Goal: Task Accomplishment & Management: Manage account settings

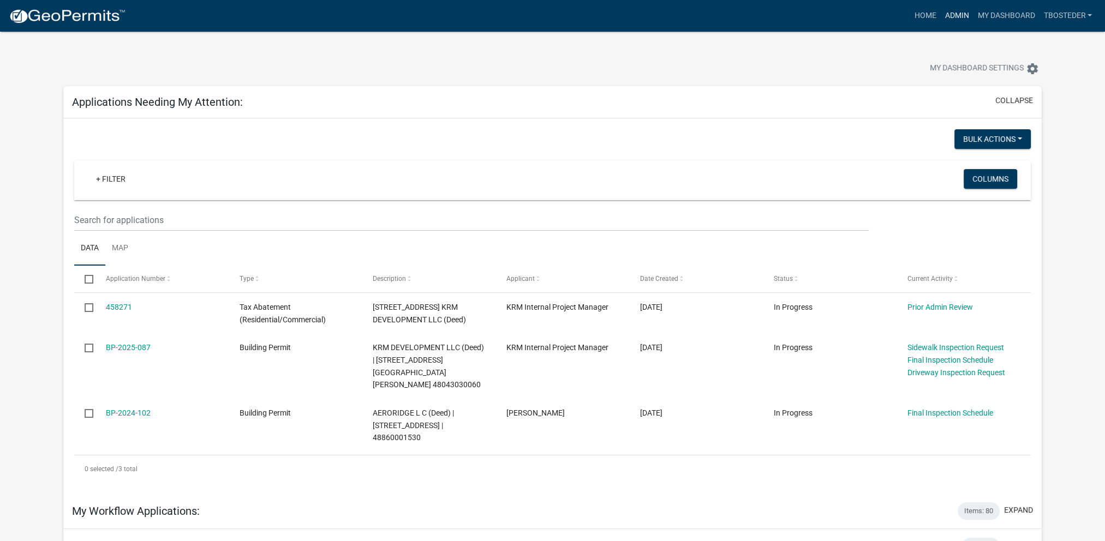
click at [956, 13] on link "Admin" at bounding box center [956, 15] width 33 height 21
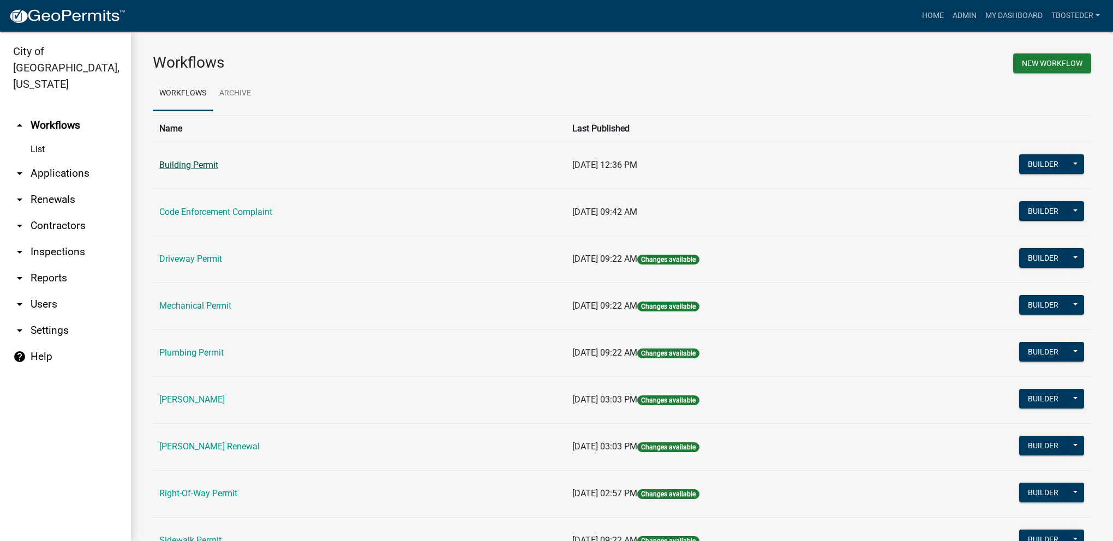
click at [215, 166] on link "Building Permit" at bounding box center [188, 165] width 59 height 10
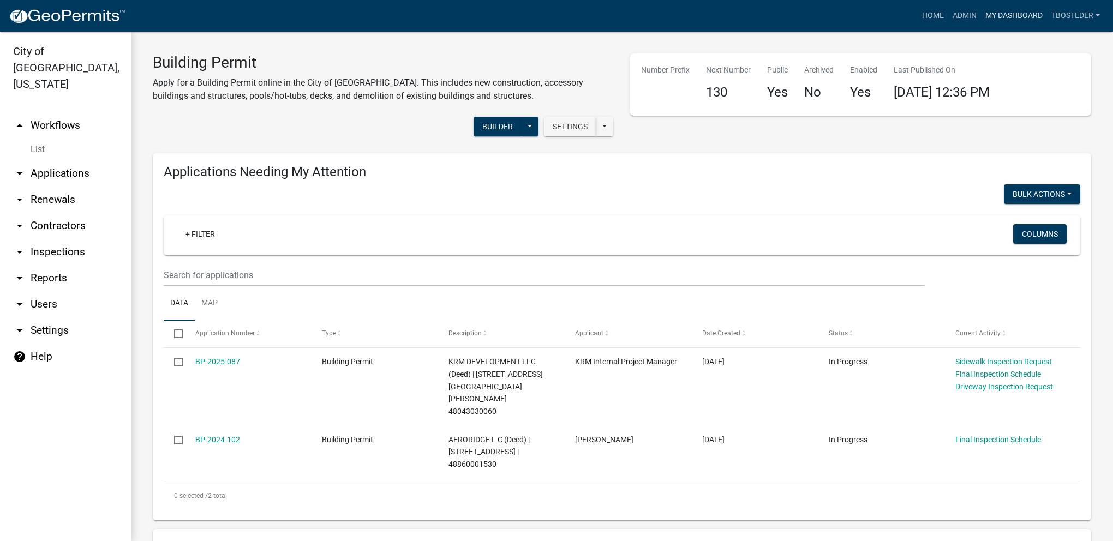
select select "1: 25"
click at [1023, 11] on link "My Dashboard" at bounding box center [1014, 15] width 66 height 21
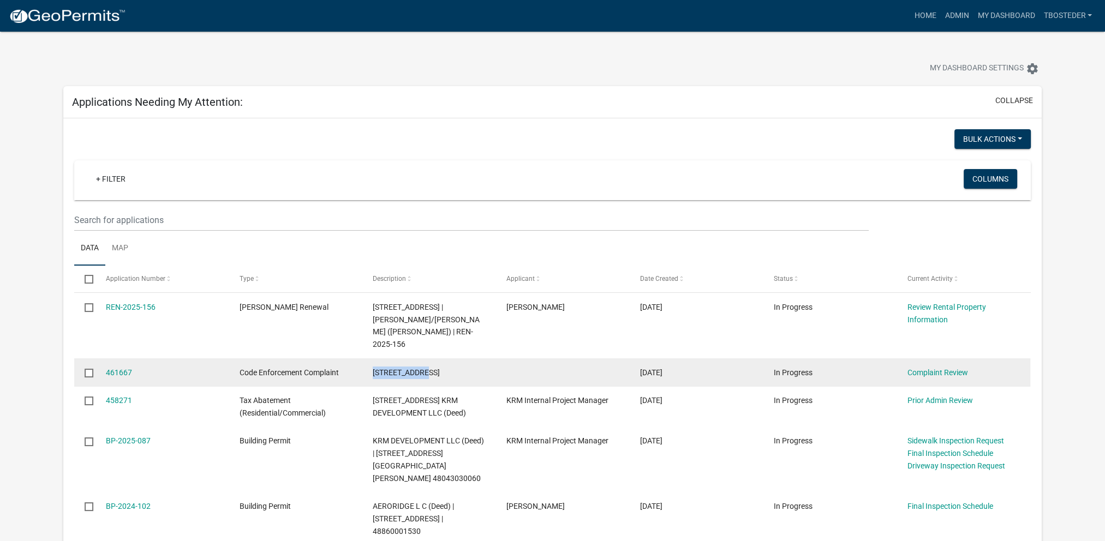
drag, startPoint x: 369, startPoint y: 360, endPoint x: 429, endPoint y: 356, distance: 60.2
click at [429, 358] on datatable-body-cell "[STREET_ADDRESS]" at bounding box center [429, 372] width 134 height 28
drag, startPoint x: 429, startPoint y: 356, endPoint x: 415, endPoint y: 361, distance: 15.7
copy span "[STREET_ADDRESS]"
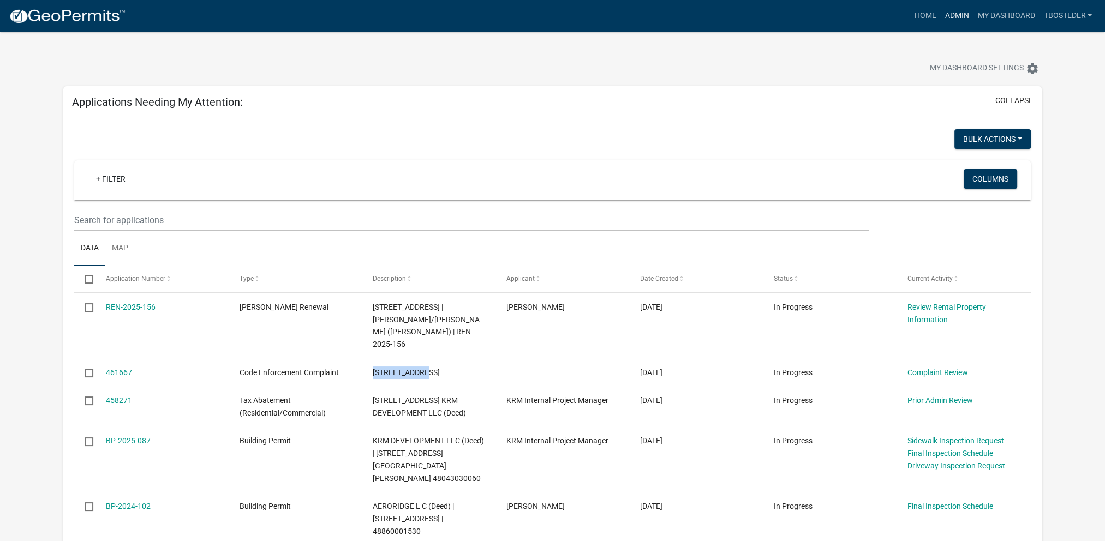
click at [940, 10] on link "Admin" at bounding box center [956, 15] width 33 height 21
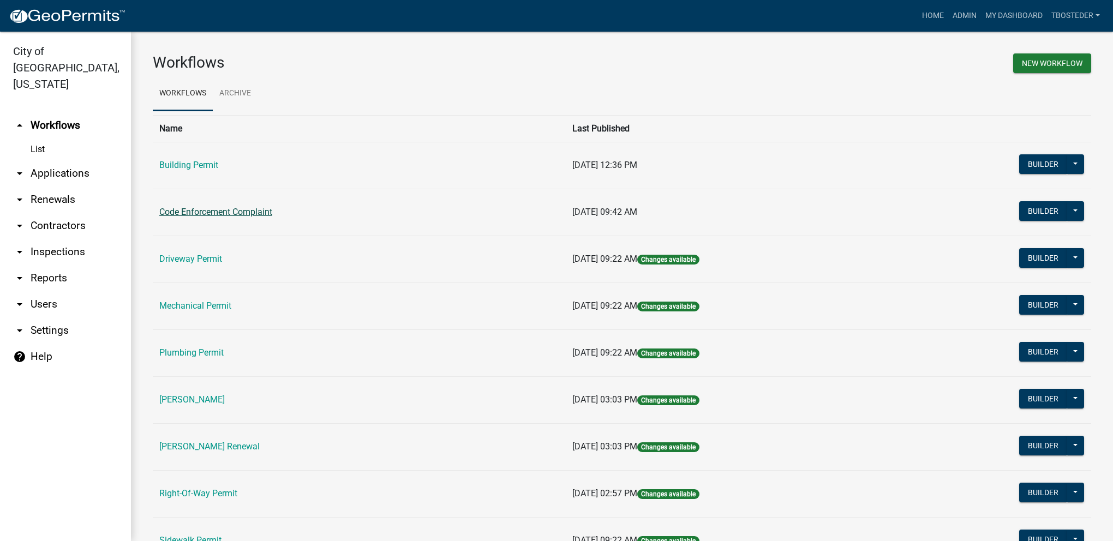
click at [179, 216] on link "Code Enforcement Complaint" at bounding box center [215, 212] width 113 height 10
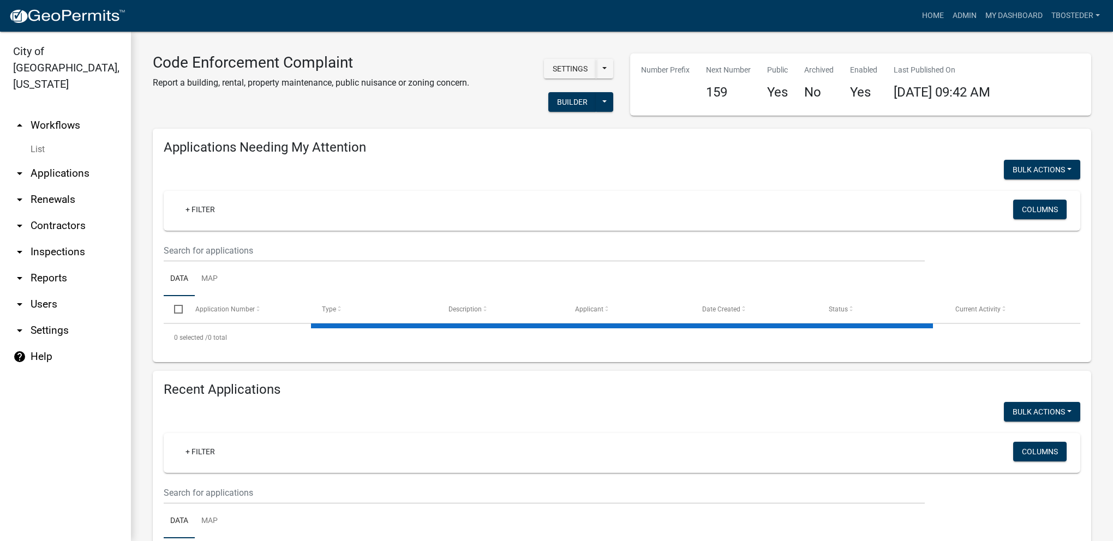
select select "1: 25"
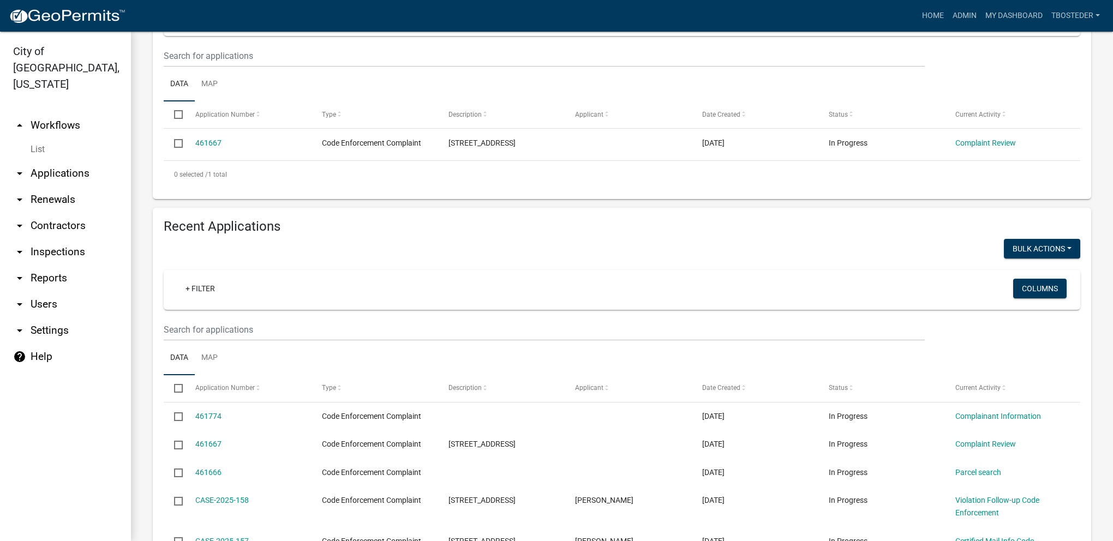
scroll to position [273, 0]
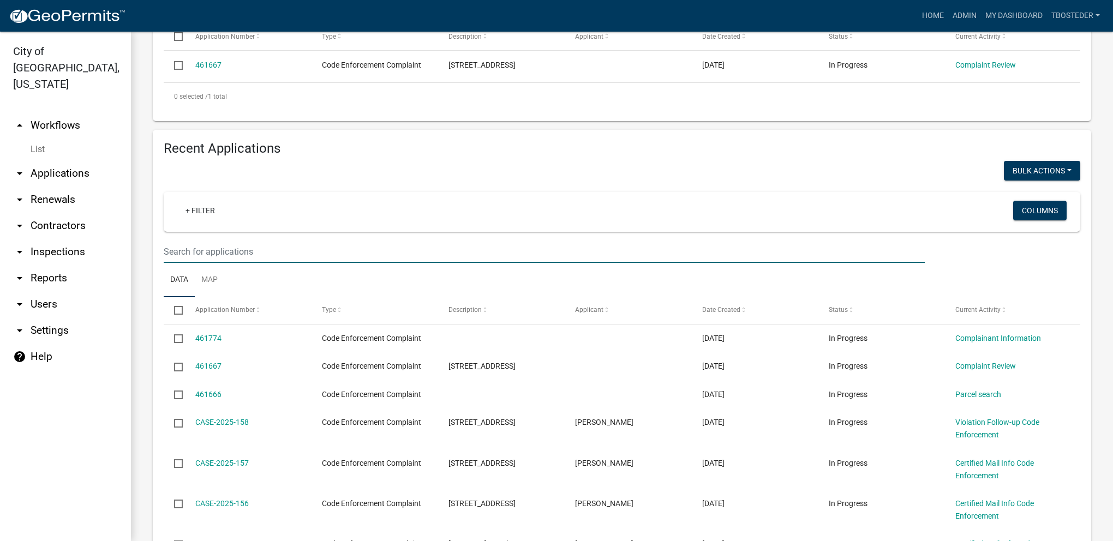
paste input "[STREET_ADDRESS]"
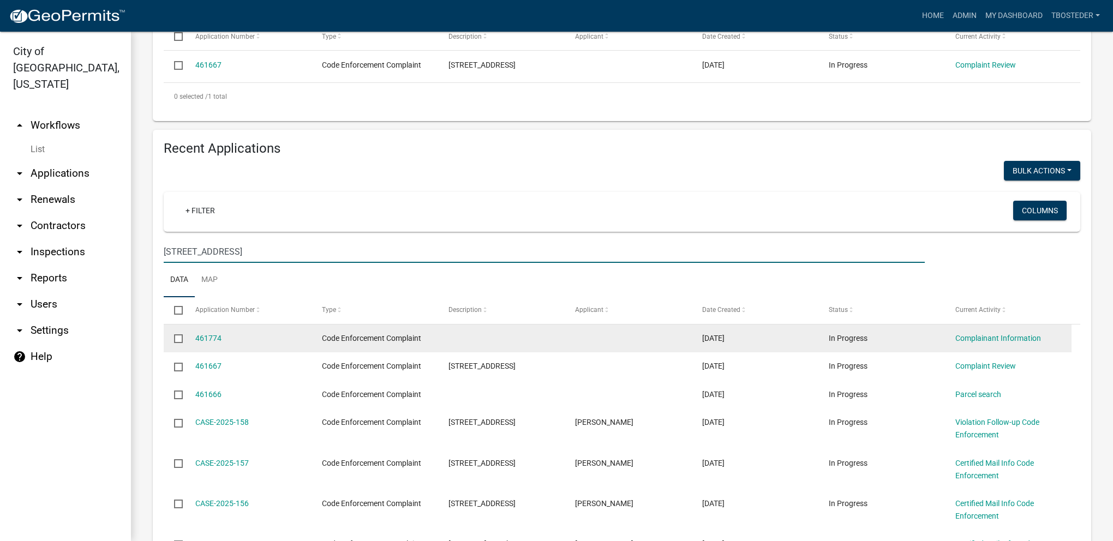
type input "[STREET_ADDRESS]"
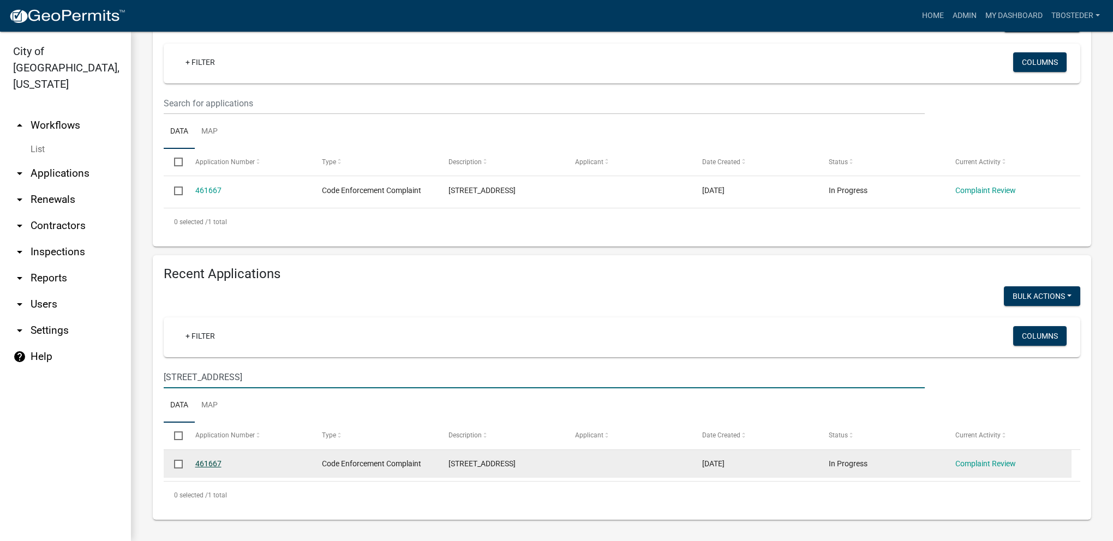
click at [205, 464] on link "461667" at bounding box center [208, 463] width 26 height 9
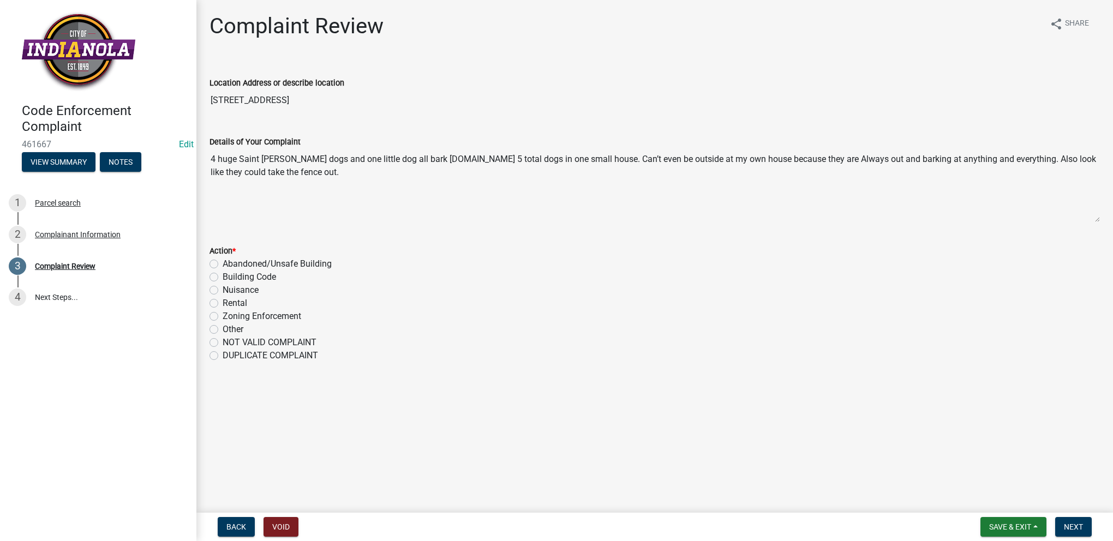
click at [223, 327] on label "Other" at bounding box center [233, 329] width 21 height 13
click at [223, 327] on input "Other" at bounding box center [226, 326] width 7 height 7
radio input "true"
click at [1064, 525] on span "Next" at bounding box center [1073, 527] width 19 height 9
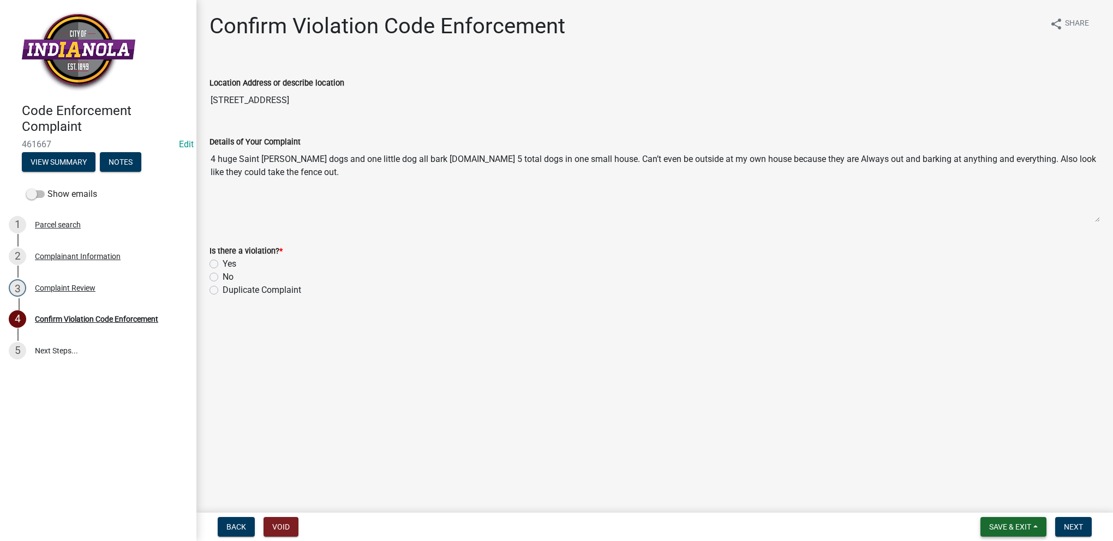
click at [1021, 528] on span "Save & Exit" at bounding box center [1010, 527] width 42 height 9
click at [1013, 499] on button "Save & Exit" at bounding box center [1002, 498] width 87 height 26
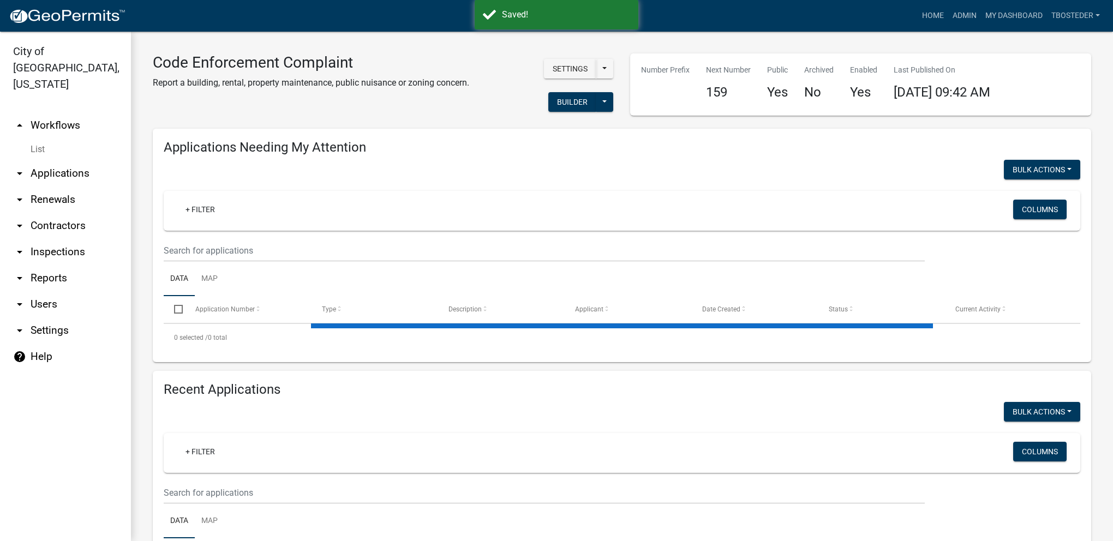
select select "1: 25"
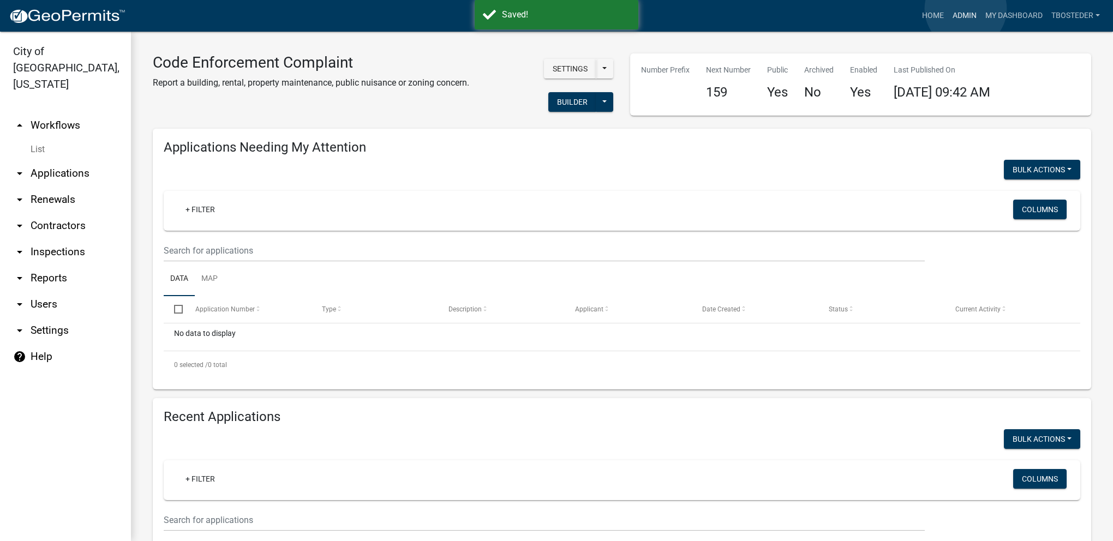
click at [965, 9] on link "Admin" at bounding box center [964, 15] width 33 height 21
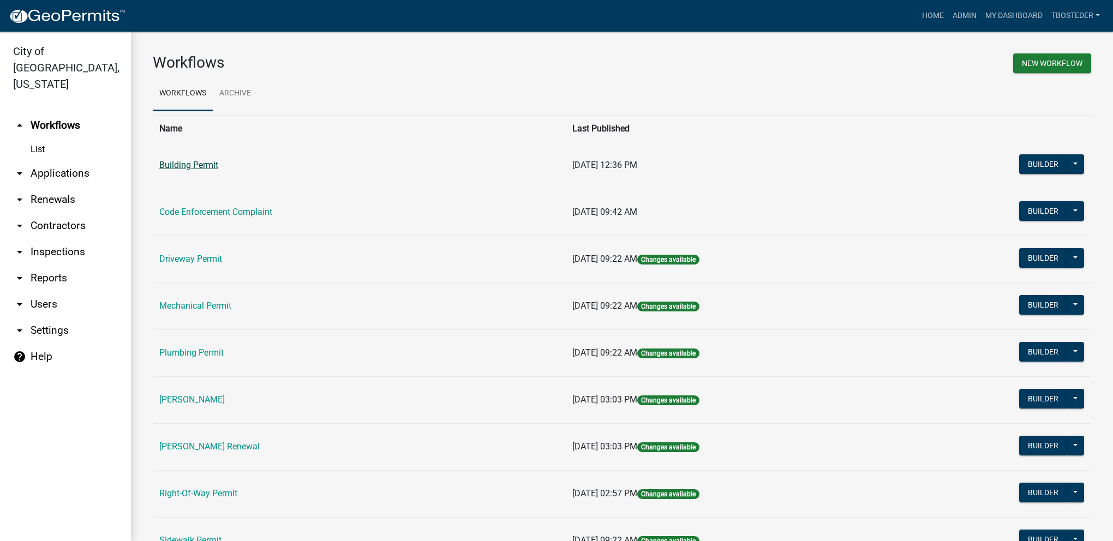
click at [196, 166] on link "Building Permit" at bounding box center [188, 165] width 59 height 10
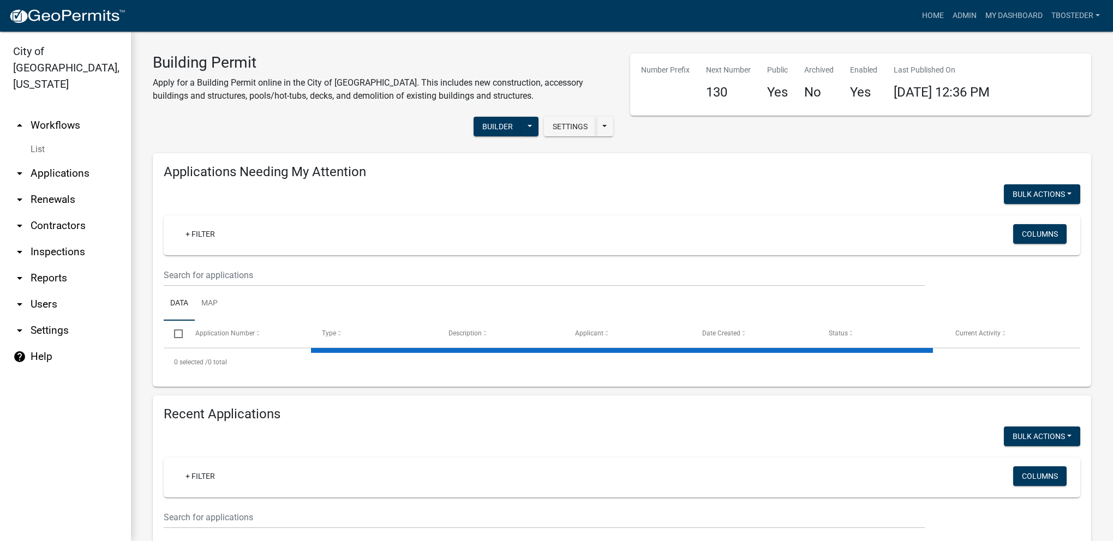
select select "1: 25"
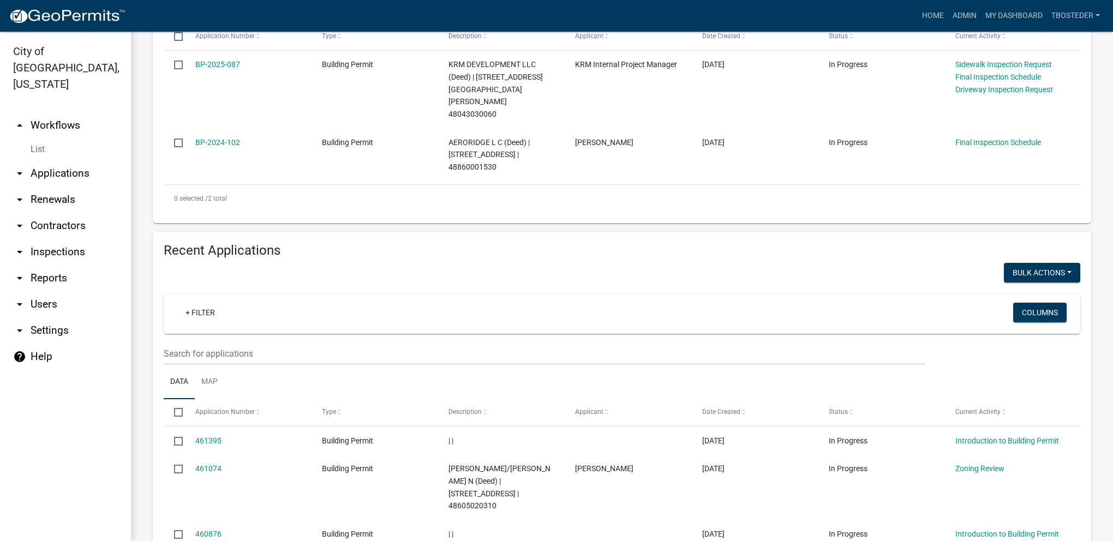
scroll to position [327, 0]
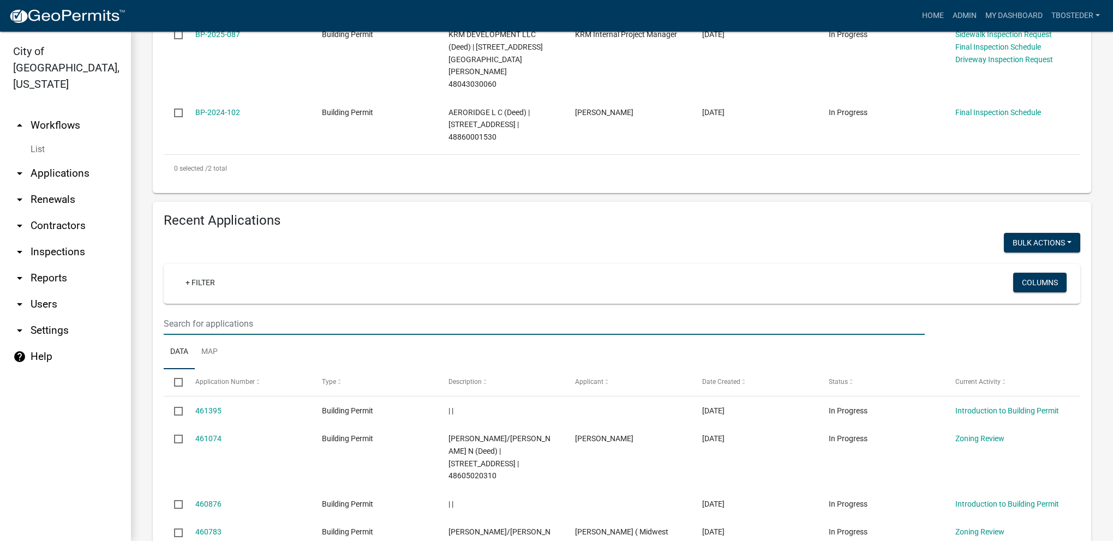
type input "906 n b"
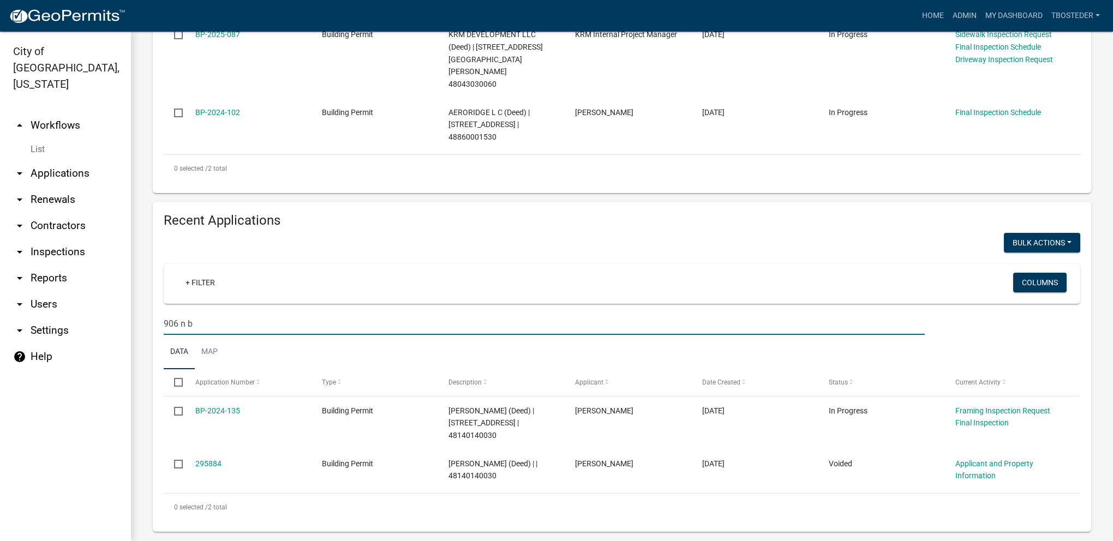
scroll to position [303, 0]
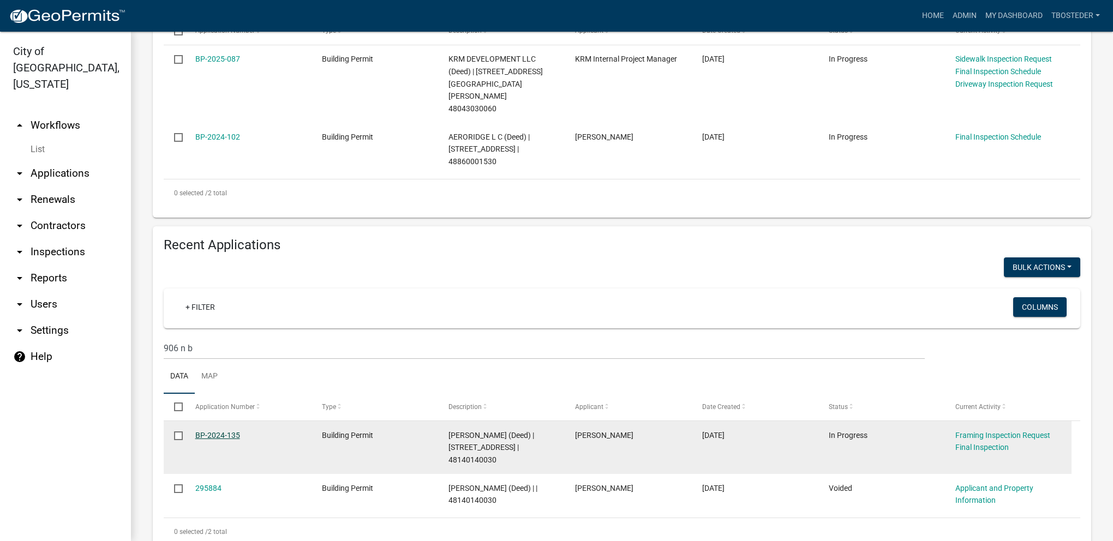
click at [231, 431] on link "BP-2024-135" at bounding box center [217, 435] width 45 height 9
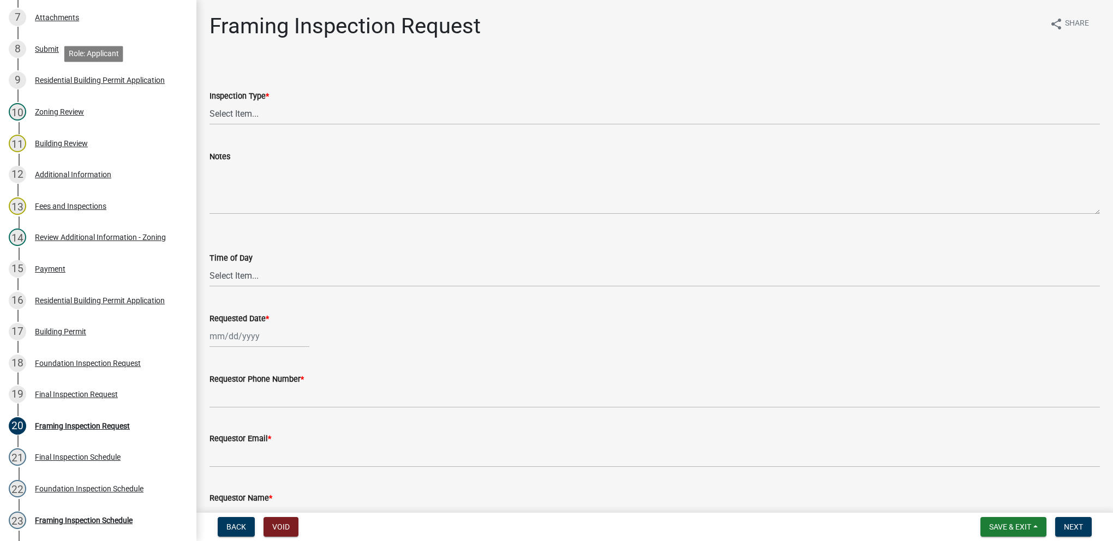
scroll to position [382, 0]
click at [122, 446] on link "21 Final Inspection Schedule" at bounding box center [98, 456] width 196 height 32
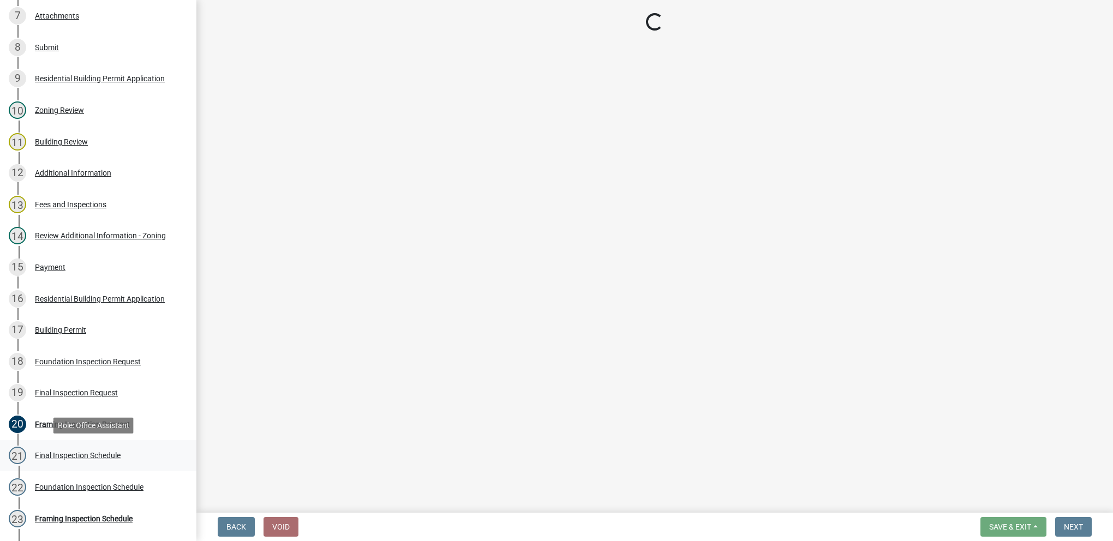
select select "27b8dde7-9ed4-44e4-ae8e-5969b60be3e6"
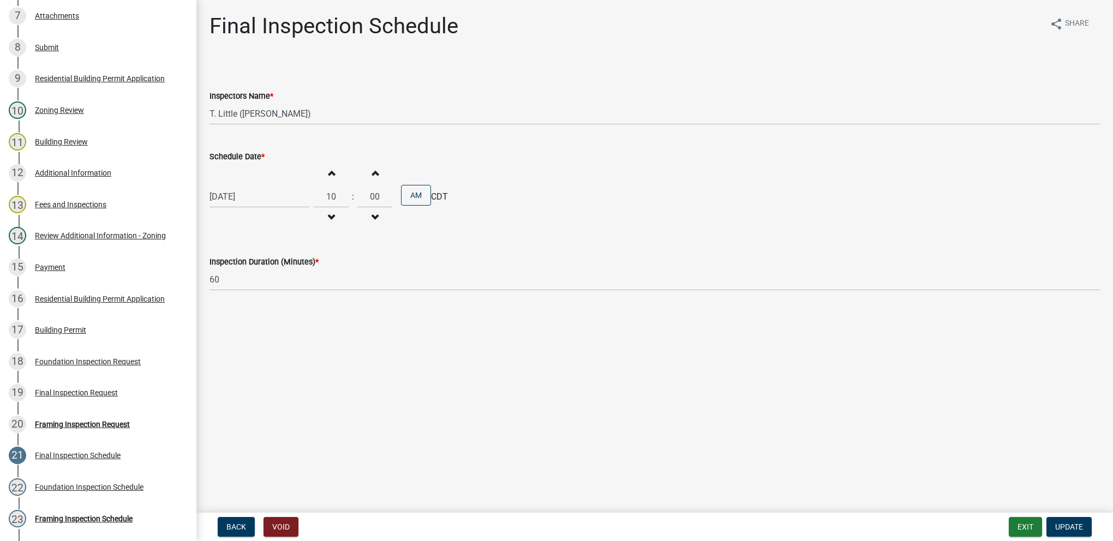
select select "8"
select select "2025"
click at [280, 190] on div "[DATE] [PERSON_NAME] Apr May Jun [DATE] Aug Sep Oct Nov [DATE] 1526 1527 1528 1…" at bounding box center [259, 196] width 100 height 22
click at [235, 288] on div "12" at bounding box center [237, 289] width 17 height 17
type input "[DATE]"
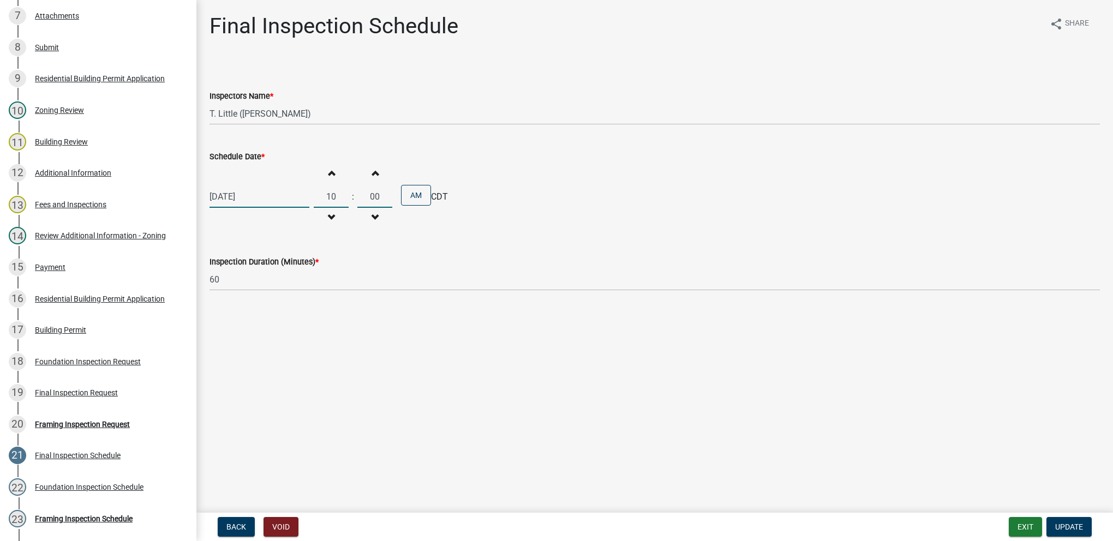
drag, startPoint x: 323, startPoint y: 195, endPoint x: 311, endPoint y: 185, distance: 15.2
click at [314, 189] on input "10" at bounding box center [331, 196] width 35 height 22
type input "09"
click at [1078, 526] on span "Update" at bounding box center [1069, 527] width 28 height 9
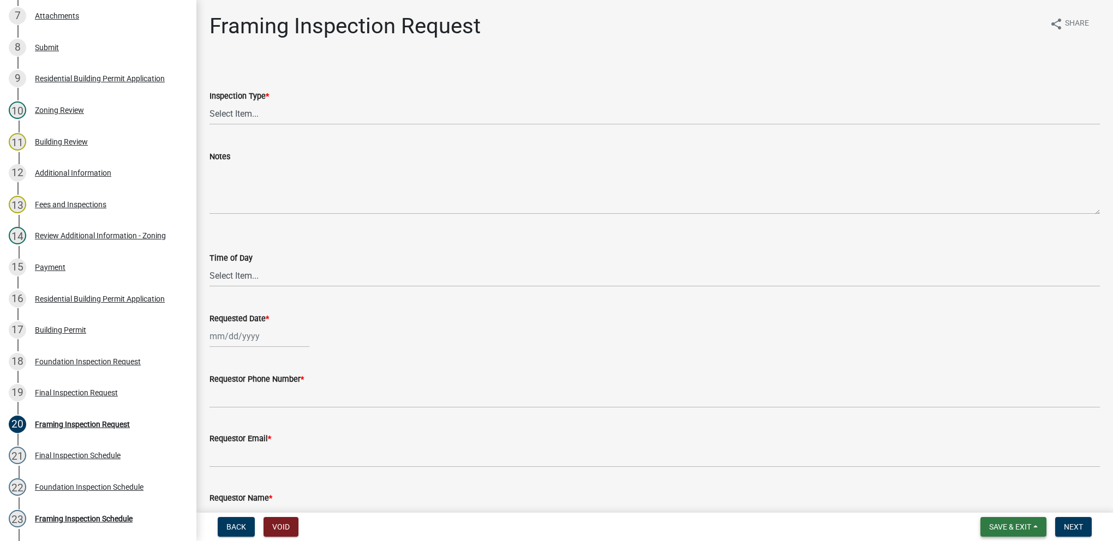
click at [1028, 530] on span "Save & Exit" at bounding box center [1010, 527] width 42 height 9
click at [1025, 508] on button "Save & Exit" at bounding box center [1002, 498] width 87 height 26
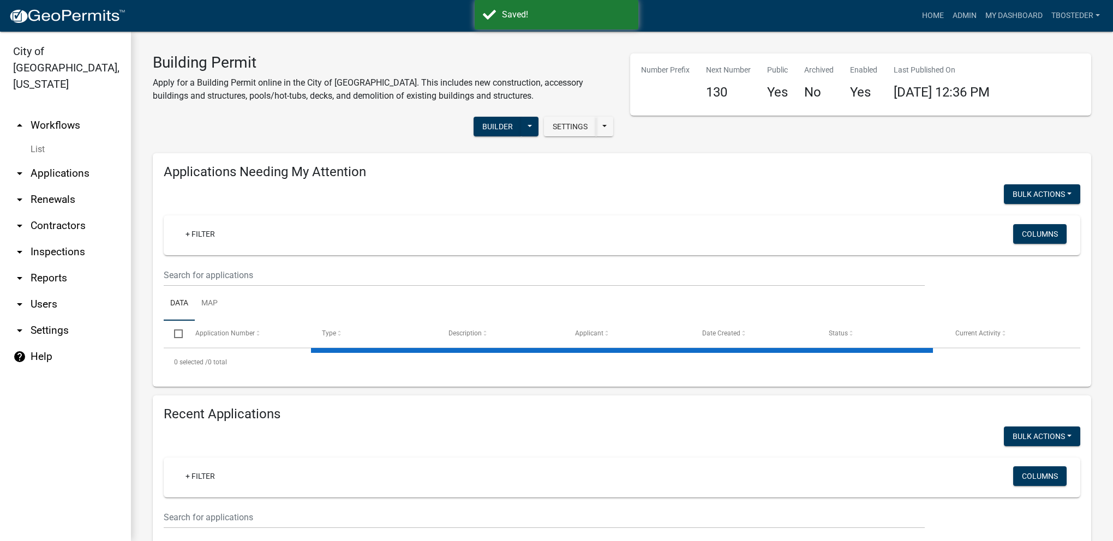
select select "1: 25"
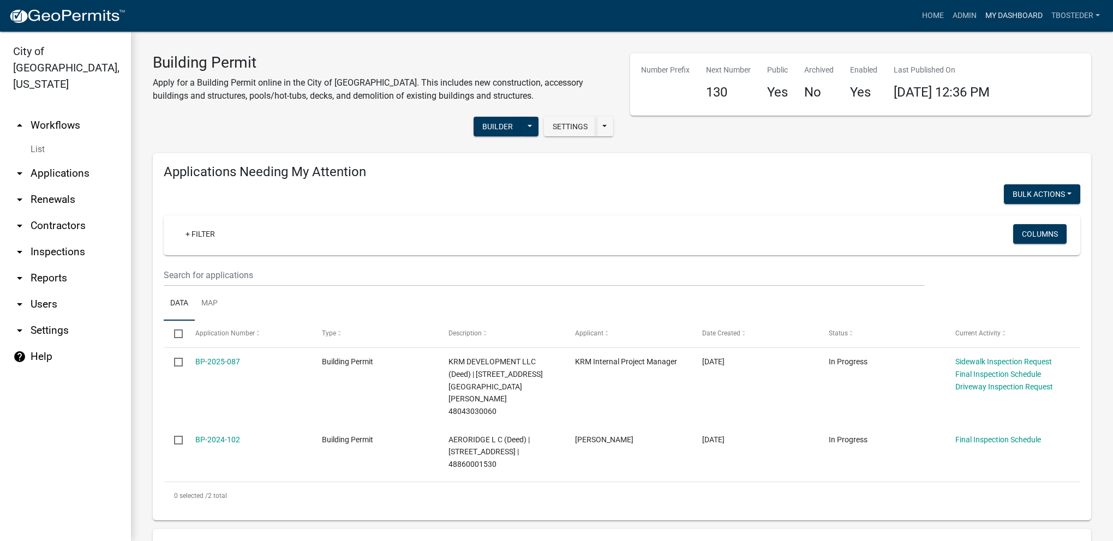
click at [982, 15] on link "My Dashboard" at bounding box center [1014, 15] width 66 height 21
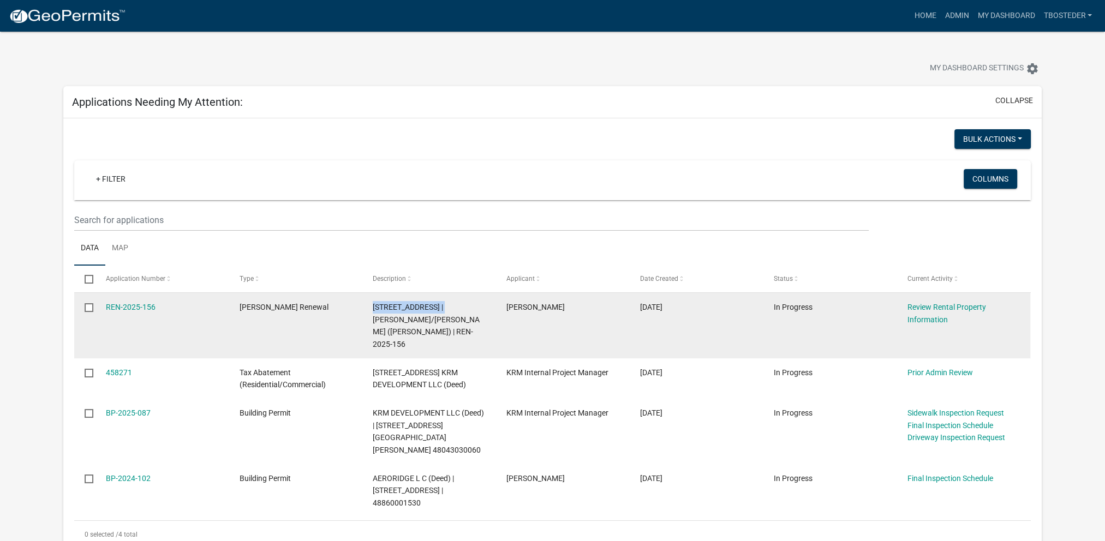
drag, startPoint x: 373, startPoint y: 307, endPoint x: 447, endPoint y: 310, distance: 74.2
click at [447, 310] on span "[STREET_ADDRESS] | [PERSON_NAME]/[PERSON_NAME] ([PERSON_NAME]) | REN-2025-156" at bounding box center [426, 326] width 107 height 46
copy span "[STREET_ADDRESS]"
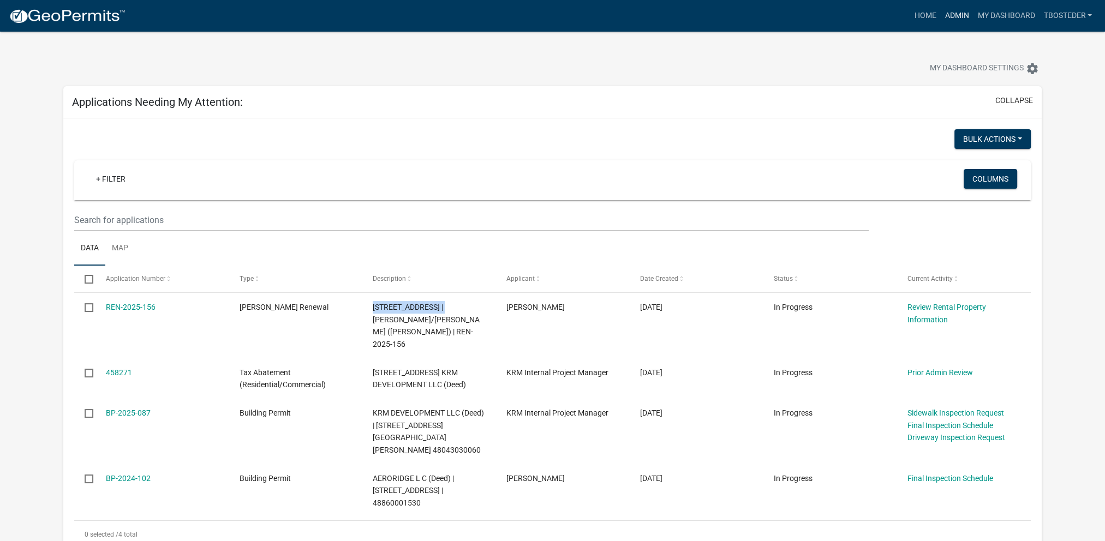
click at [951, 22] on link "Admin" at bounding box center [956, 15] width 33 height 21
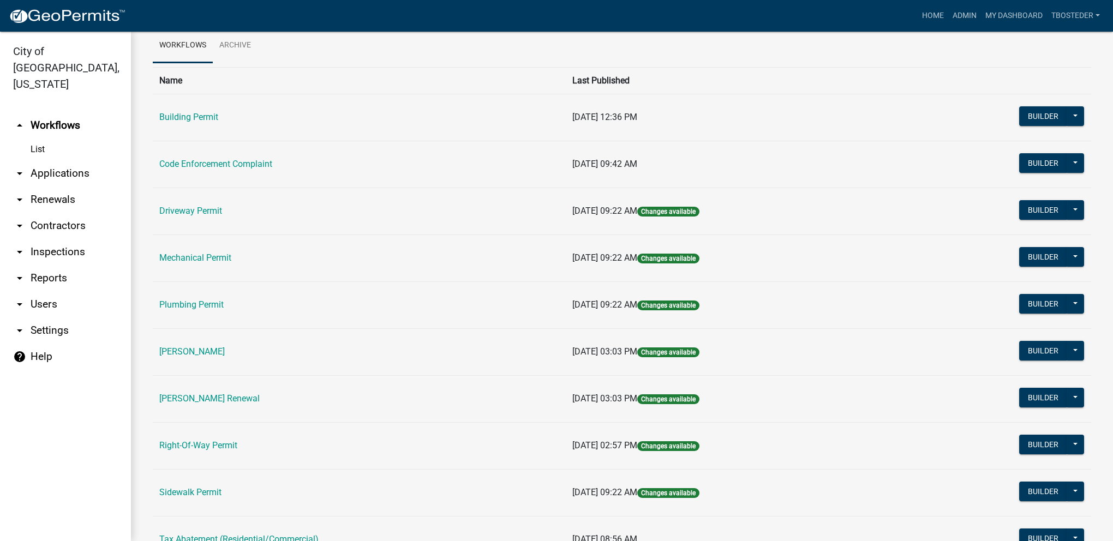
scroll to position [164, 0]
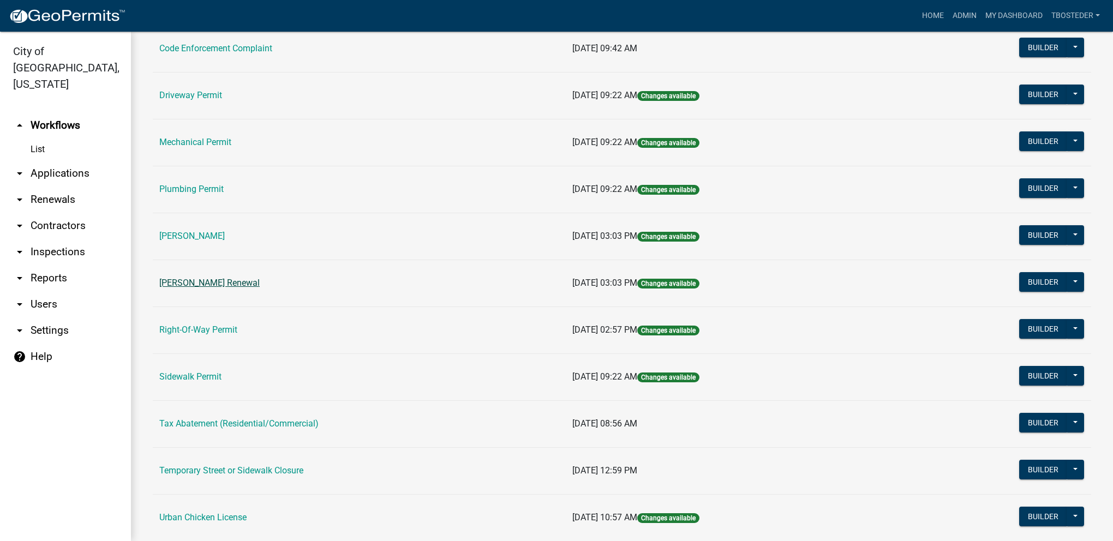
click at [240, 286] on link "[PERSON_NAME] Renewal" at bounding box center [209, 283] width 100 height 10
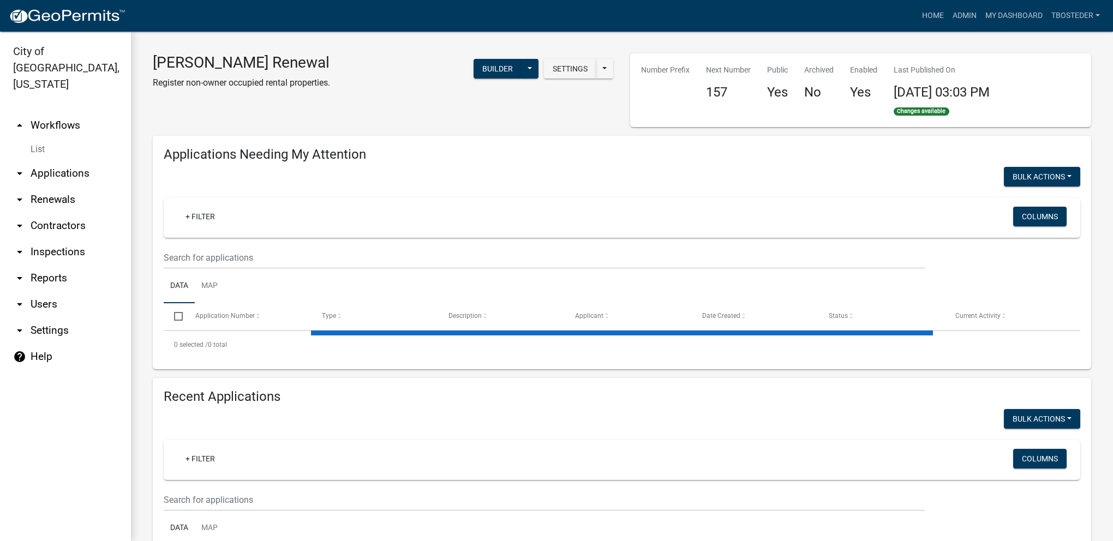
select select "1: 25"
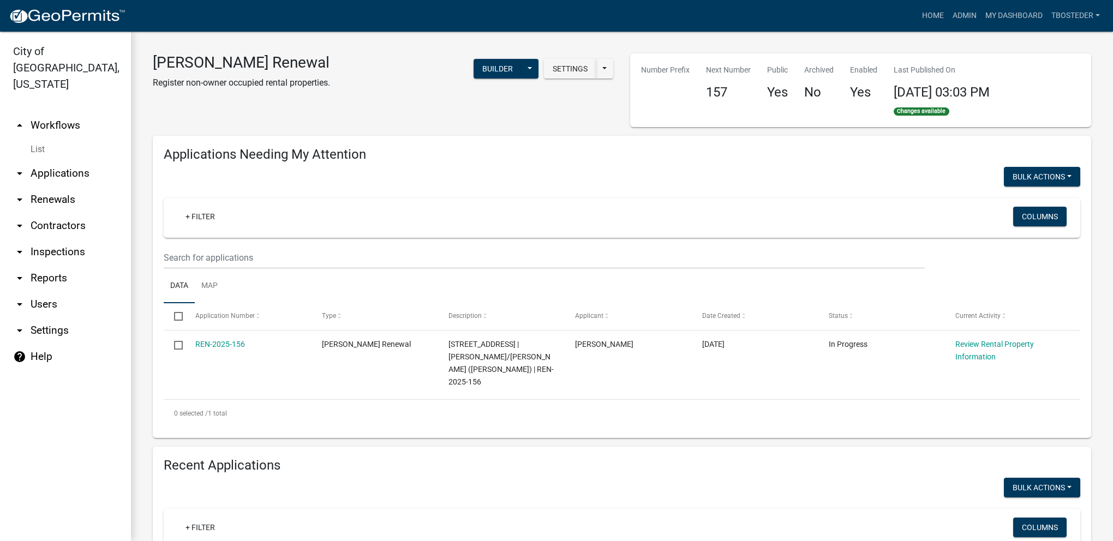
scroll to position [164, 0]
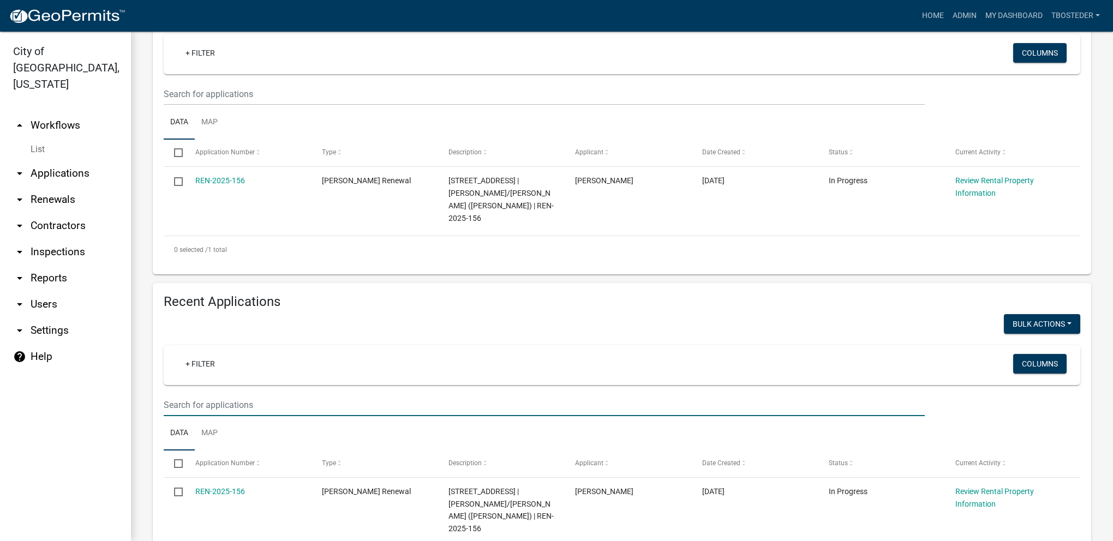
click at [194, 406] on input "text" at bounding box center [544, 405] width 761 height 22
paste input "[STREET_ADDRESS]"
type input "[STREET_ADDRESS]"
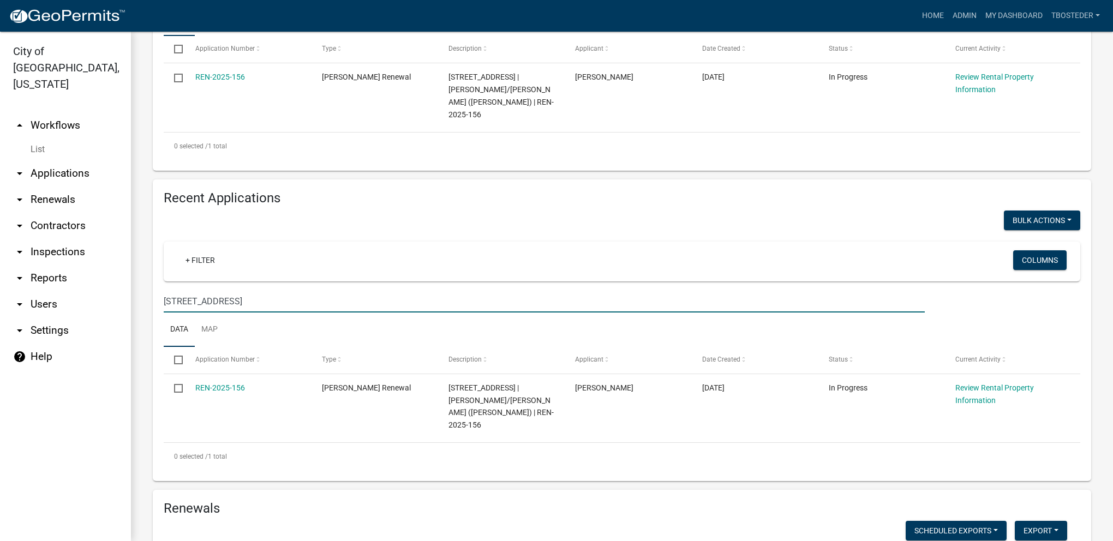
scroll to position [382, 0]
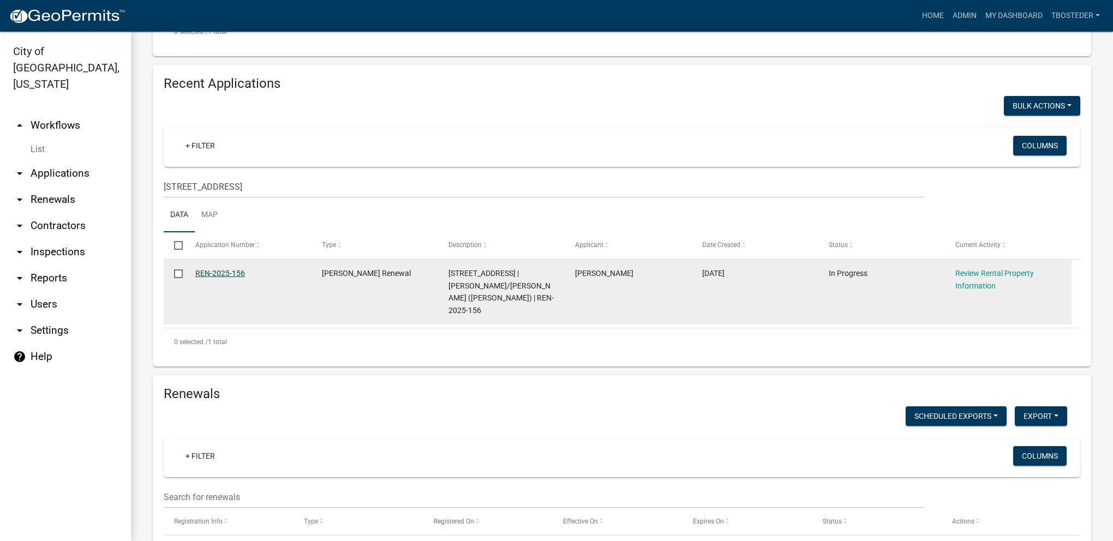
click at [235, 271] on link "REN-2025-156" at bounding box center [220, 273] width 50 height 9
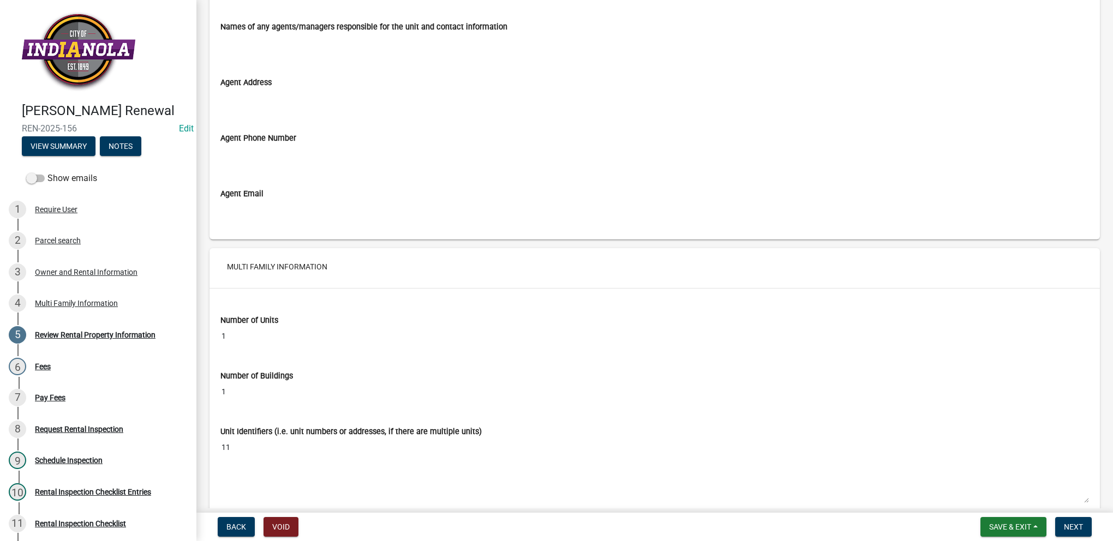
scroll to position [1375, 0]
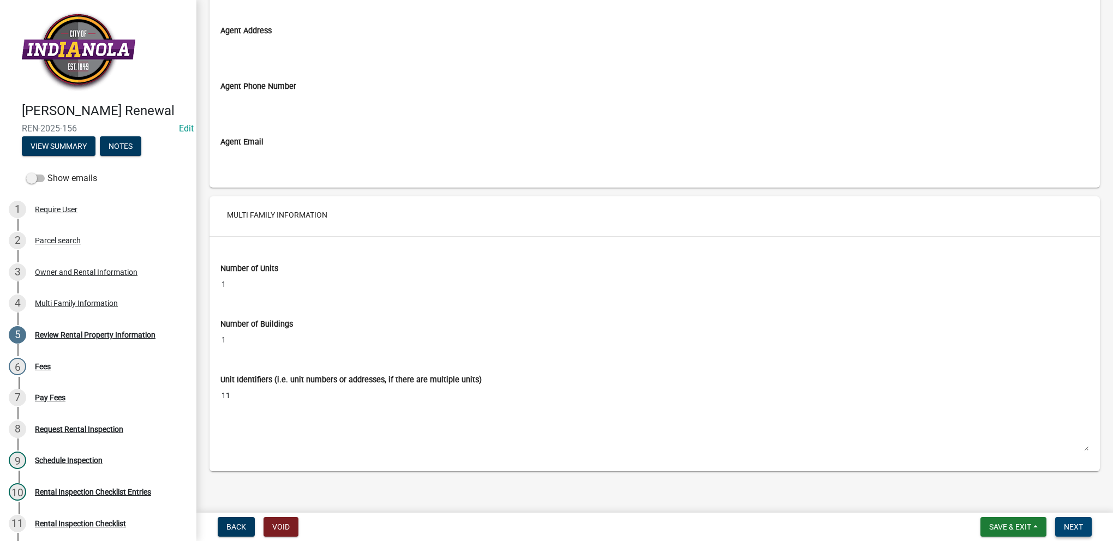
click at [1071, 523] on span "Next" at bounding box center [1073, 527] width 19 height 9
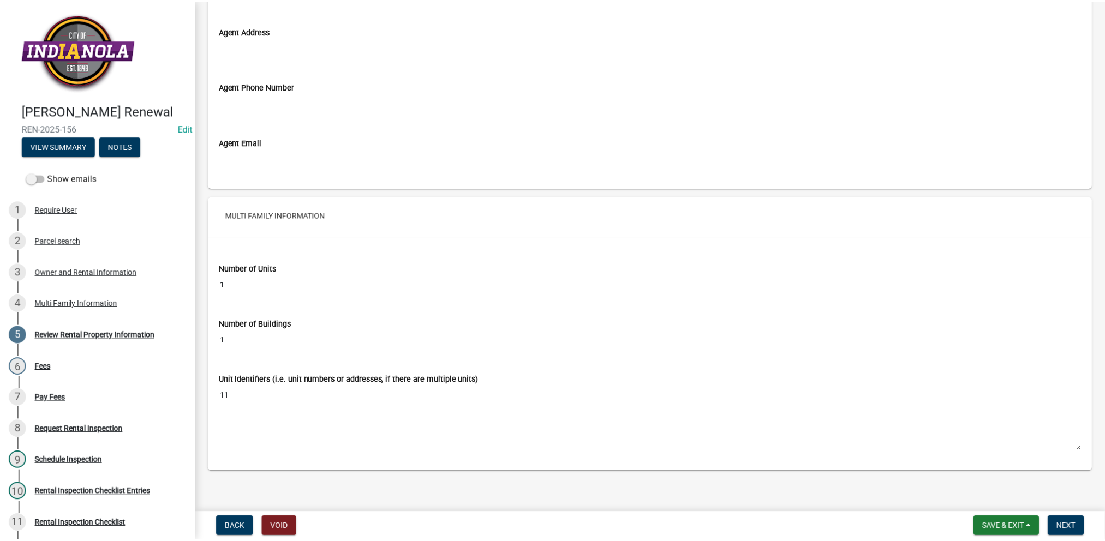
scroll to position [0, 0]
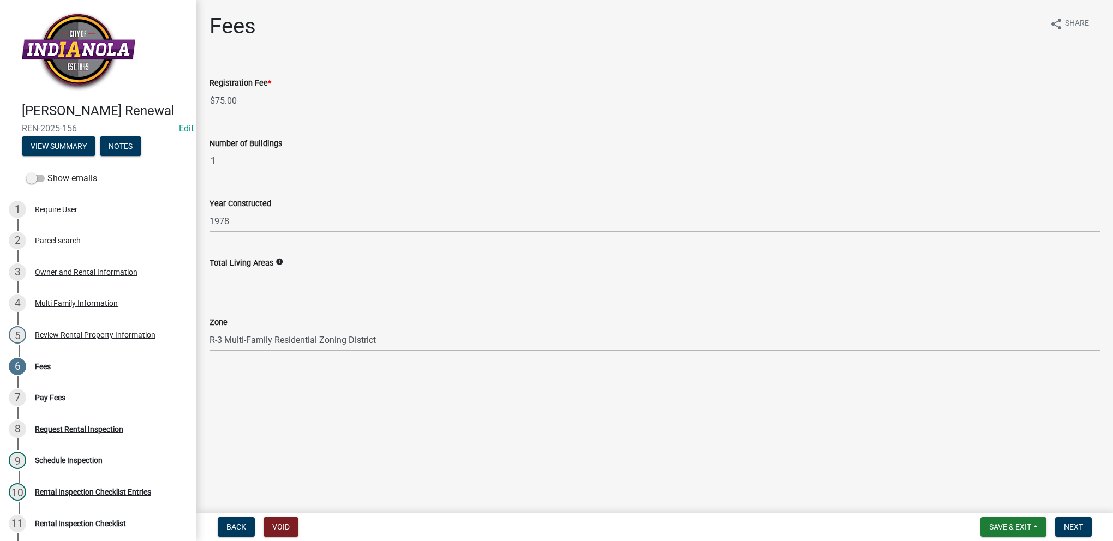
click at [1079, 540] on nav "Back Void Save & Exit Save Save & Exit Next" at bounding box center [654, 527] width 916 height 28
click at [1083, 532] on button "Next" at bounding box center [1073, 527] width 37 height 20
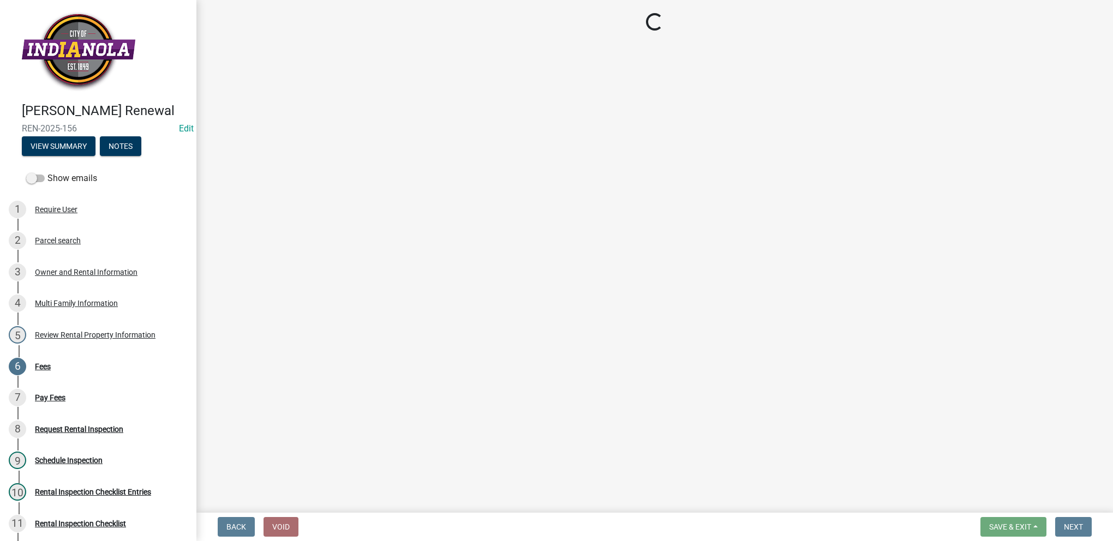
select select "3: 3"
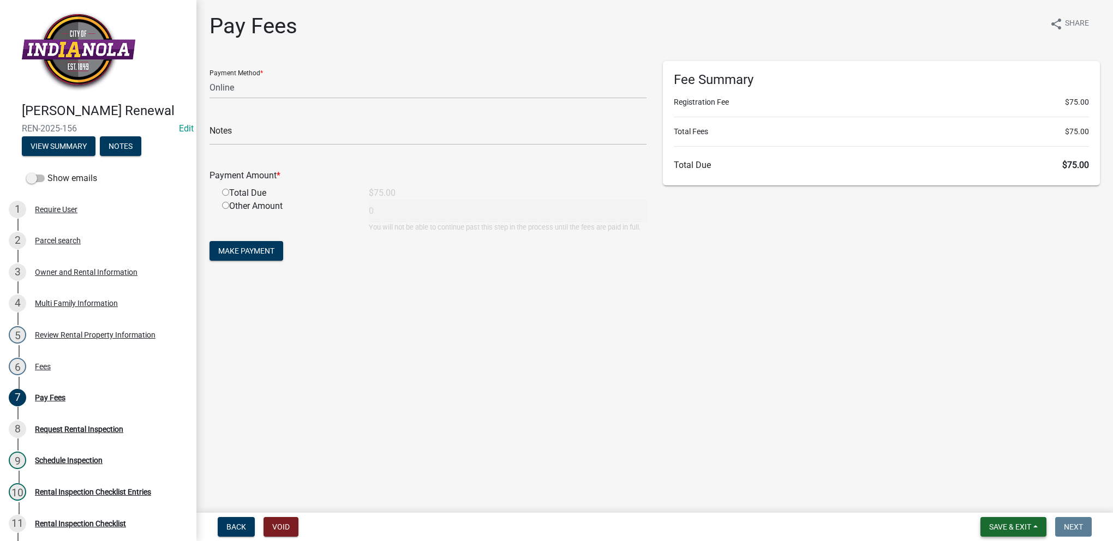
click at [1016, 527] on span "Save & Exit" at bounding box center [1010, 527] width 42 height 9
click at [1016, 501] on button "Save & Exit" at bounding box center [1002, 498] width 87 height 26
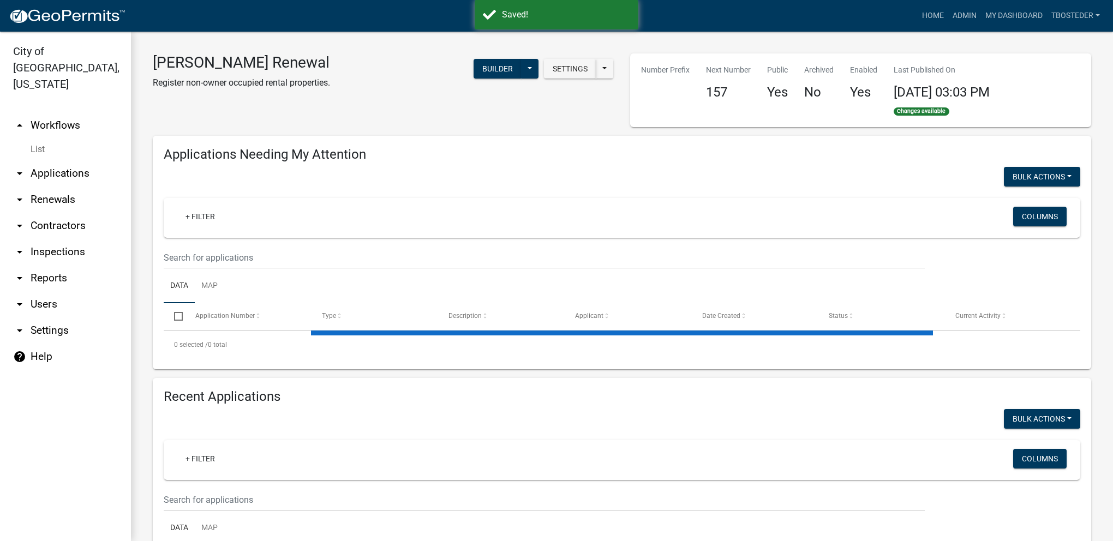
select select "1: 25"
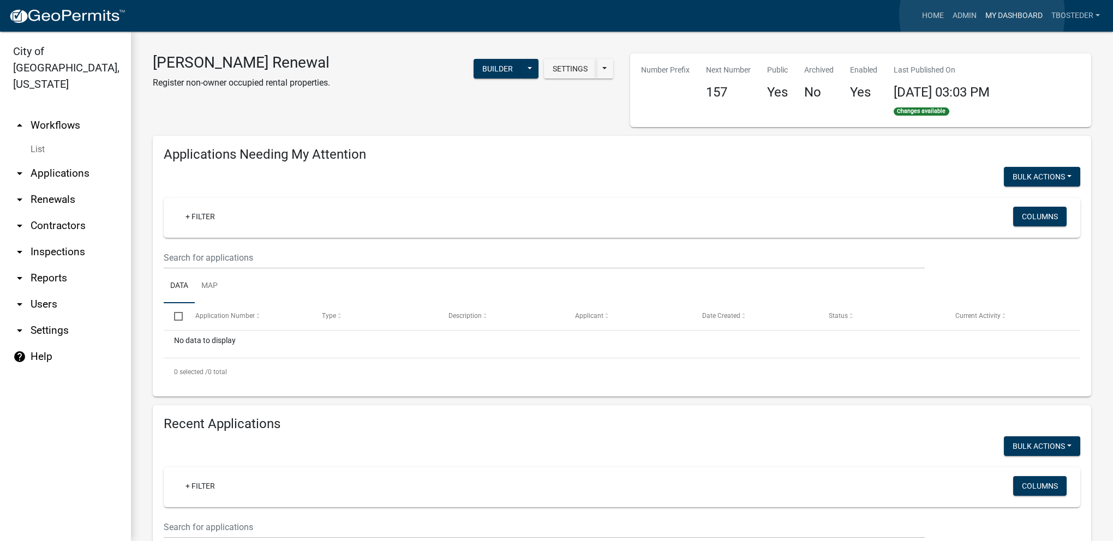
click at [982, 15] on link "My Dashboard" at bounding box center [1014, 15] width 66 height 21
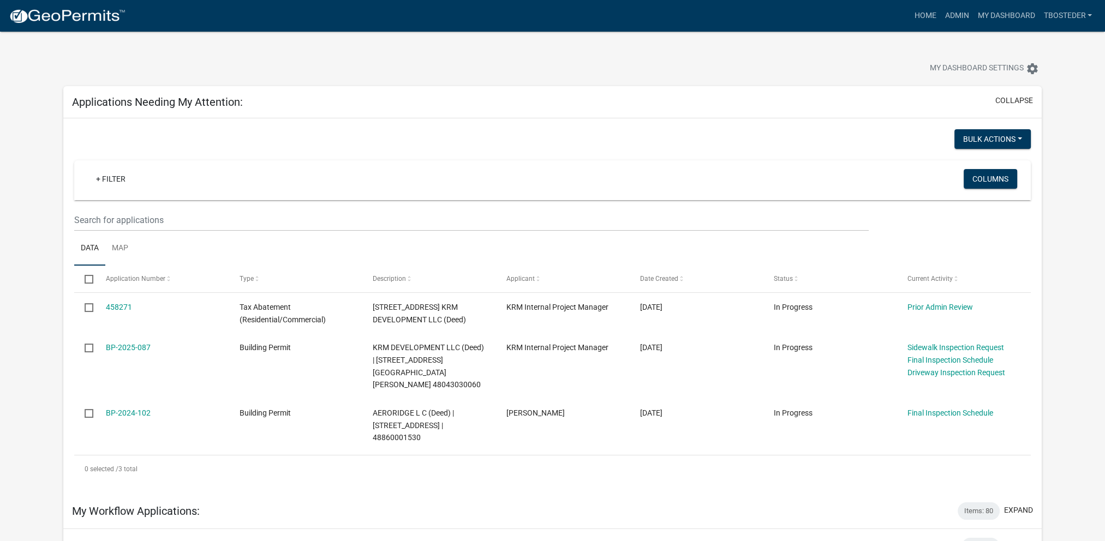
click at [998, 4] on nav "more_horiz Home Admin My Dashboard tbosteder Admin Account Logout" at bounding box center [552, 16] width 1105 height 32
click at [995, 9] on link "My Dashboard" at bounding box center [1006, 15] width 66 height 21
click at [941, 7] on link "Admin" at bounding box center [956, 15] width 33 height 21
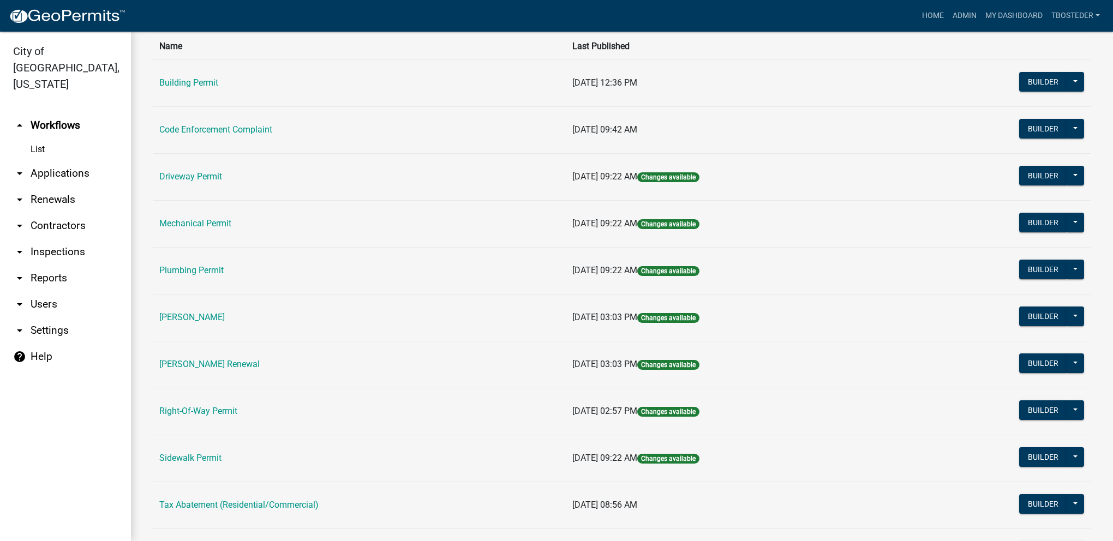
scroll to position [164, 0]
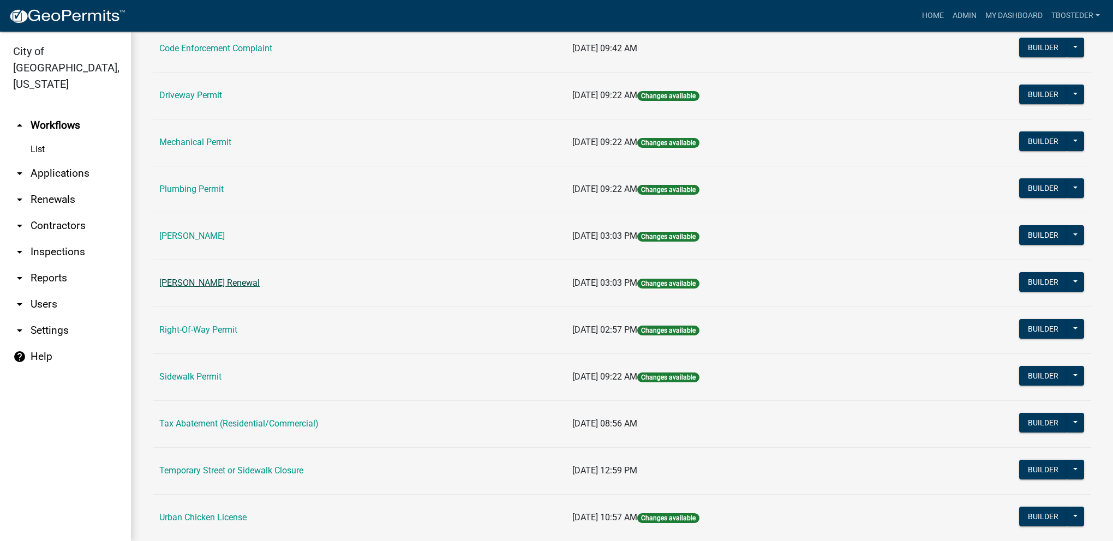
click at [248, 284] on link "[PERSON_NAME] Renewal" at bounding box center [209, 283] width 100 height 10
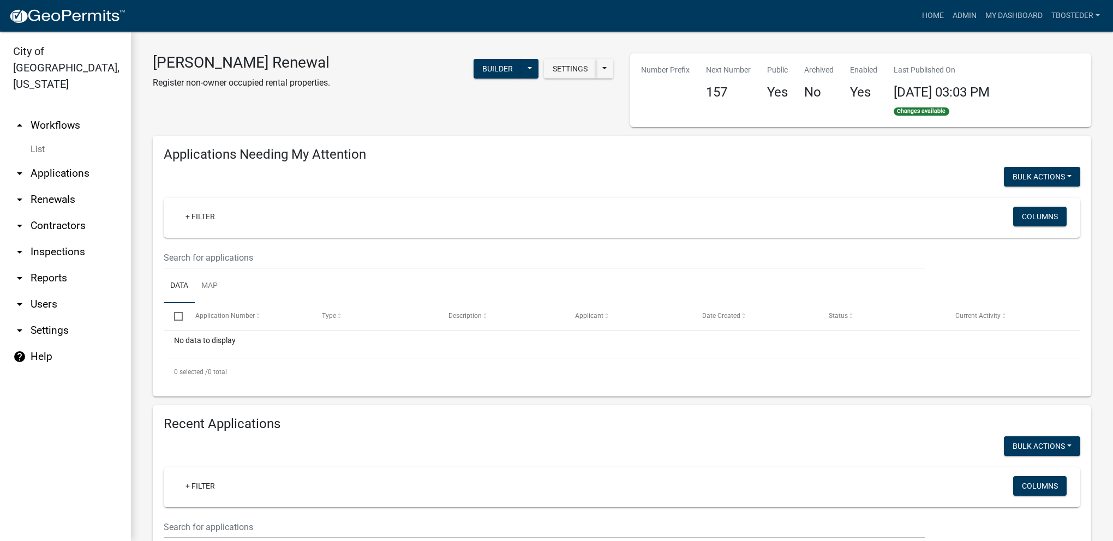
select select "1: 25"
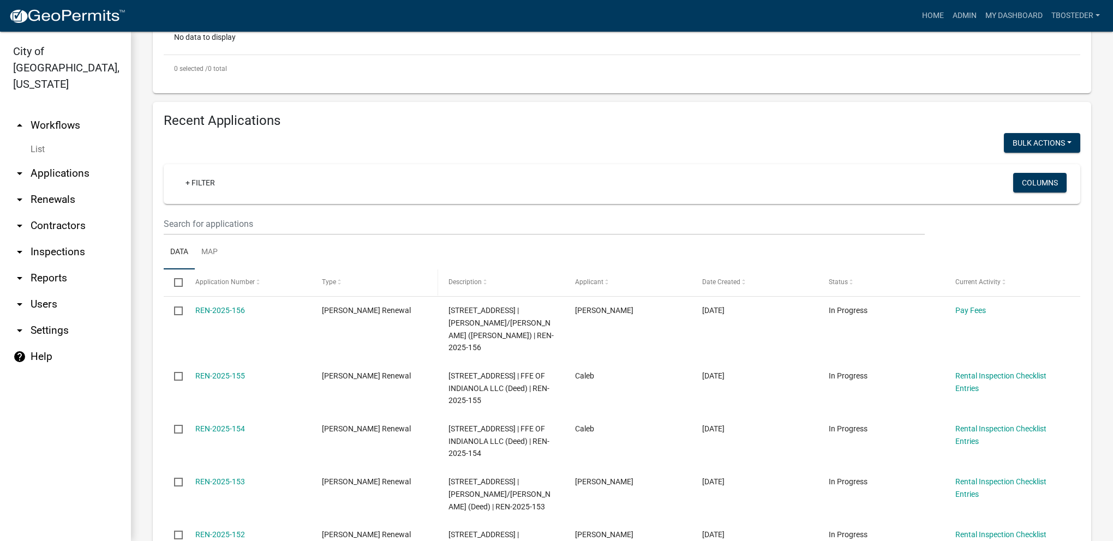
scroll to position [327, 0]
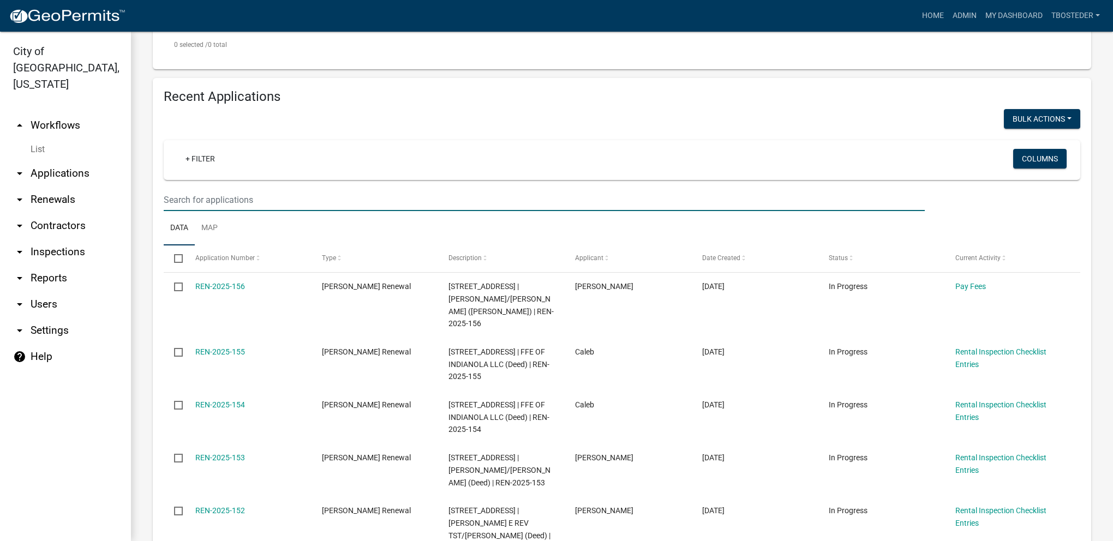
click at [218, 197] on input "text" at bounding box center [544, 200] width 761 height 22
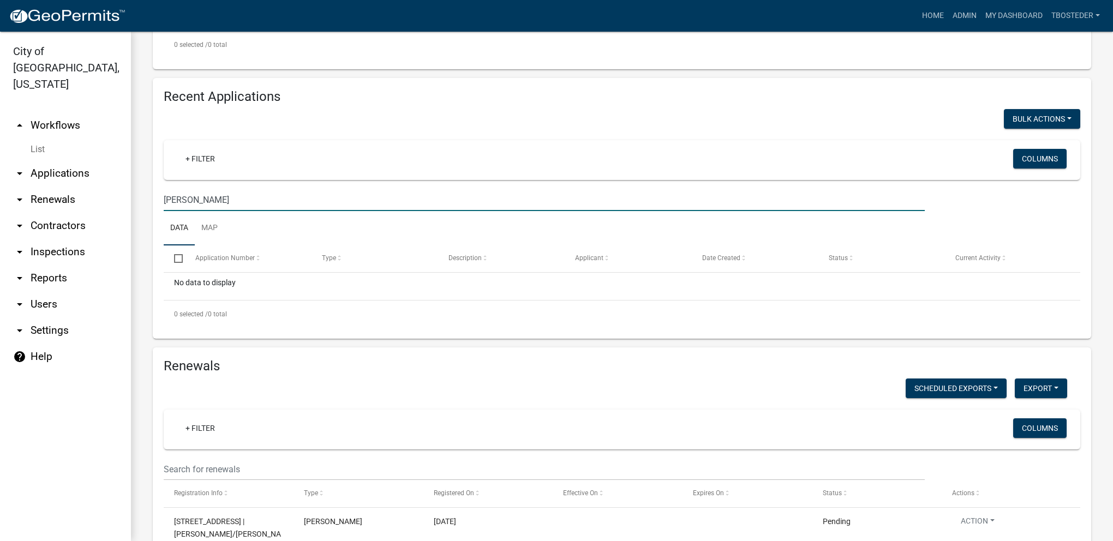
type input "[PERSON_NAME]"
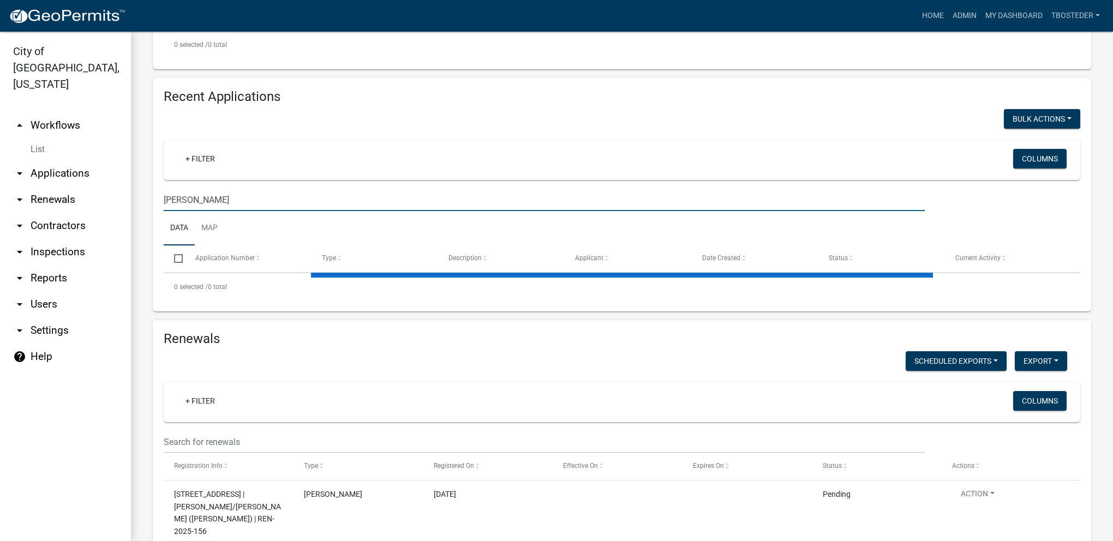
select select "1: 25"
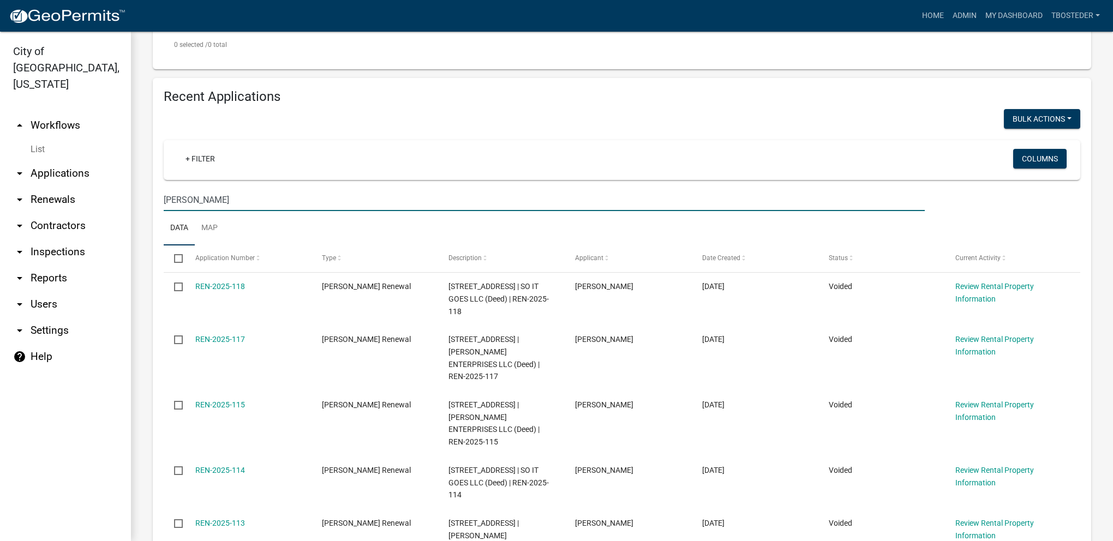
type input "[PERSON_NAME]"
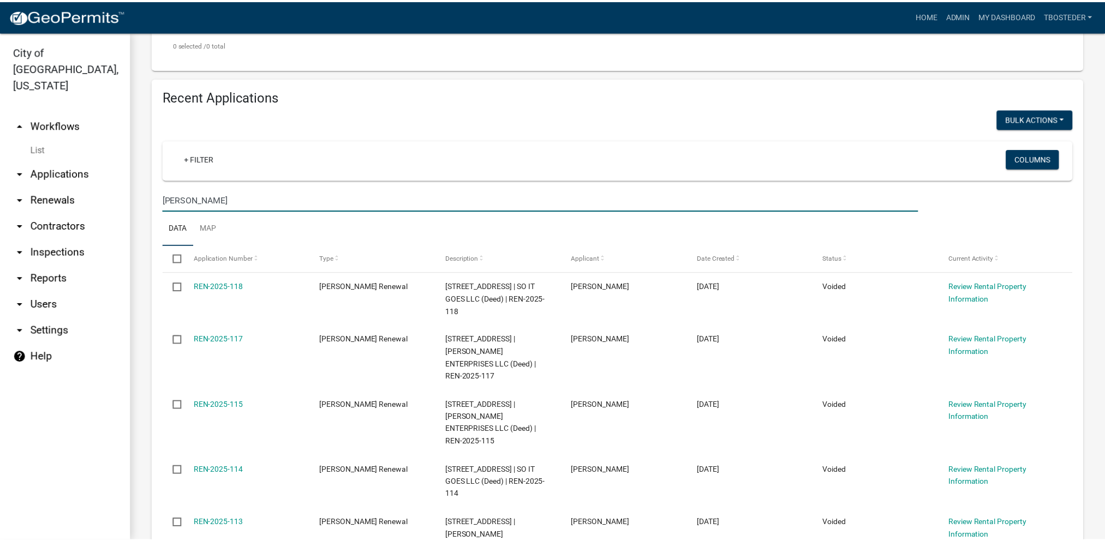
scroll to position [164, 0]
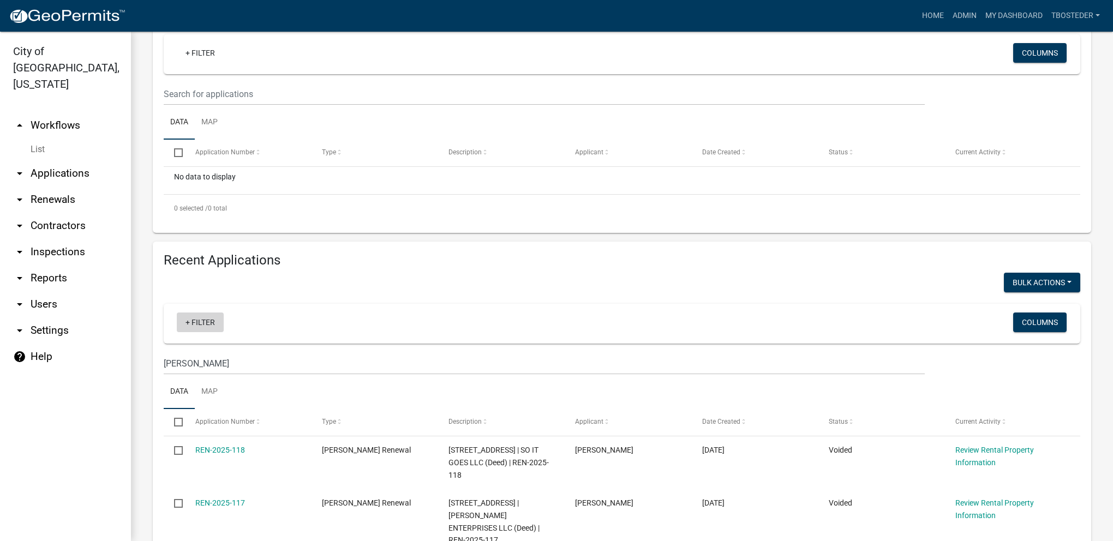
click at [194, 321] on link "+ Filter" at bounding box center [200, 323] width 47 height 20
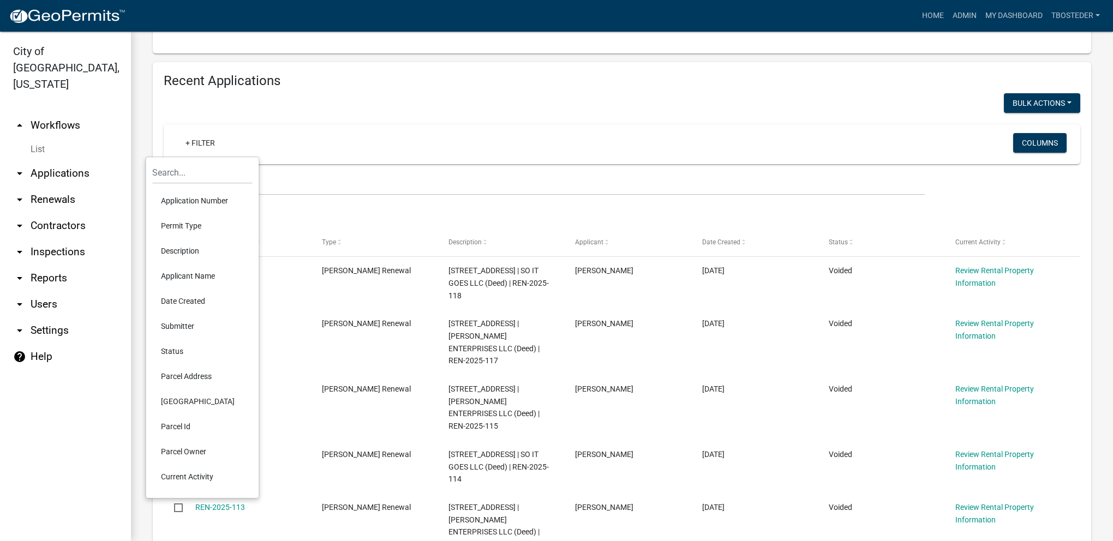
scroll to position [382, 0]
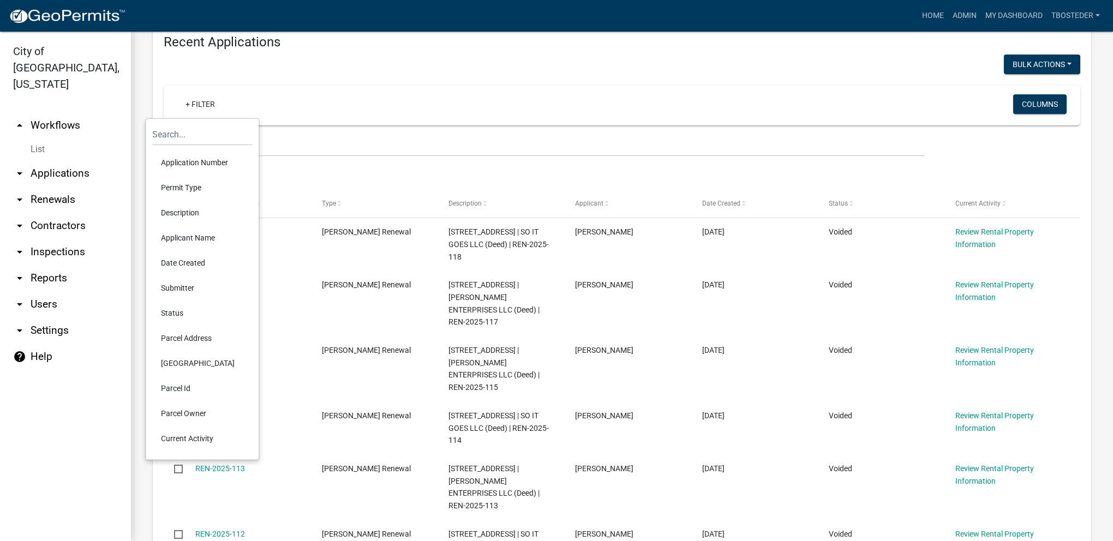
click at [173, 315] on li "Status" at bounding box center [202, 313] width 100 height 25
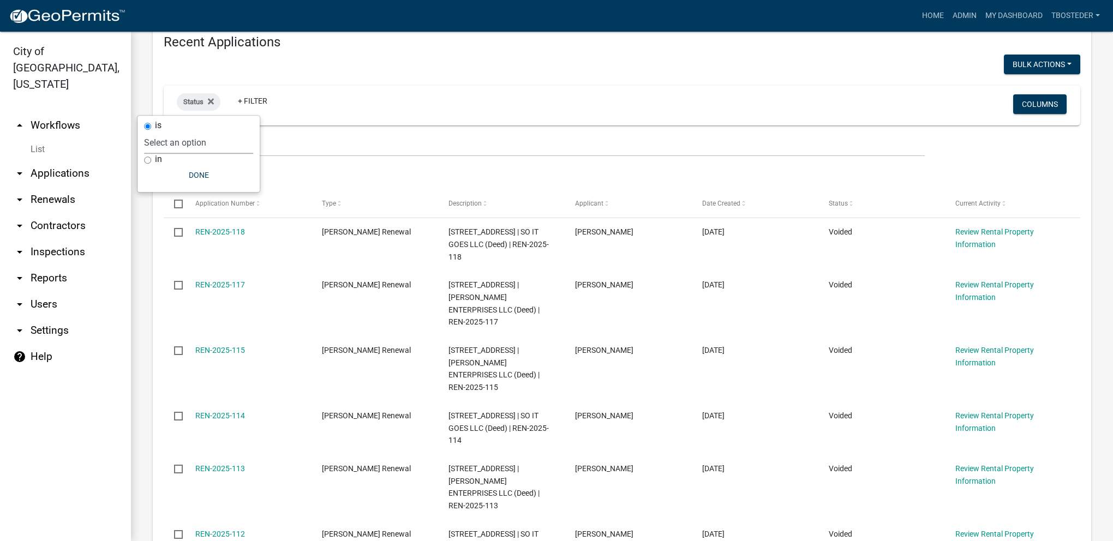
click at [170, 144] on select "Select an option Not Started In Progress Completed Voided Rejected Discarded" at bounding box center [198, 142] width 109 height 22
select select "1"
click at [166, 131] on select "Select an option Not Started In Progress Completed Voided Rejected Discarded" at bounding box center [198, 142] width 109 height 22
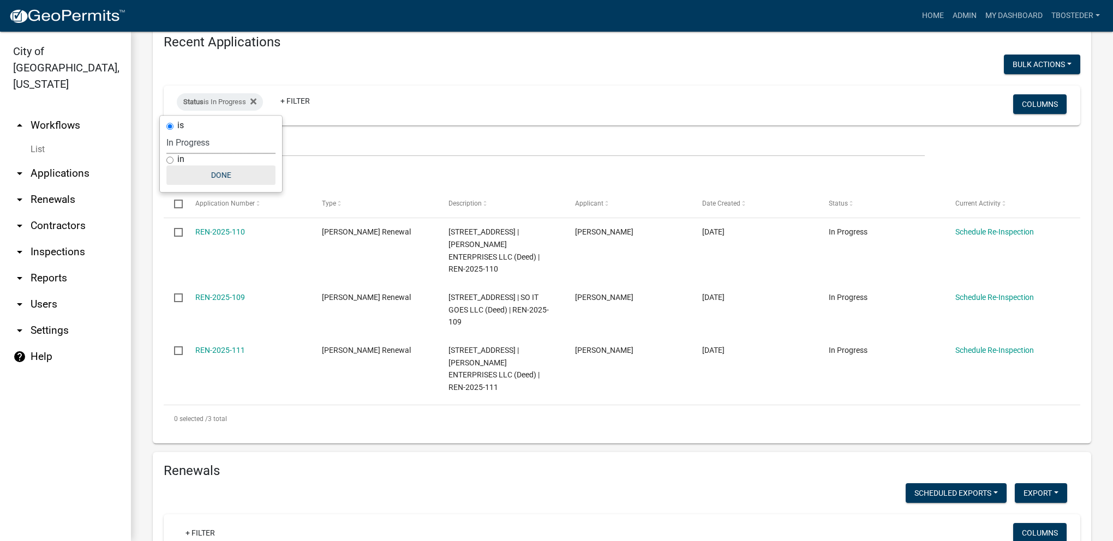
click at [221, 179] on button "Done" at bounding box center [220, 175] width 109 height 20
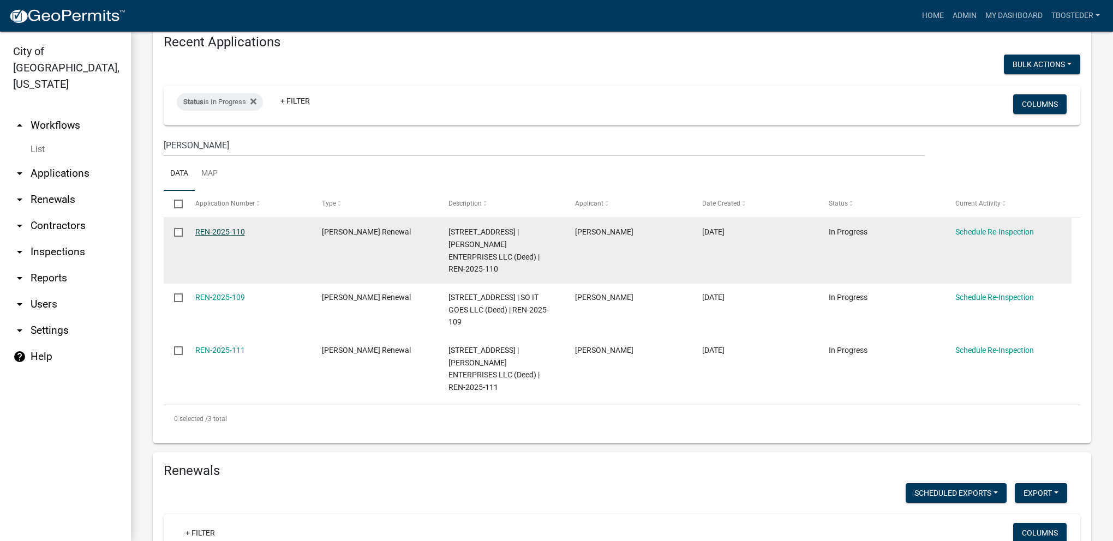
click at [238, 233] on link "REN-2025-110" at bounding box center [220, 231] width 50 height 9
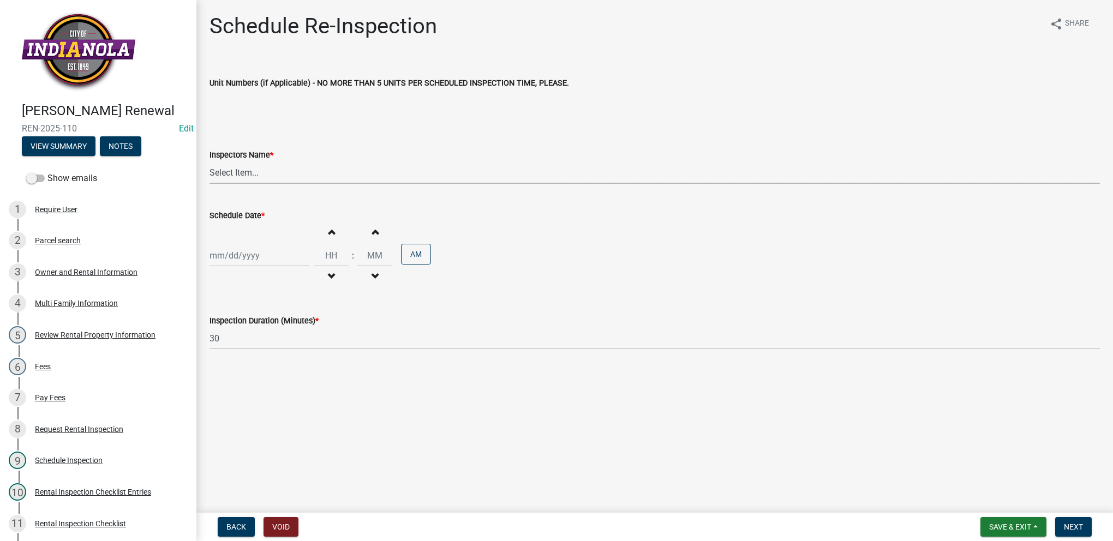
click at [235, 177] on select "Select Item... [PERSON_NAME] [PERSON_NAME] [PERSON_NAME] [PERSON_NAME]" at bounding box center [654, 172] width 890 height 22
click at [209, 161] on select "Select Item... [PERSON_NAME] [PERSON_NAME] [PERSON_NAME] [PERSON_NAME]" at bounding box center [654, 172] width 890 height 22
select select "3237a74e-59b5-424e-94fe-d72df491538c"
click at [240, 255] on div at bounding box center [259, 255] width 100 height 22
select select "8"
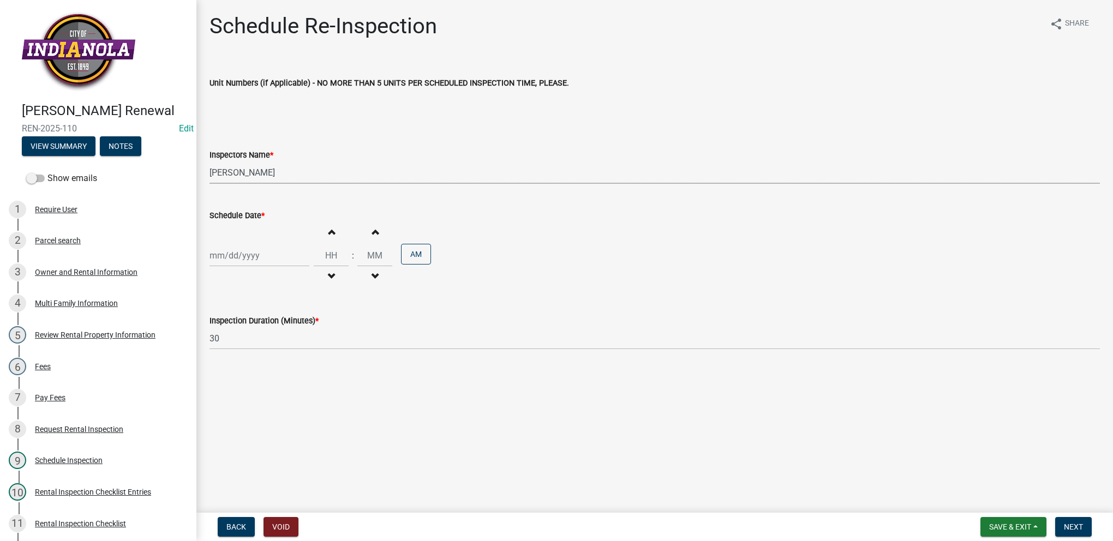
select select "2025"
click at [275, 368] on div "21" at bounding box center [272, 365] width 17 height 17
type input "[DATE]"
click at [318, 260] on input "Hours" at bounding box center [331, 255] width 35 height 22
type input "09"
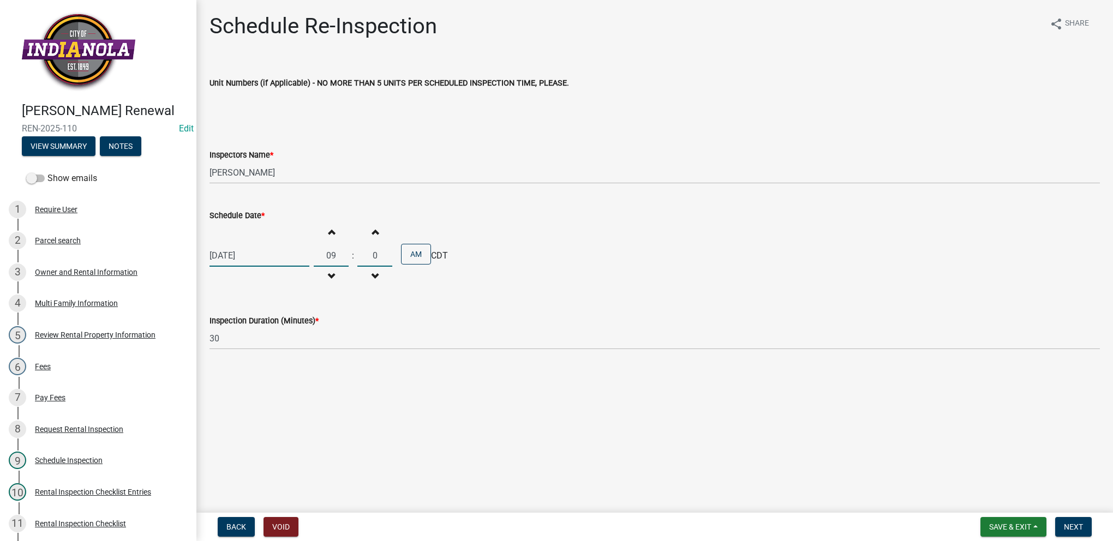
type input "00"
click at [1072, 529] on span "Next" at bounding box center [1073, 527] width 19 height 9
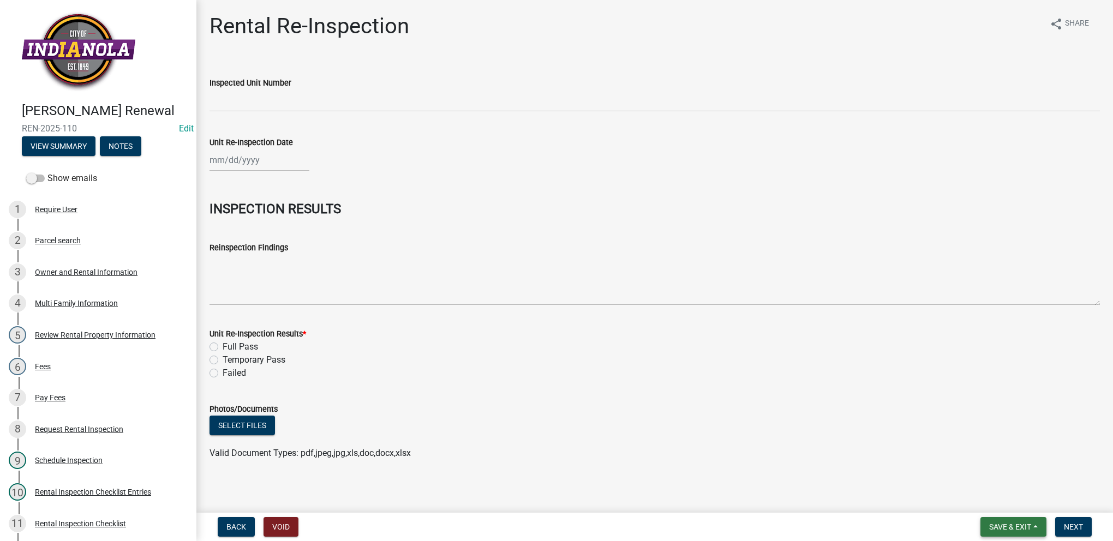
click at [1025, 535] on button "Save & Exit" at bounding box center [1013, 527] width 66 height 20
click at [1015, 506] on button "Save & Exit" at bounding box center [1002, 498] width 87 height 26
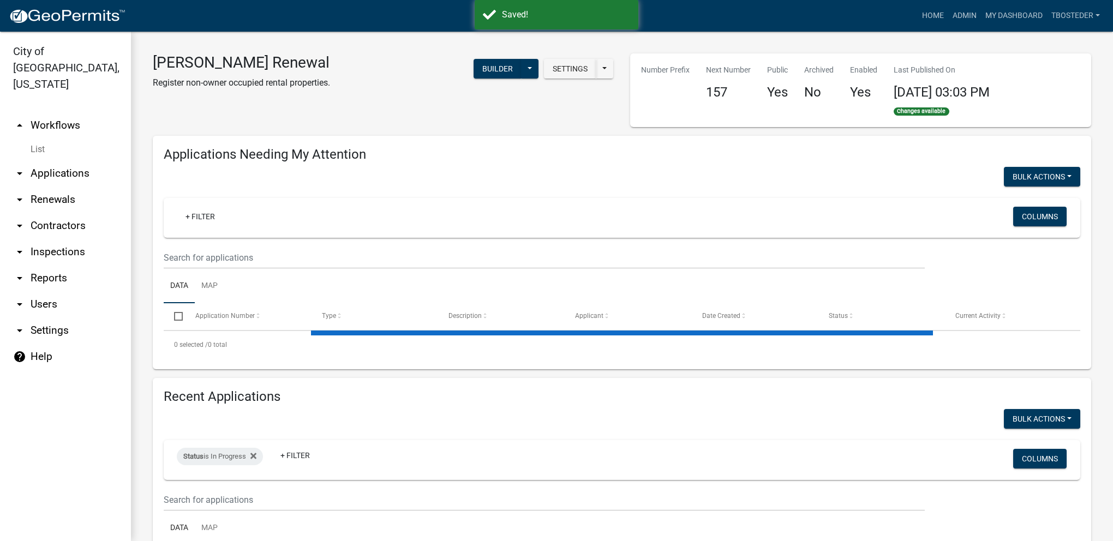
select select "1: 25"
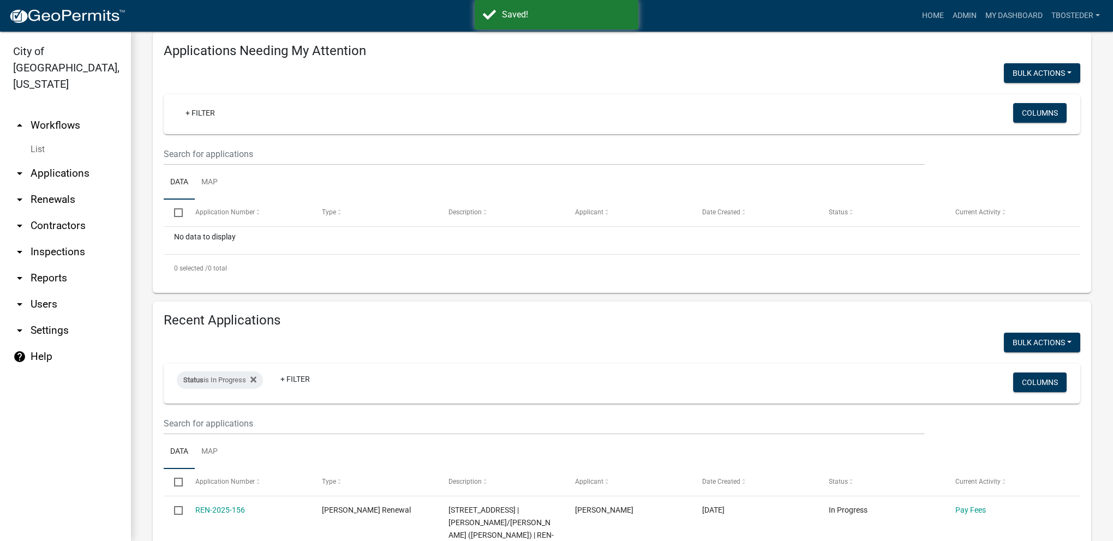
scroll to position [164, 0]
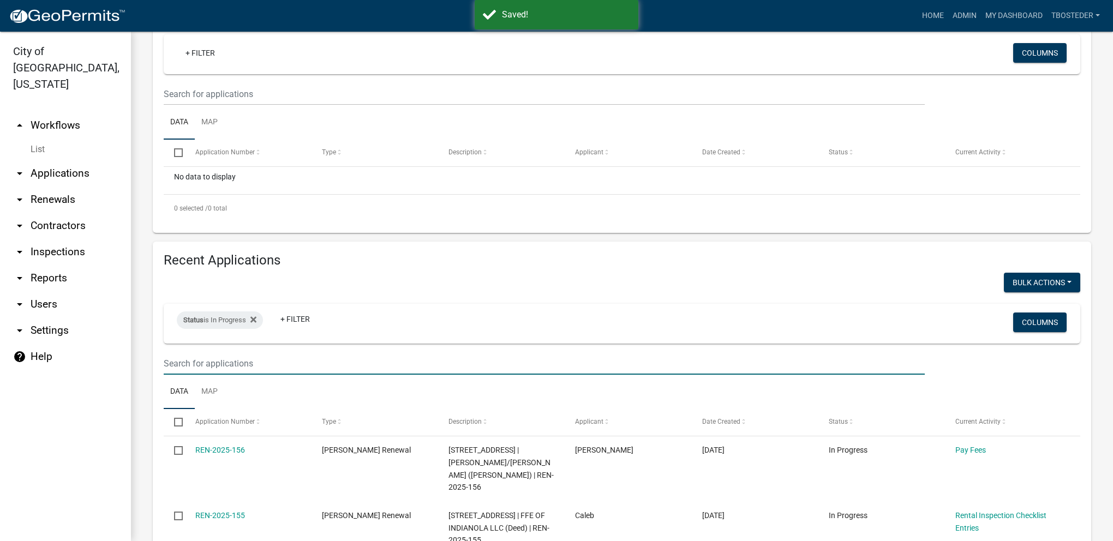
click at [267, 358] on input "text" at bounding box center [544, 363] width 761 height 22
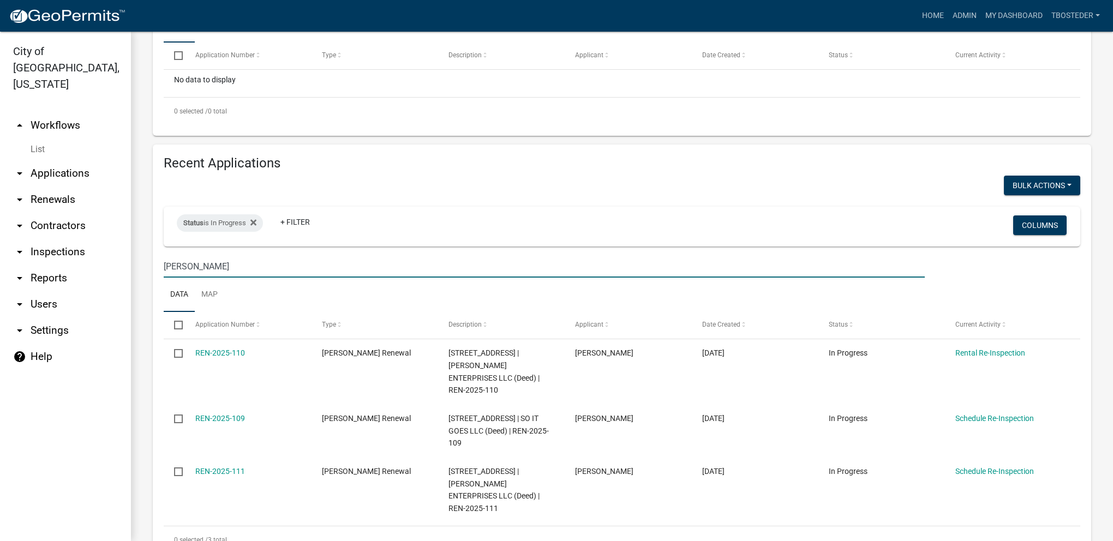
scroll to position [273, 0]
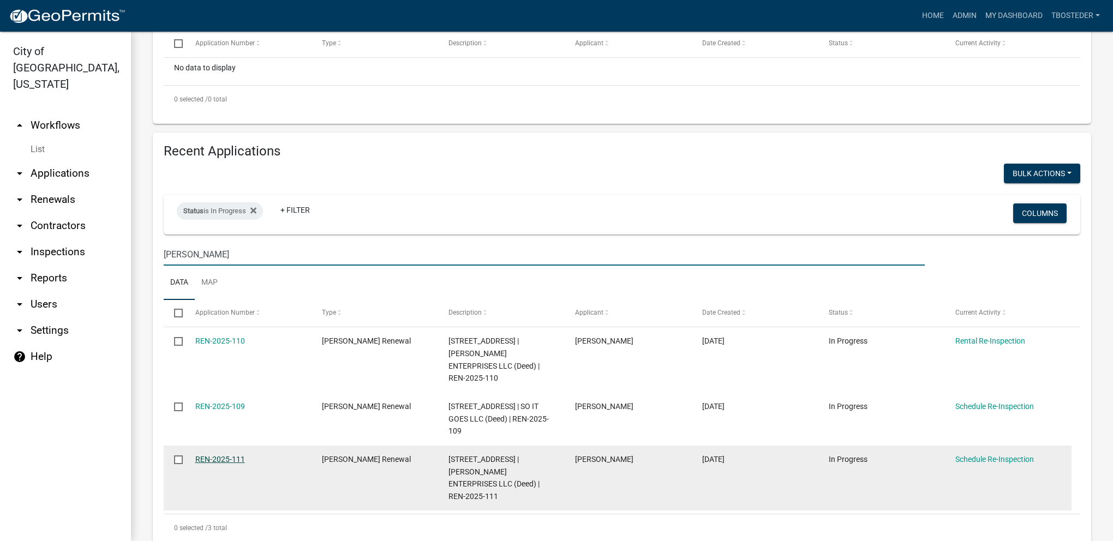
type input "[PERSON_NAME]"
click at [227, 455] on link "REN-2025-111" at bounding box center [220, 459] width 50 height 9
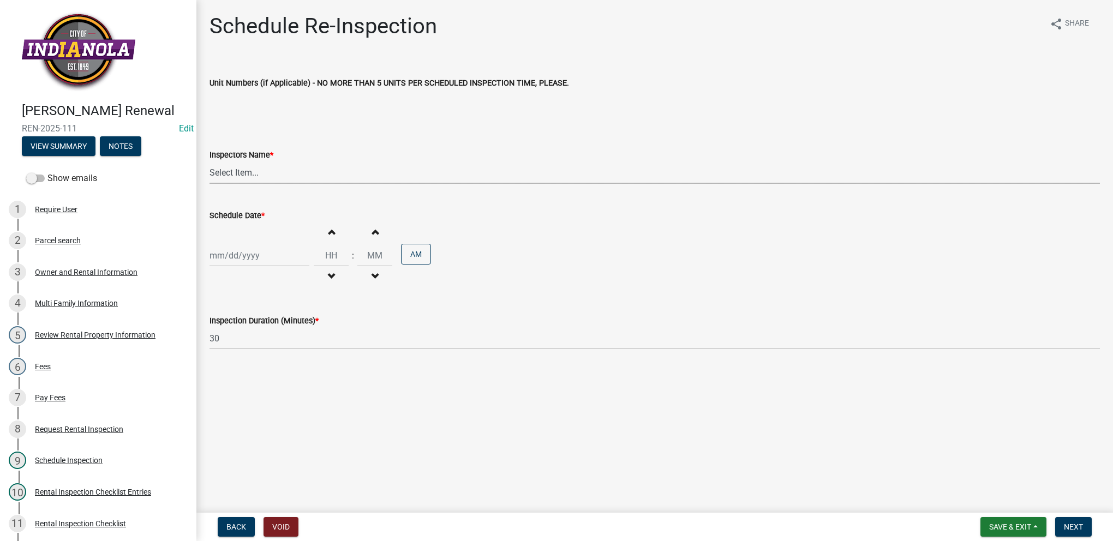
click at [253, 182] on select "Select Item... [PERSON_NAME] [PERSON_NAME] [PERSON_NAME] [PERSON_NAME]" at bounding box center [654, 172] width 890 height 22
click at [209, 161] on select "Select Item... [PERSON_NAME] [PERSON_NAME] [PERSON_NAME] [PERSON_NAME]" at bounding box center [654, 172] width 890 height 22
select select "3237a74e-59b5-424e-94fe-d72df491538c"
click at [254, 254] on div at bounding box center [259, 255] width 100 height 22
select select "8"
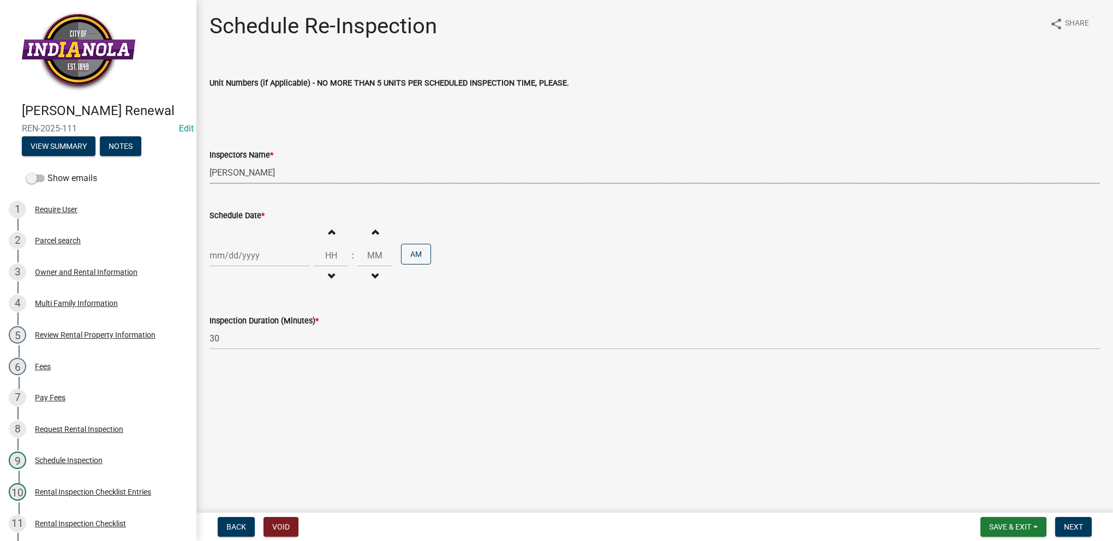
select select "2025"
click at [274, 367] on div "21" at bounding box center [272, 365] width 17 height 17
type input "[DATE]"
click at [330, 260] on input "Hours" at bounding box center [331, 255] width 35 height 22
type input "09"
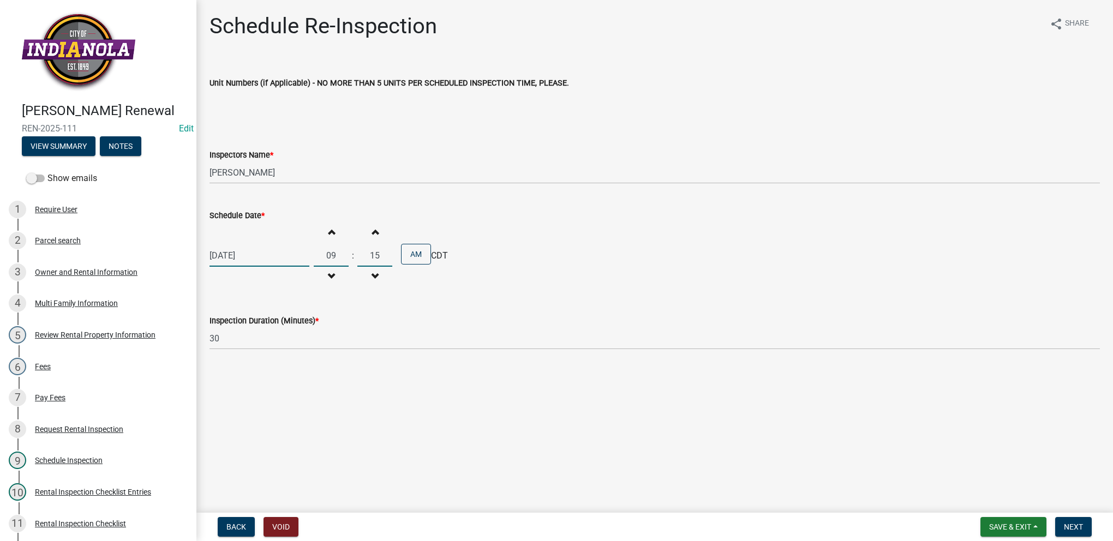
type input "15"
click at [1066, 526] on span "Next" at bounding box center [1073, 527] width 19 height 9
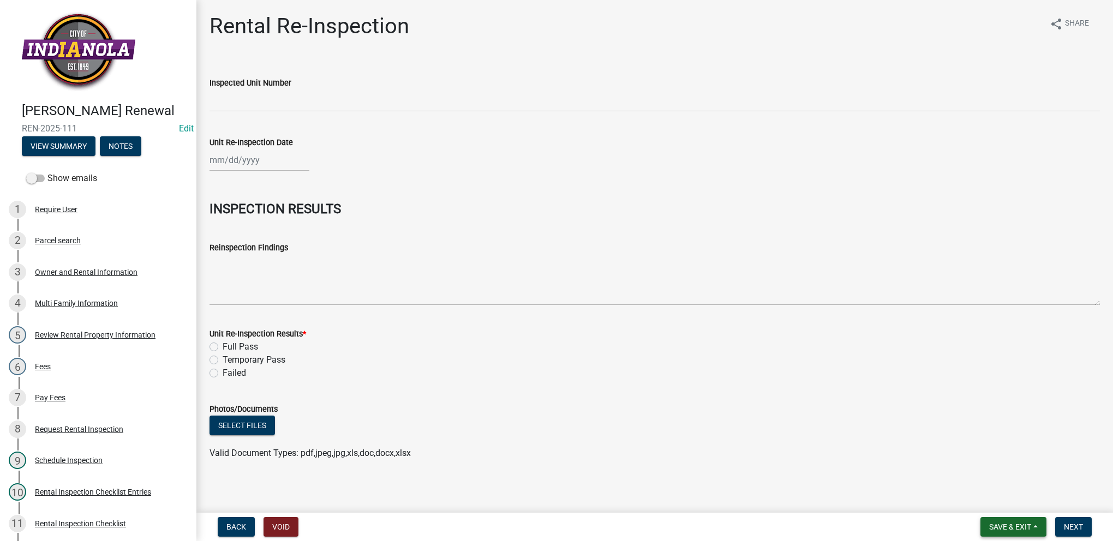
click at [1025, 524] on span "Save & Exit" at bounding box center [1010, 527] width 42 height 9
click at [1015, 501] on button "Save & Exit" at bounding box center [1002, 498] width 87 height 26
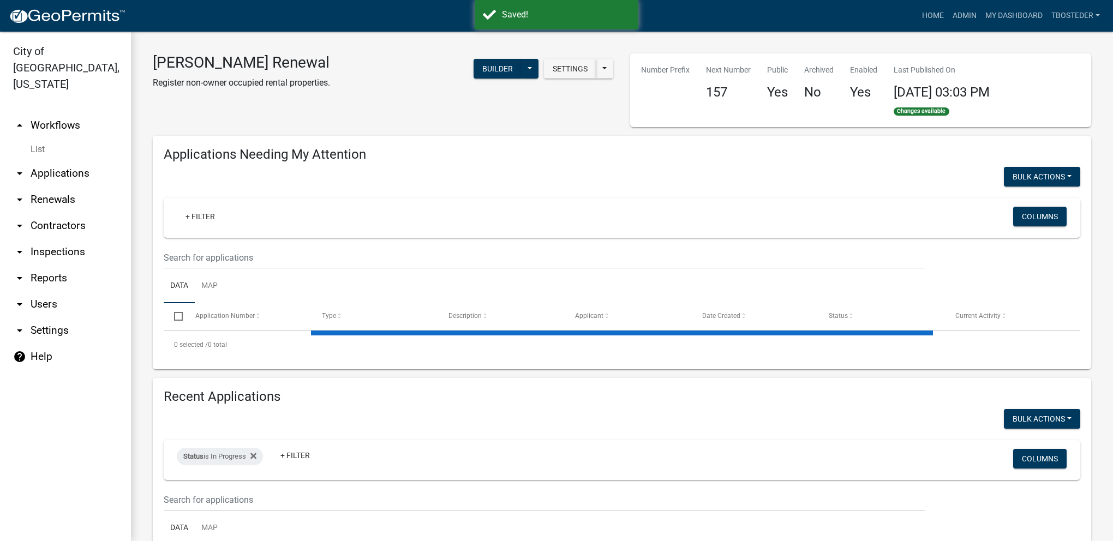
select select "1: 25"
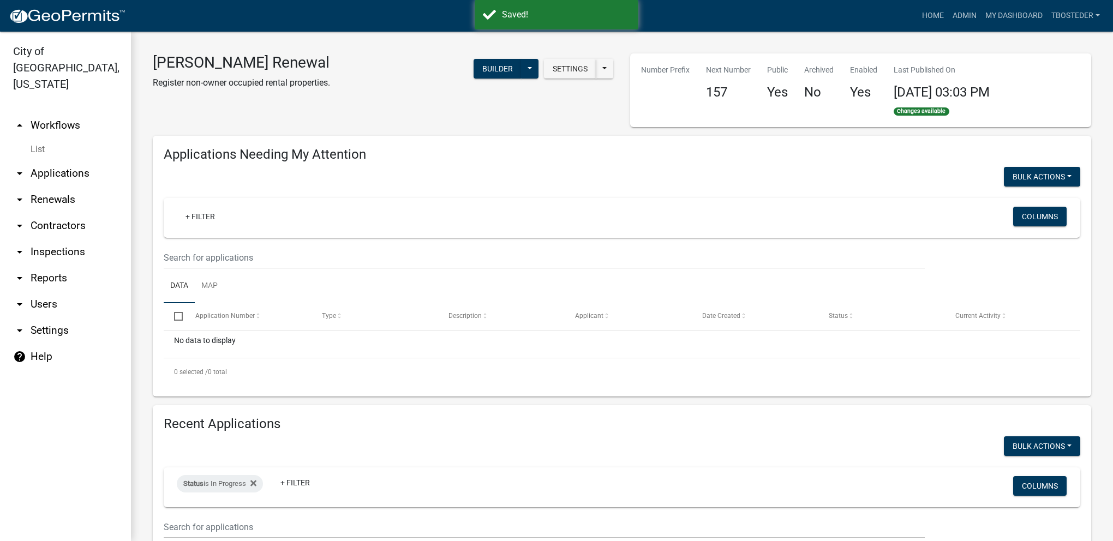
scroll to position [164, 0]
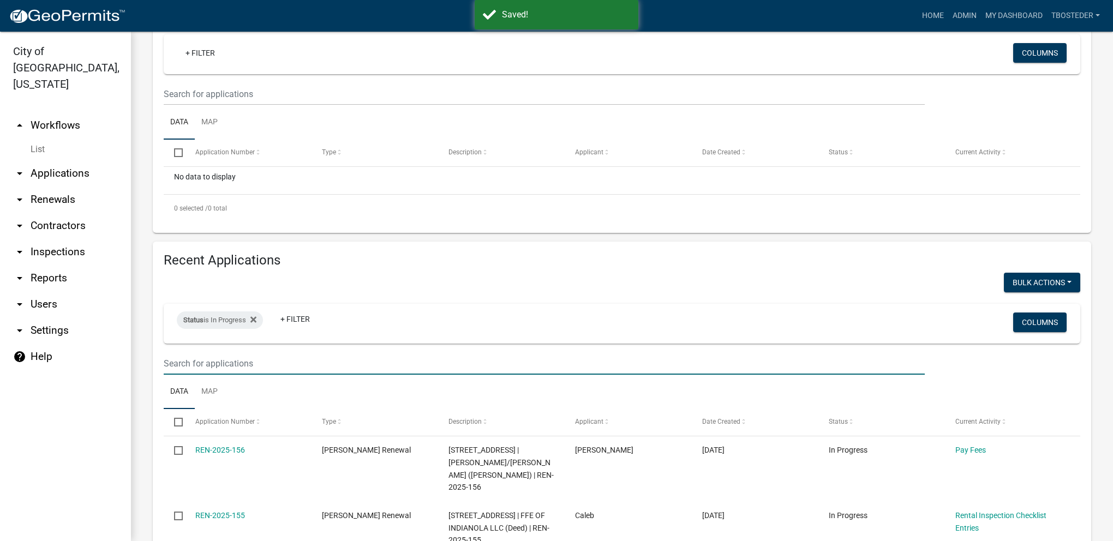
click at [221, 105] on input "text" at bounding box center [544, 94] width 761 height 22
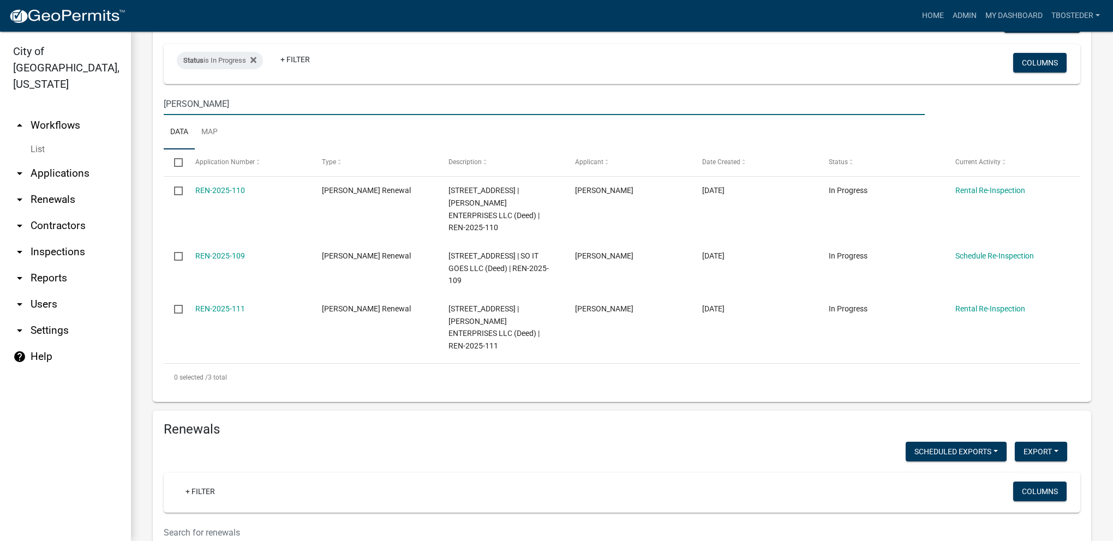
scroll to position [436, 0]
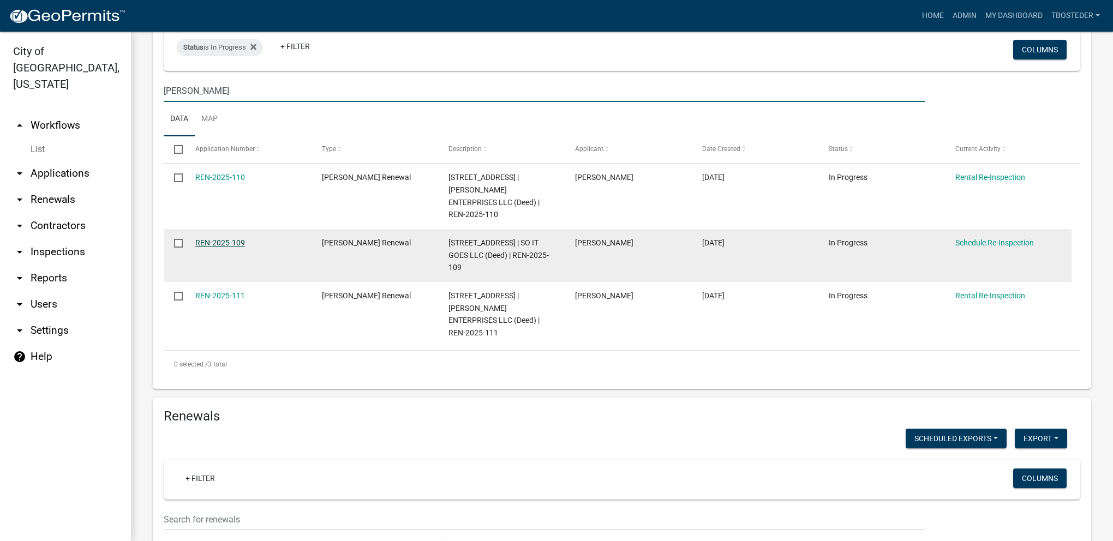
type input "[PERSON_NAME]"
click at [227, 238] on link "REN-2025-109" at bounding box center [220, 242] width 50 height 9
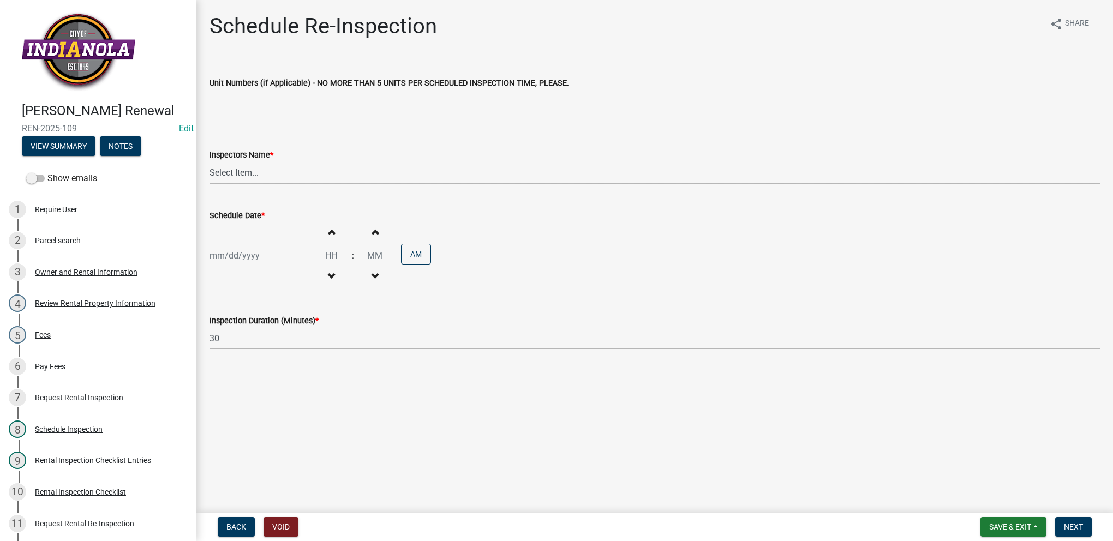
click at [252, 176] on select "Select Item... [PERSON_NAME] [PERSON_NAME] [PERSON_NAME] [PERSON_NAME]" at bounding box center [654, 172] width 890 height 22
click at [209, 161] on select "Select Item... [PERSON_NAME] [PERSON_NAME] [PERSON_NAME] [PERSON_NAME]" at bounding box center [654, 172] width 890 height 22
select select "3237a74e-59b5-424e-94fe-d72df491538c"
click at [255, 257] on div at bounding box center [259, 255] width 100 height 22
select select "8"
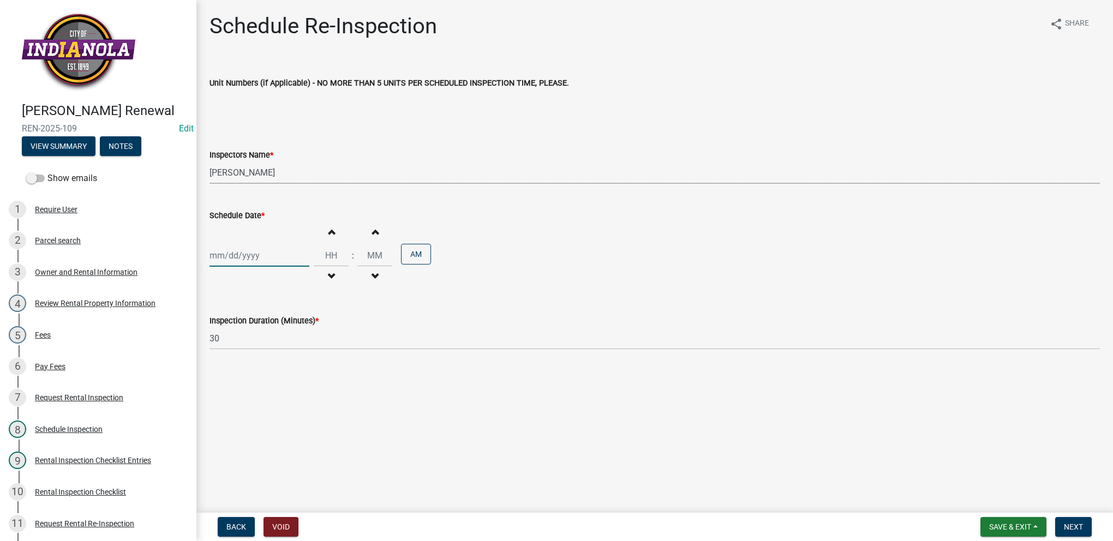
select select "2025"
click at [274, 365] on div "21" at bounding box center [272, 365] width 17 height 17
type input "[DATE]"
click at [333, 253] on input "Hours" at bounding box center [331, 255] width 35 height 22
type input "09"
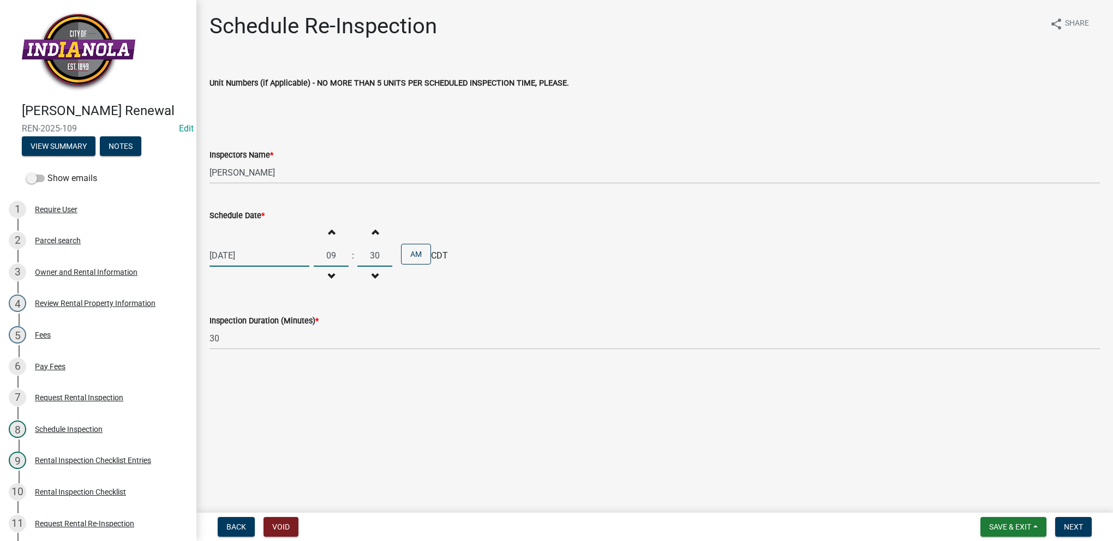
type input "30"
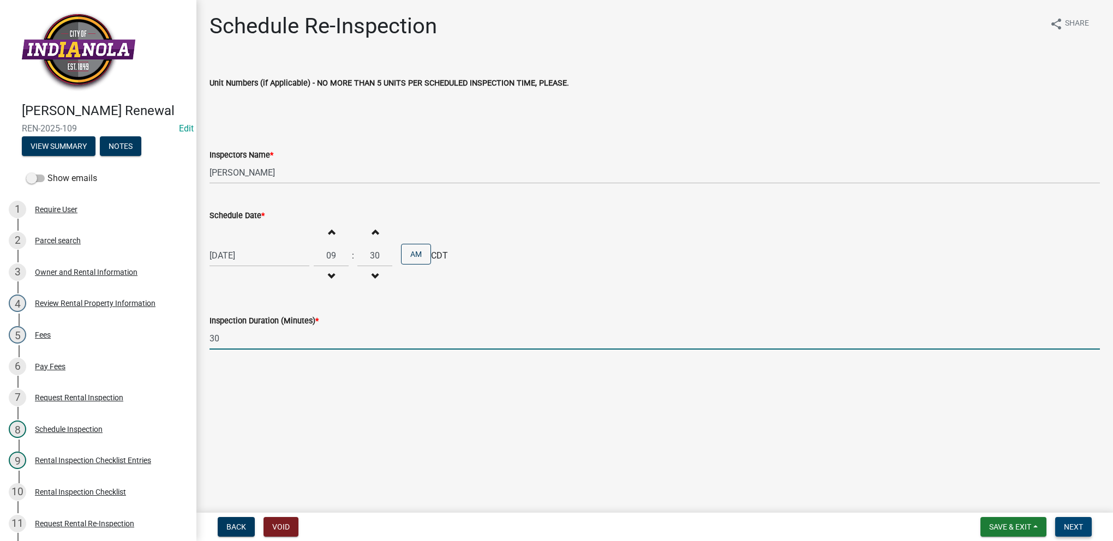
click at [1073, 535] on button "Next" at bounding box center [1073, 527] width 37 height 20
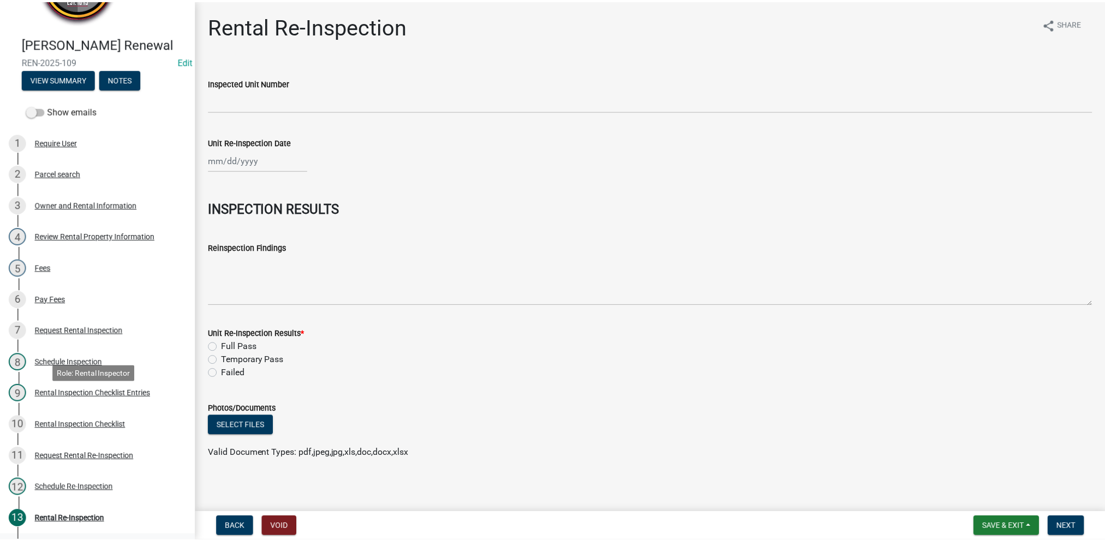
scroll to position [218, 0]
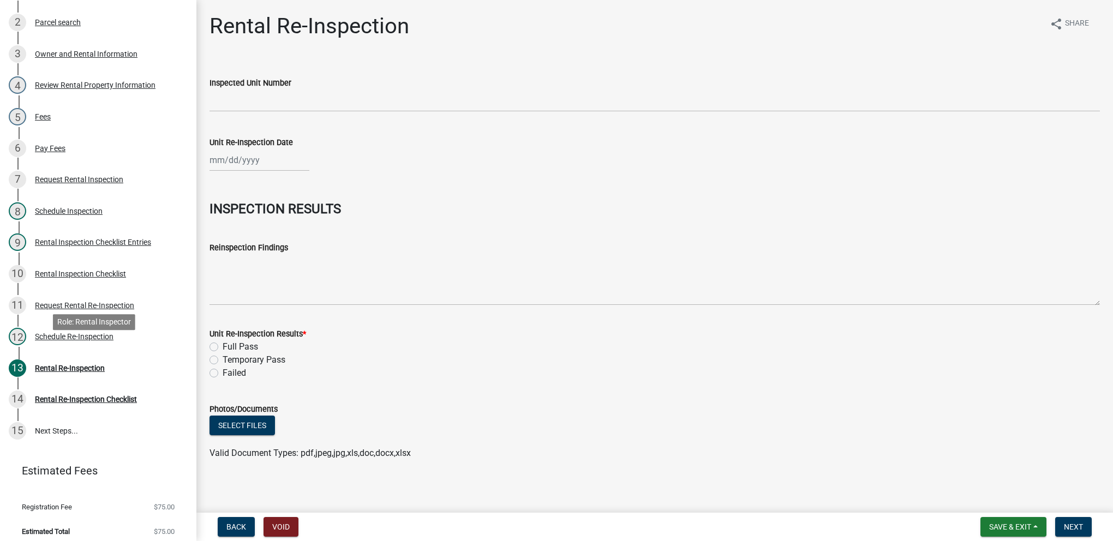
click at [94, 345] on div "12 Schedule Re-Inspection" at bounding box center [94, 336] width 170 height 17
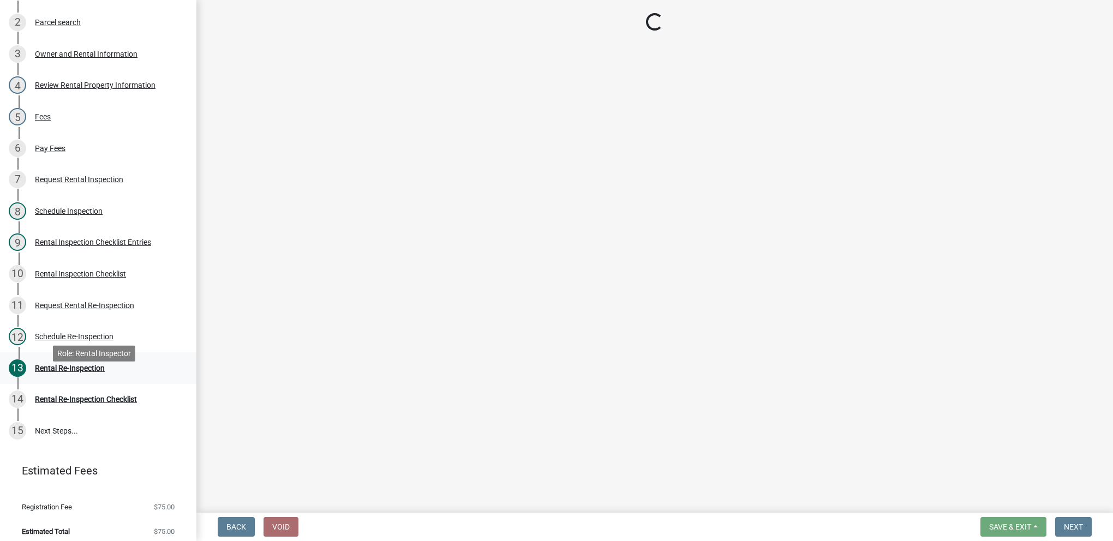
select select "3237a74e-59b5-424e-94fe-d72df491538c"
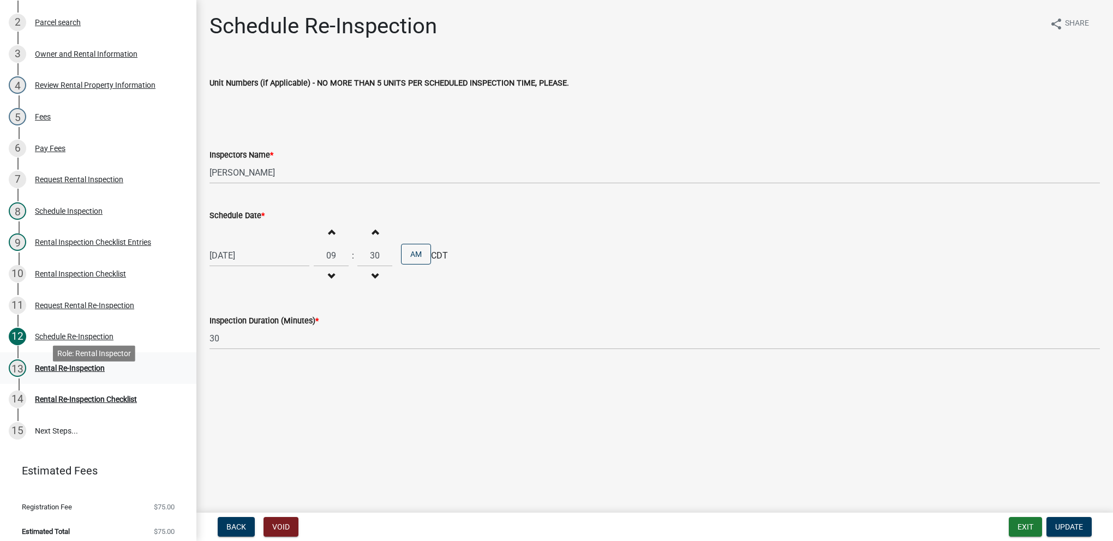
click at [98, 372] on div "Rental Re-Inspection" at bounding box center [70, 368] width 70 height 8
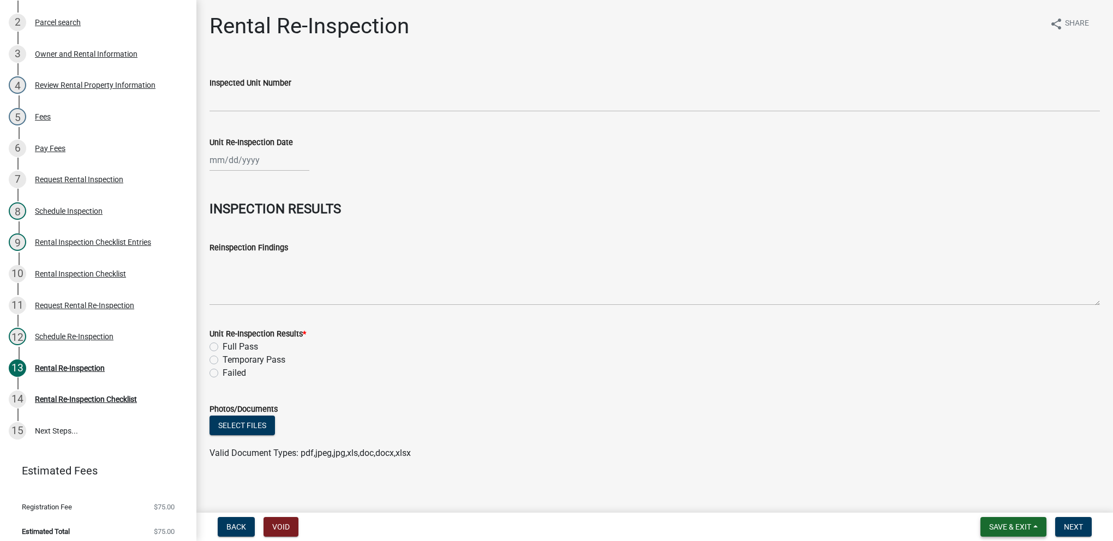
click at [1022, 523] on span "Save & Exit" at bounding box center [1010, 527] width 42 height 9
click at [1015, 502] on button "Save & Exit" at bounding box center [1002, 498] width 87 height 26
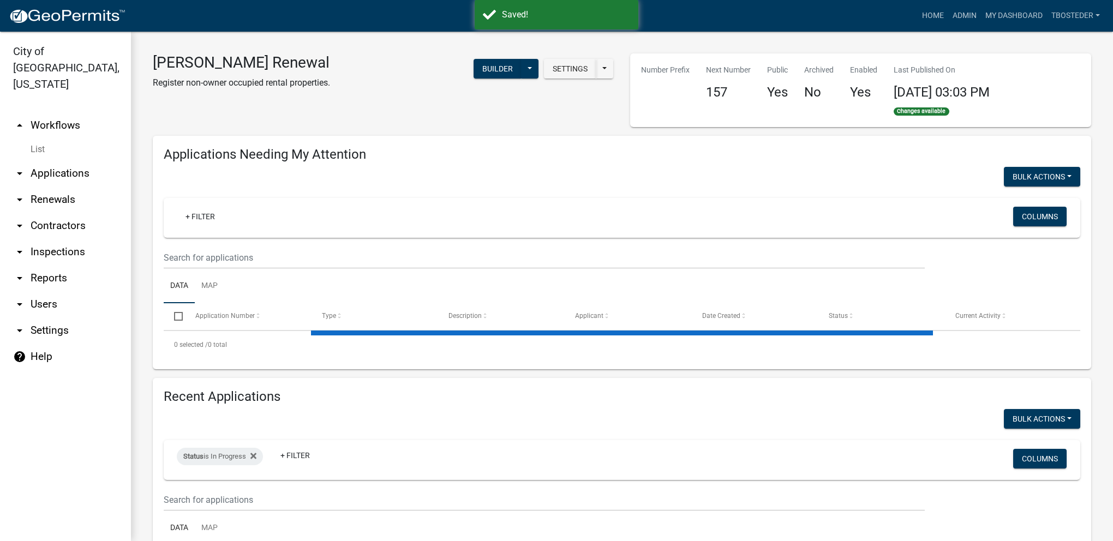
select select "1: 25"
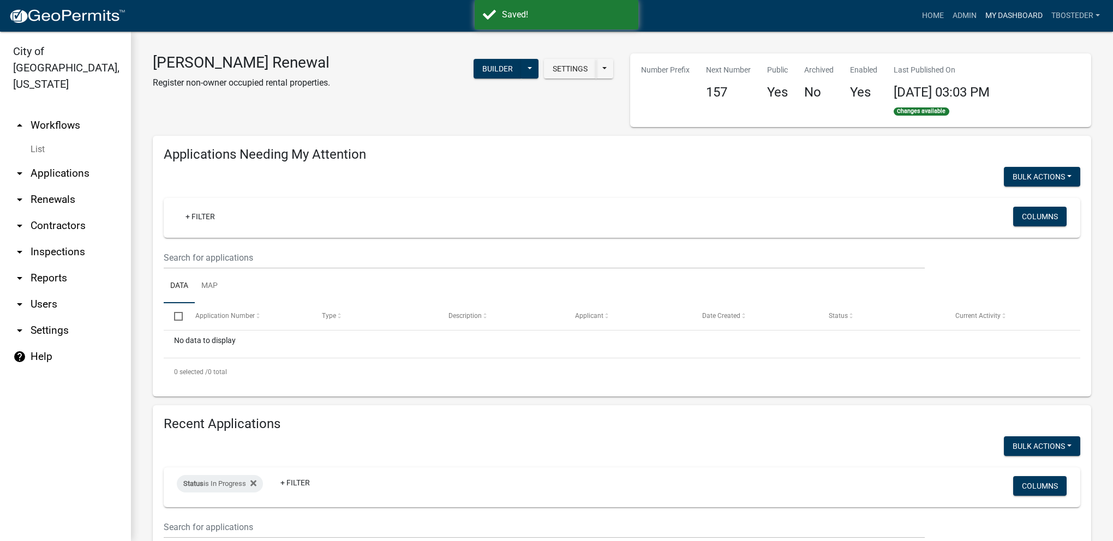
click at [1007, 18] on link "My Dashboard" at bounding box center [1014, 15] width 66 height 21
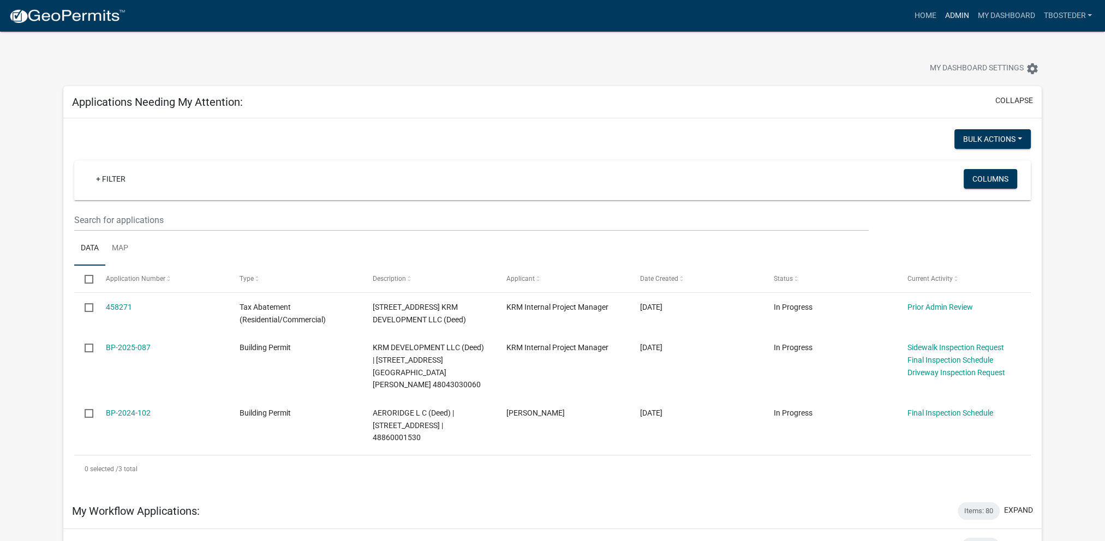
click at [943, 10] on link "Admin" at bounding box center [956, 15] width 33 height 21
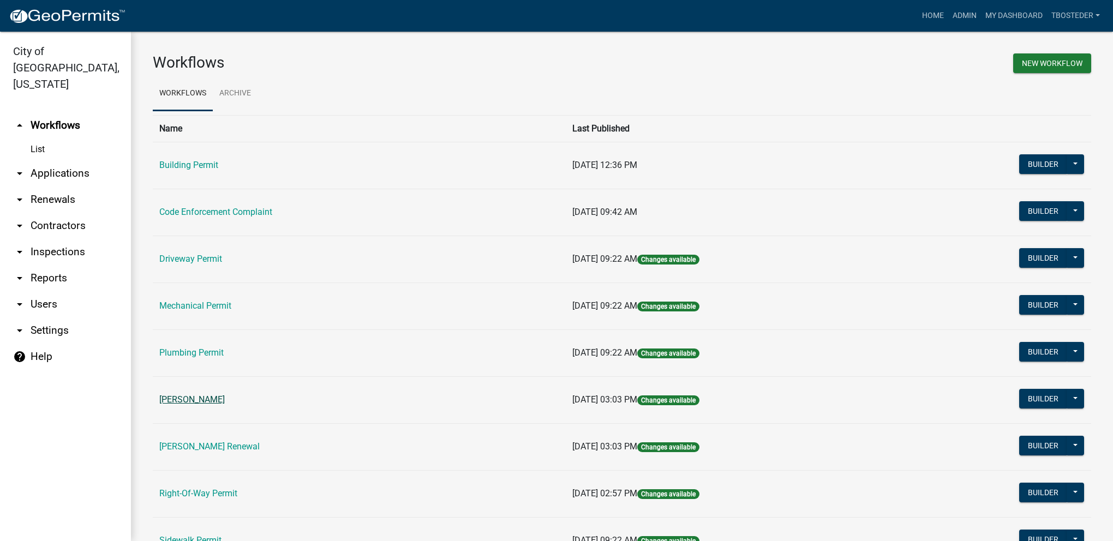
click at [225, 395] on link "[PERSON_NAME]" at bounding box center [191, 399] width 65 height 10
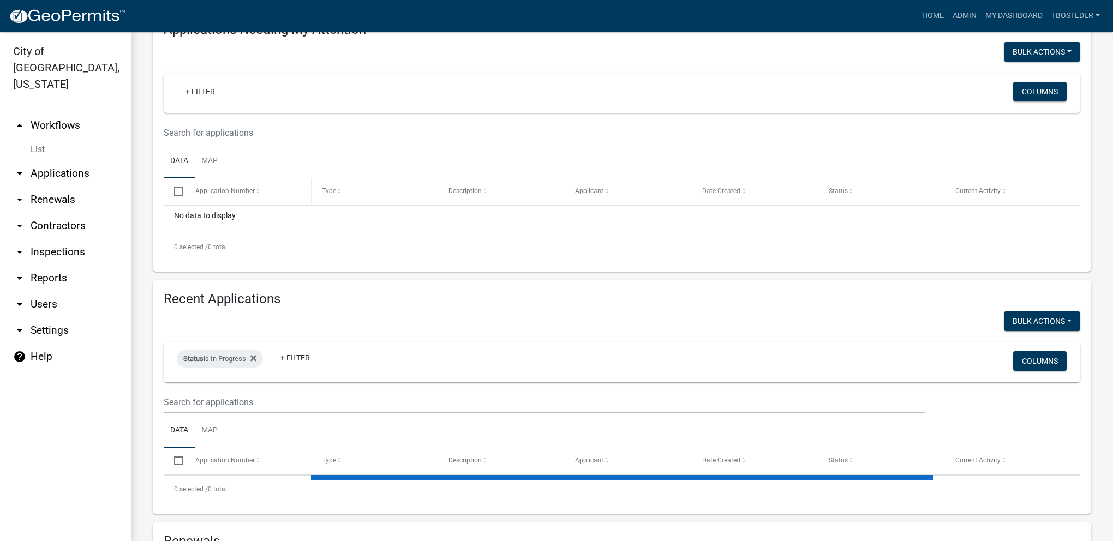
select select "1: 25"
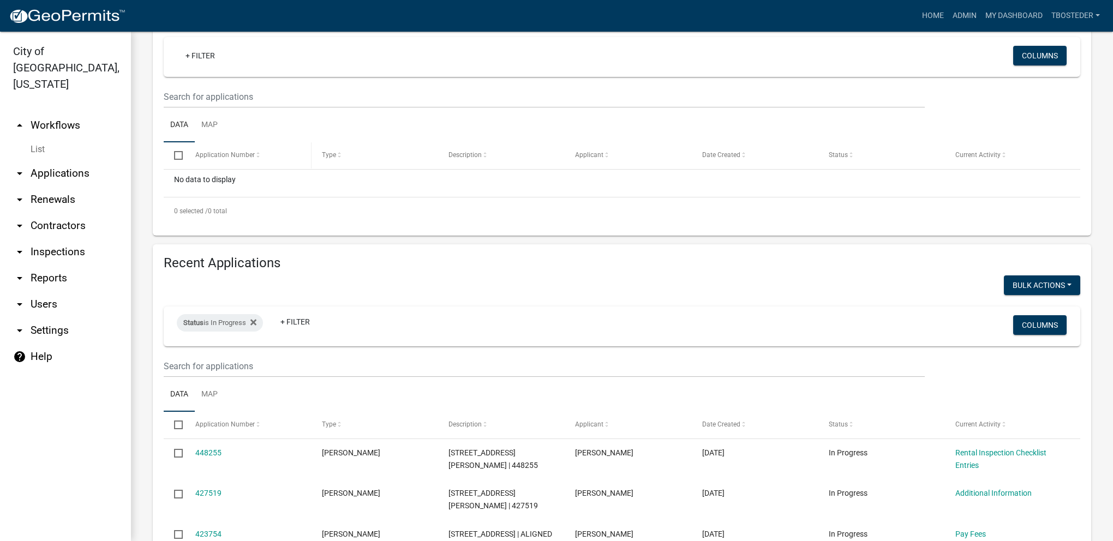
scroll to position [164, 0]
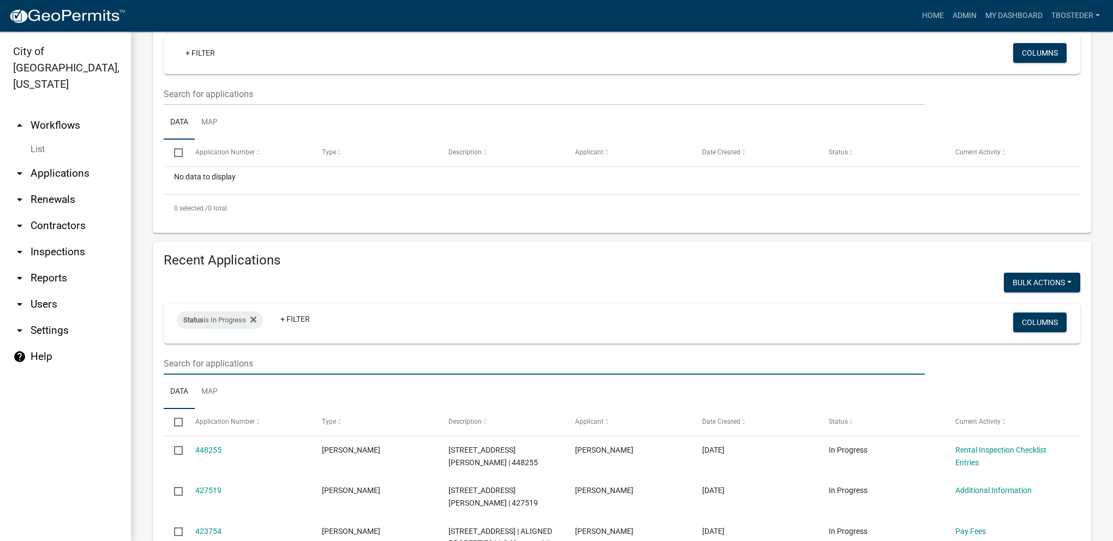
click at [255, 105] on input "text" at bounding box center [544, 94] width 761 height 22
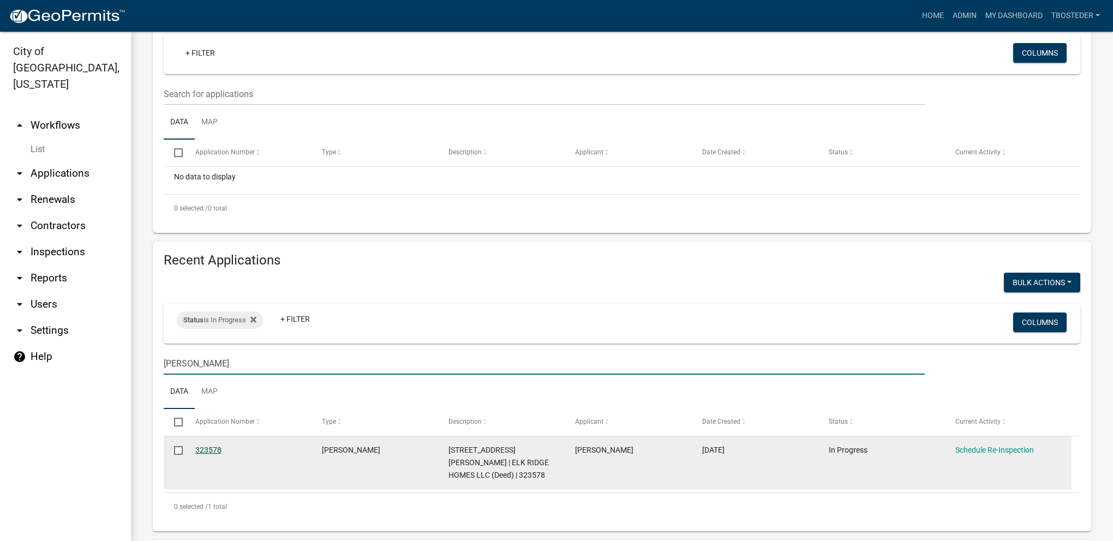
type input "[PERSON_NAME]"
click at [213, 451] on link "323578" at bounding box center [208, 450] width 26 height 9
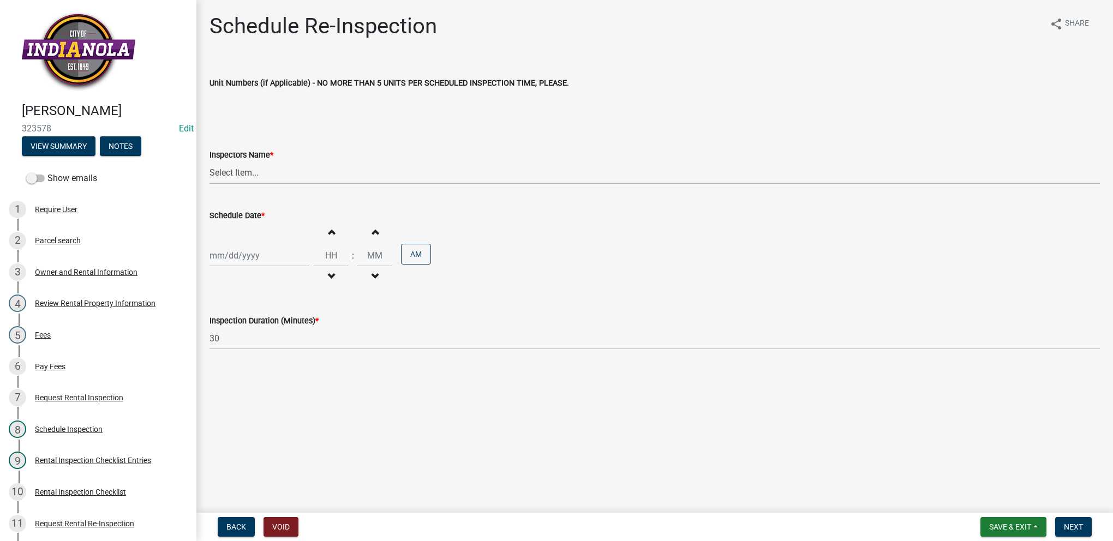
click at [310, 178] on select "Select Item... [PERSON_NAME] [PERSON_NAME] [PERSON_NAME] [PERSON_NAME]" at bounding box center [654, 172] width 890 height 22
click at [209, 161] on select "Select Item... [PERSON_NAME] [PERSON_NAME] [PERSON_NAME] [PERSON_NAME]" at bounding box center [654, 172] width 890 height 22
select select "3237a74e-59b5-424e-94fe-d72df491538c"
click at [268, 255] on div at bounding box center [259, 255] width 100 height 22
select select "8"
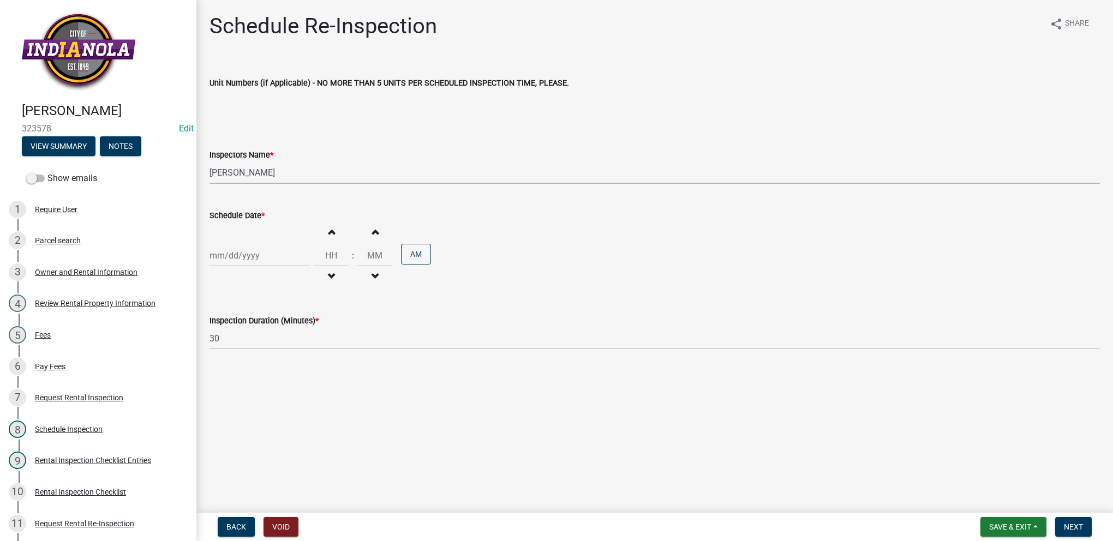
select select "2025"
click at [273, 360] on div "21" at bounding box center [272, 365] width 17 height 17
type input "[DATE]"
click at [338, 253] on input "Hours" at bounding box center [331, 255] width 35 height 22
type input "09"
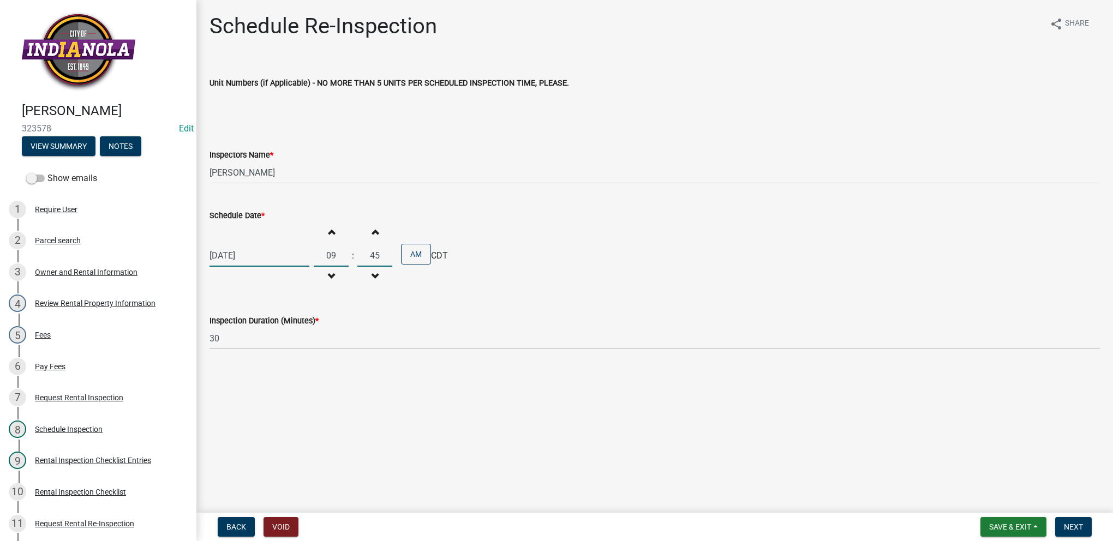
type input "45"
click at [1080, 532] on button "Next" at bounding box center [1073, 527] width 37 height 20
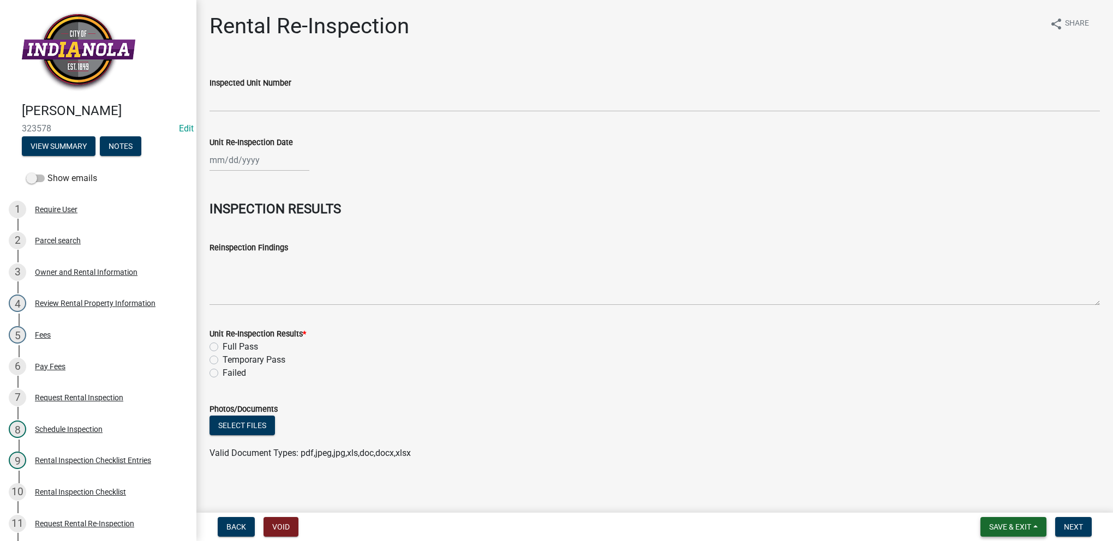
click at [1015, 532] on button "Save & Exit" at bounding box center [1013, 527] width 66 height 20
click at [1008, 507] on button "Save & Exit" at bounding box center [1002, 498] width 87 height 26
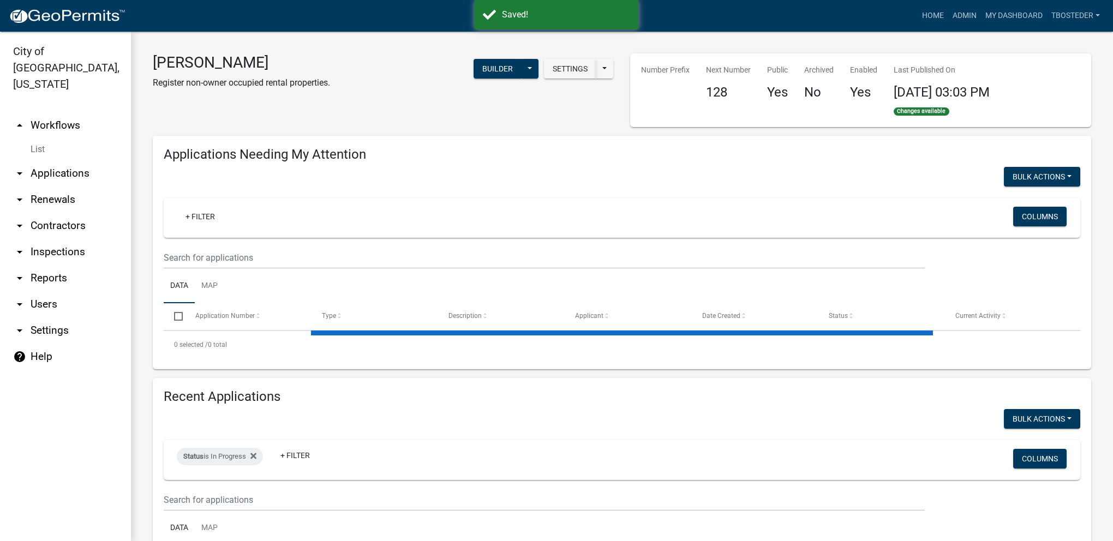
select select "1: 25"
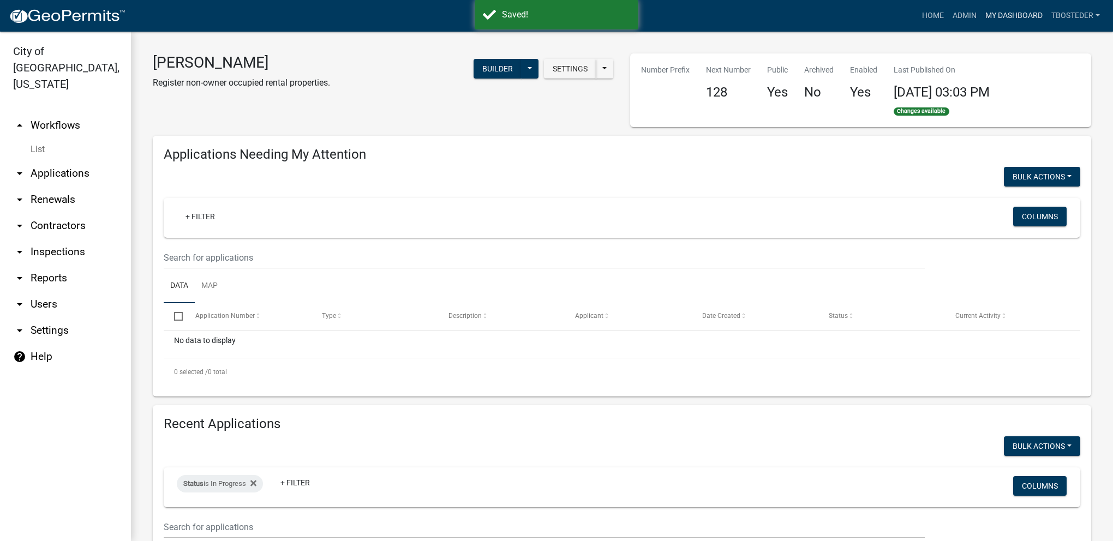
click at [991, 23] on link "My Dashboard" at bounding box center [1014, 15] width 66 height 21
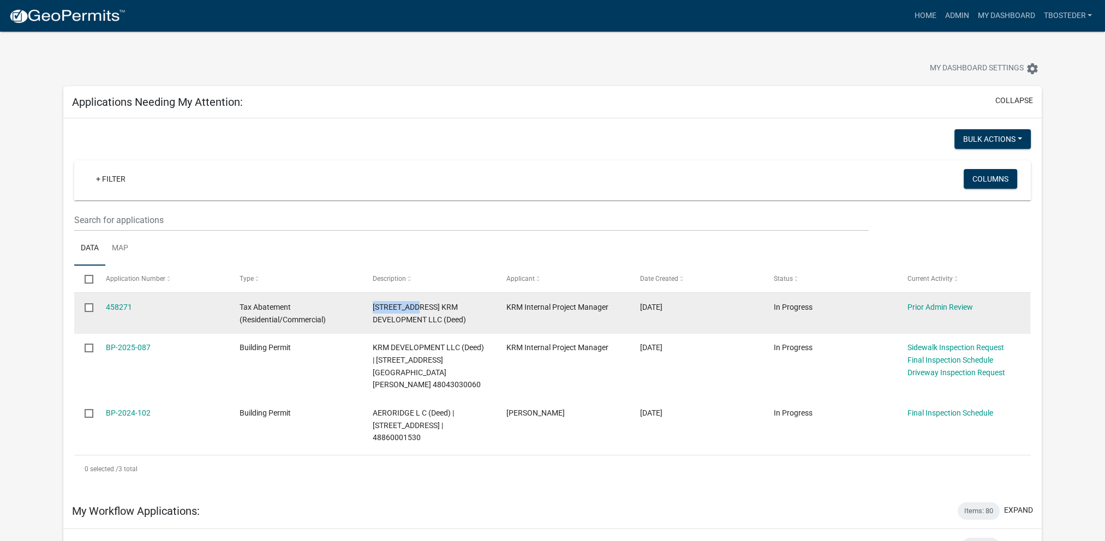
drag, startPoint x: 373, startPoint y: 306, endPoint x: 419, endPoint y: 309, distance: 46.4
click at [419, 309] on span "[STREET_ADDRESS] KRM DEVELOPMENT LLC (Deed)" at bounding box center [419, 313] width 93 height 21
copy span "[STREET_ADDRESS]"
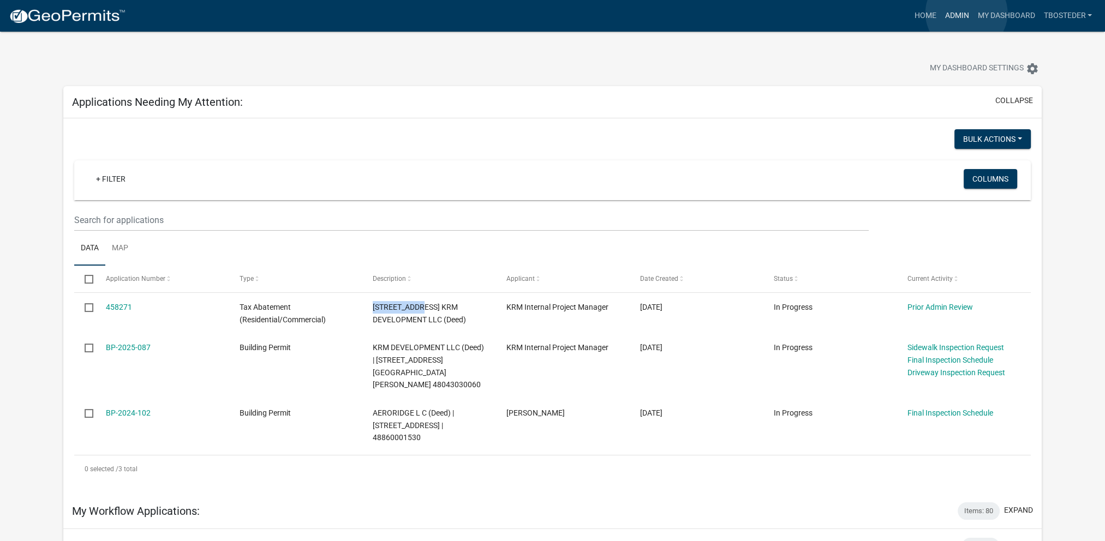
click at [966, 13] on link "Admin" at bounding box center [956, 15] width 33 height 21
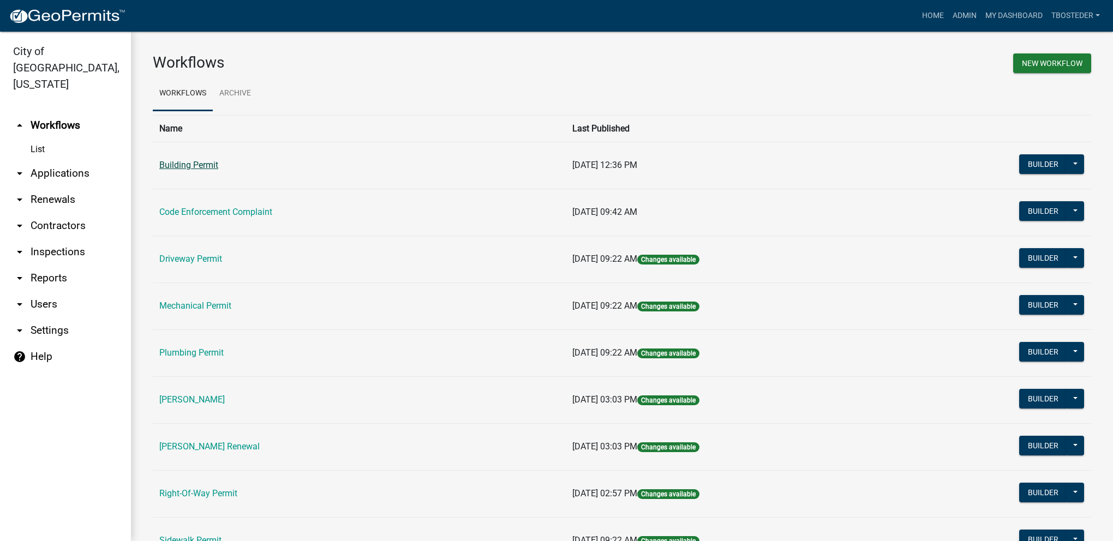
click at [207, 166] on link "Building Permit" at bounding box center [188, 165] width 59 height 10
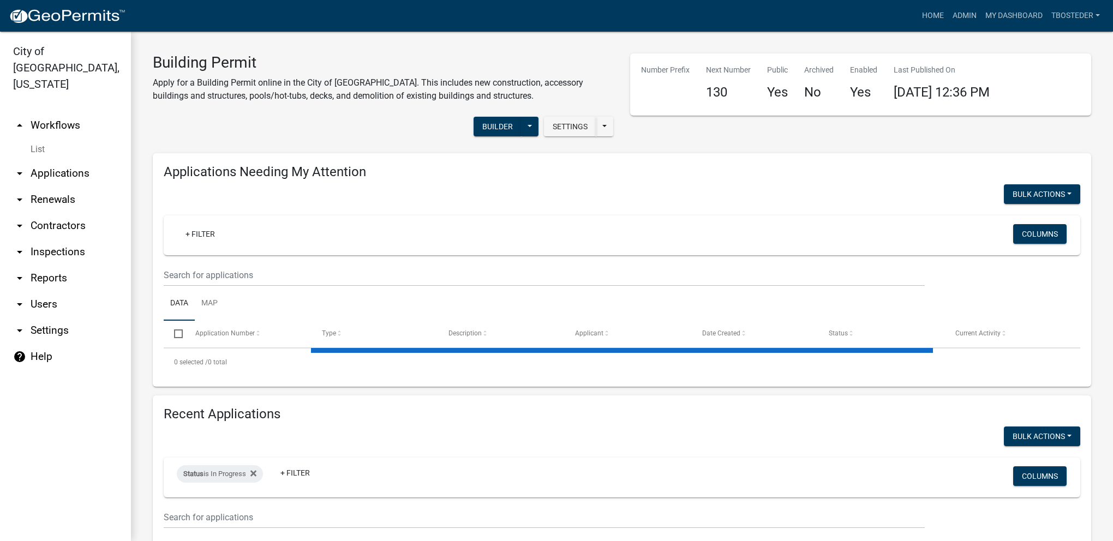
select select "1: 25"
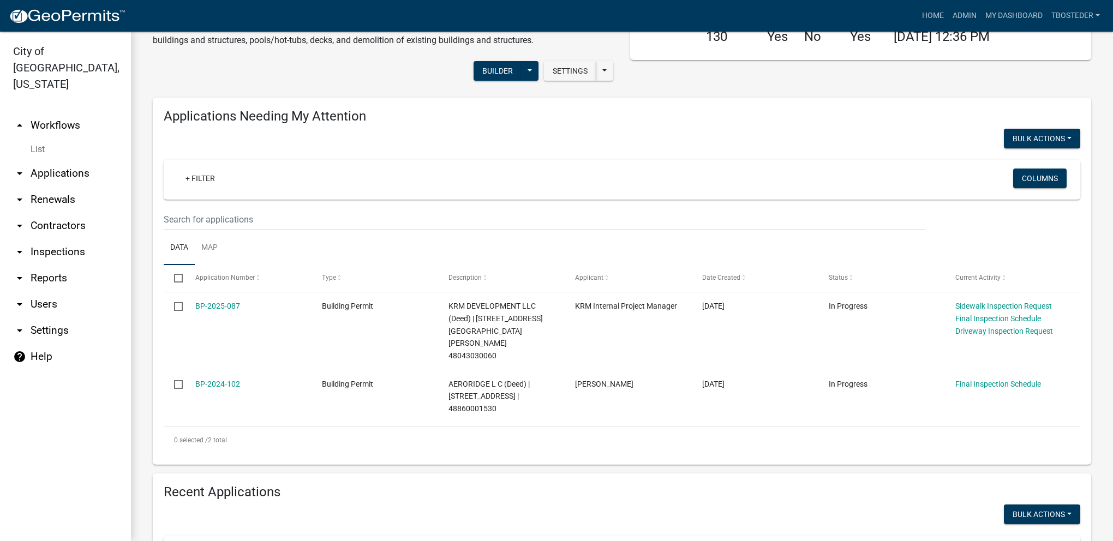
scroll to position [164, 0]
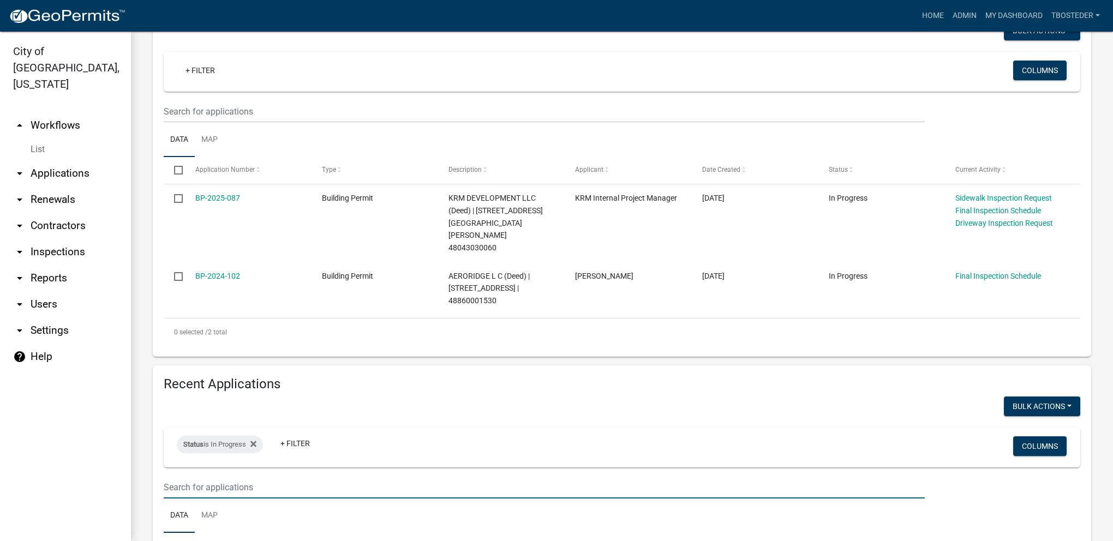
paste input "[STREET_ADDRESS]"
type input "[STREET_ADDRESS]"
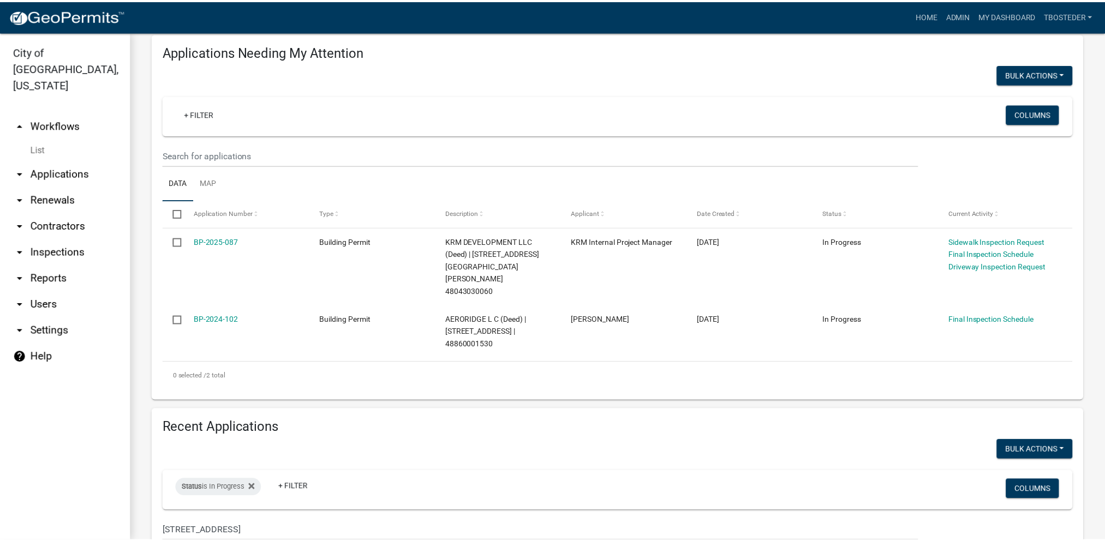
scroll to position [0, 0]
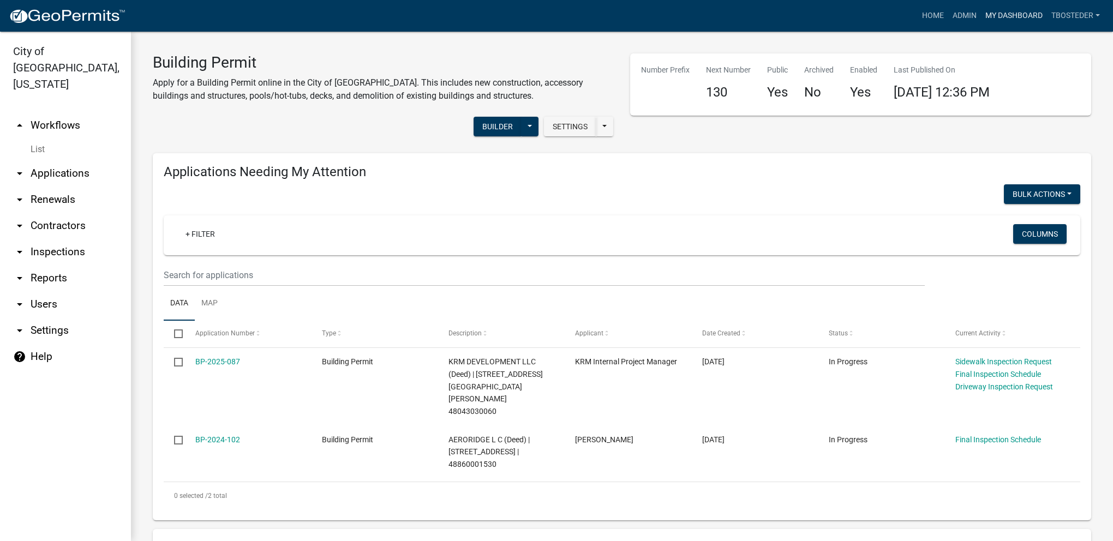
click at [1017, 17] on link "My Dashboard" at bounding box center [1014, 15] width 66 height 21
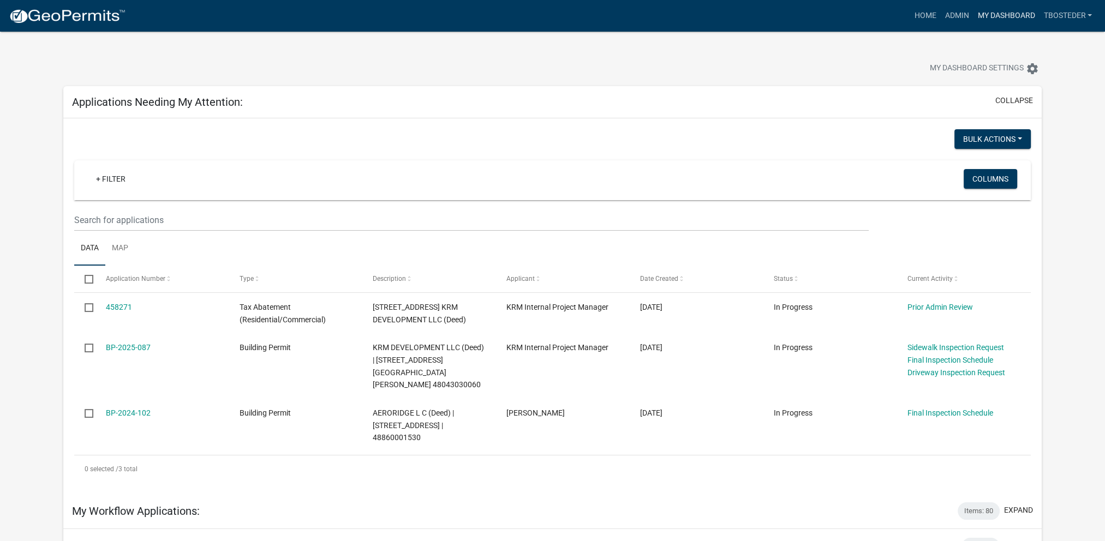
click at [990, 20] on link "My Dashboard" at bounding box center [1006, 15] width 66 height 21
click at [851, 129] on div "Bulk Actions Void + Filter Columns Data Map Select Application Number Type Desc…" at bounding box center [552, 305] width 978 height 375
